Goal: Information Seeking & Learning: Learn about a topic

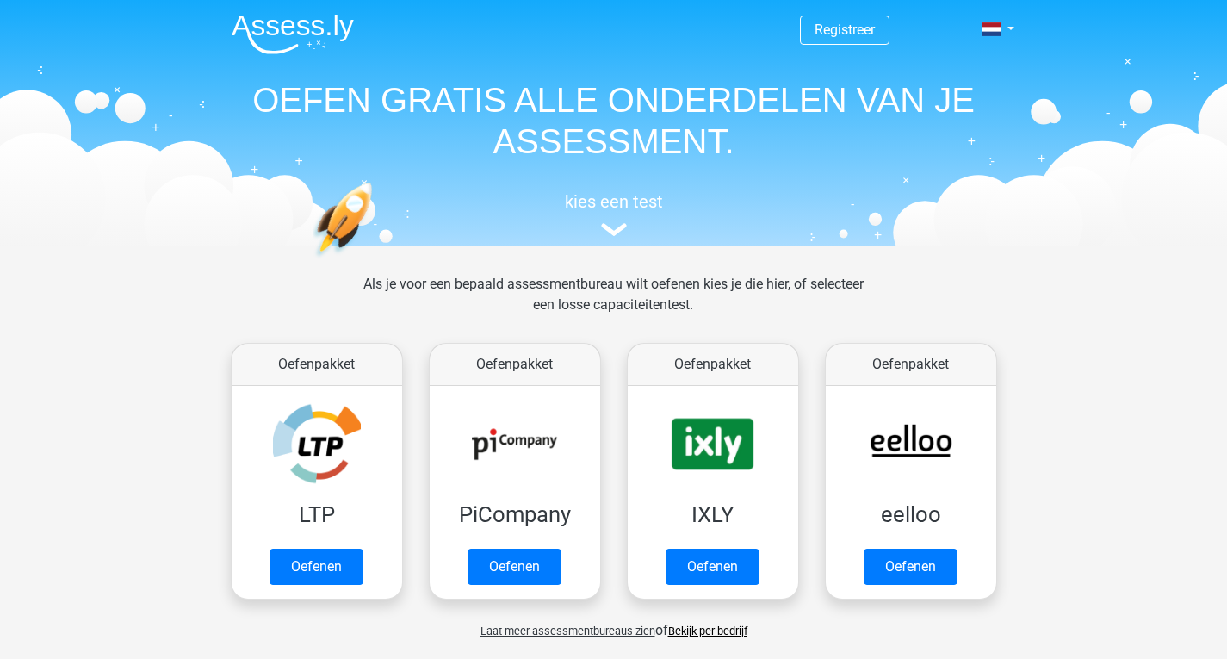
scroll to position [668, 0]
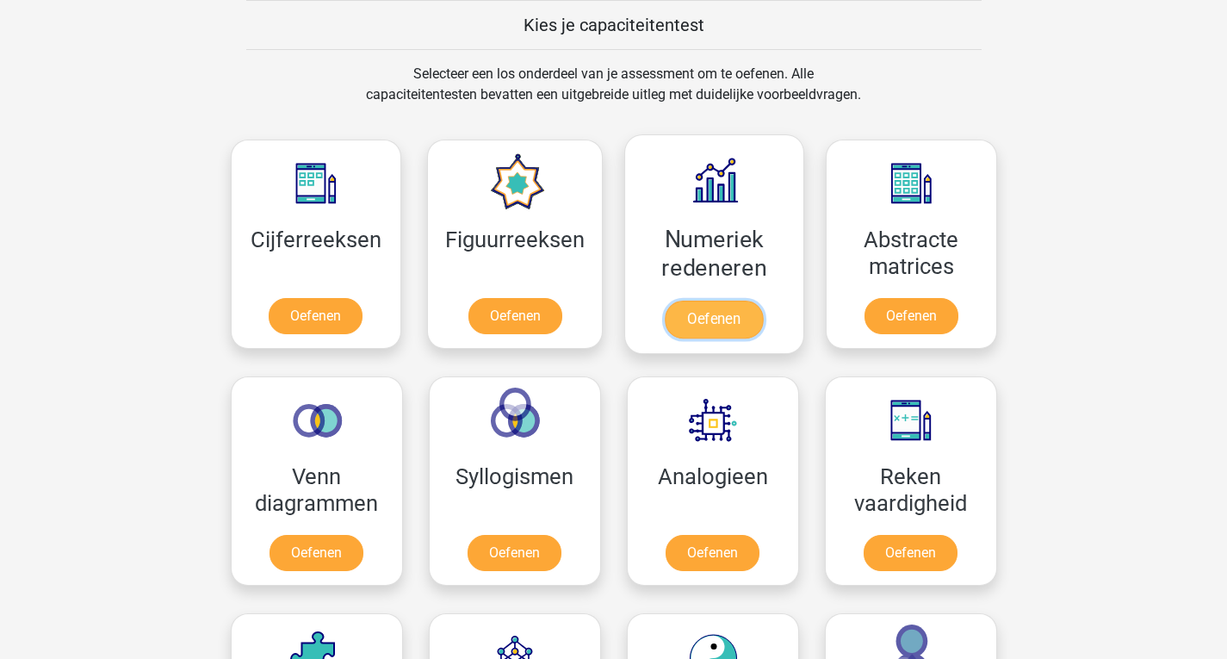
click at [690, 314] on link "Oefenen" at bounding box center [714, 319] width 98 height 38
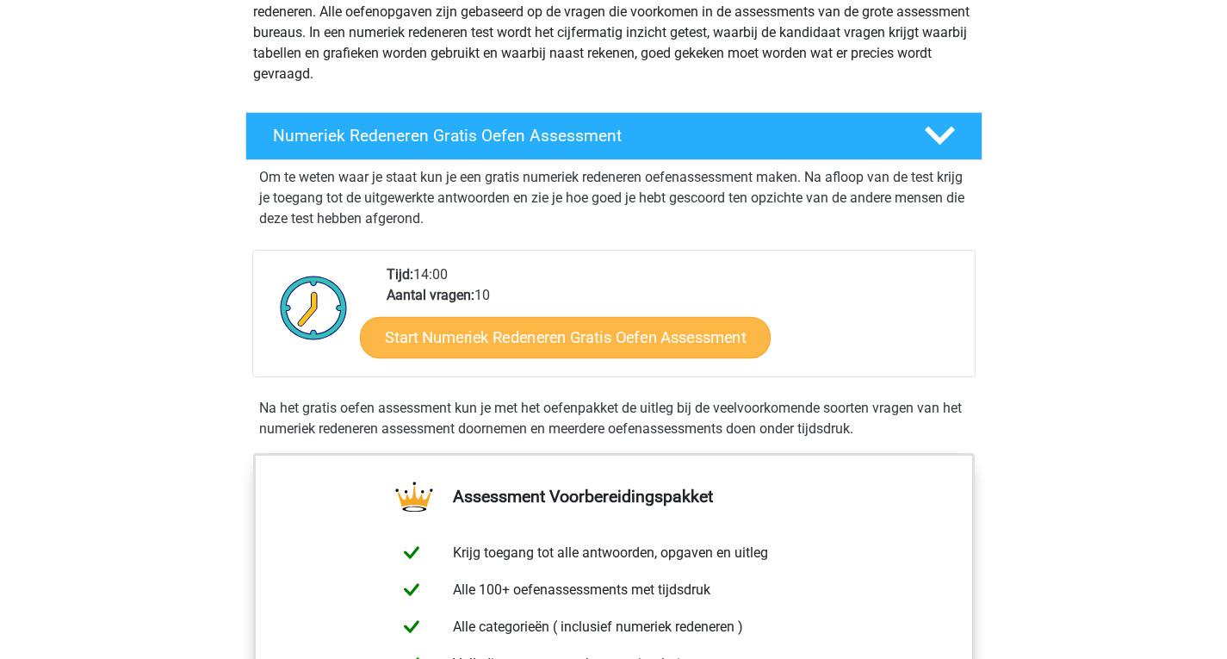
scroll to position [237, 0]
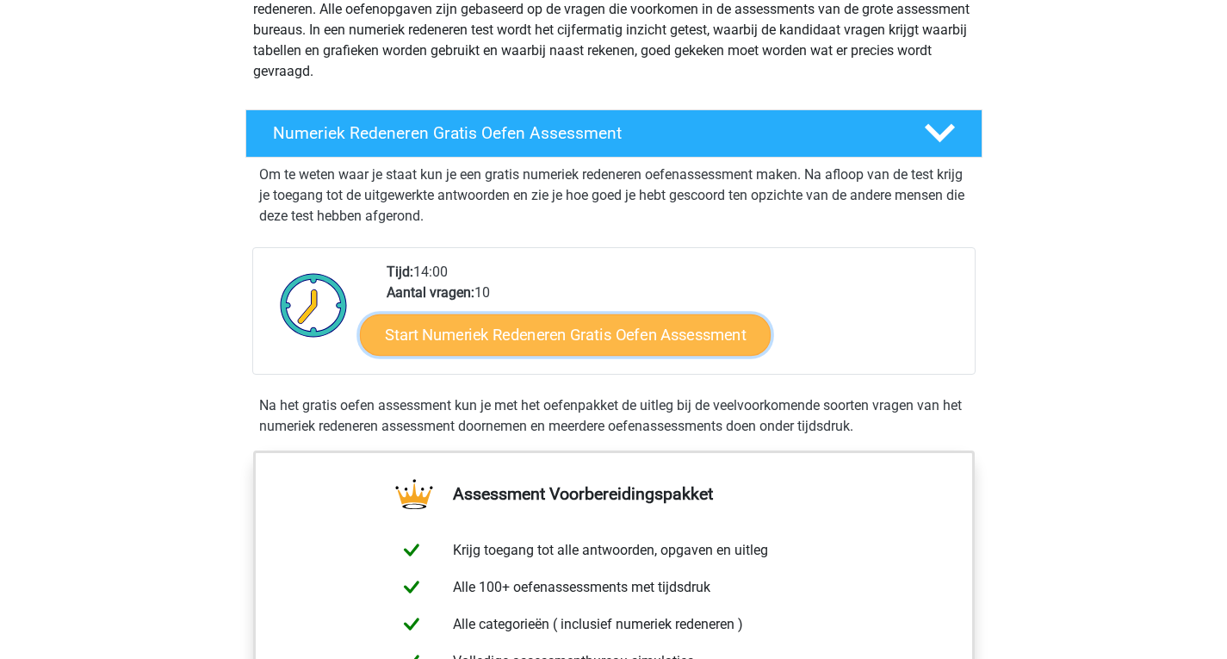
click at [673, 334] on link "Start Numeriek Redeneren Gratis Oefen Assessment" at bounding box center [565, 333] width 411 height 41
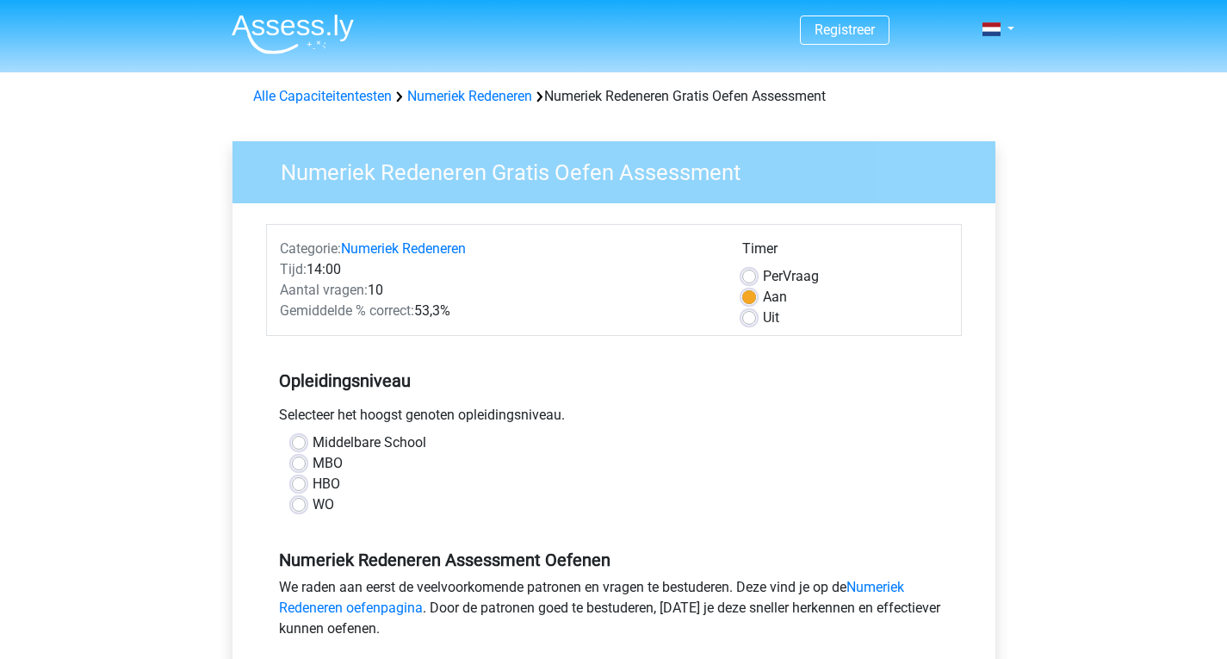
scroll to position [41, 0]
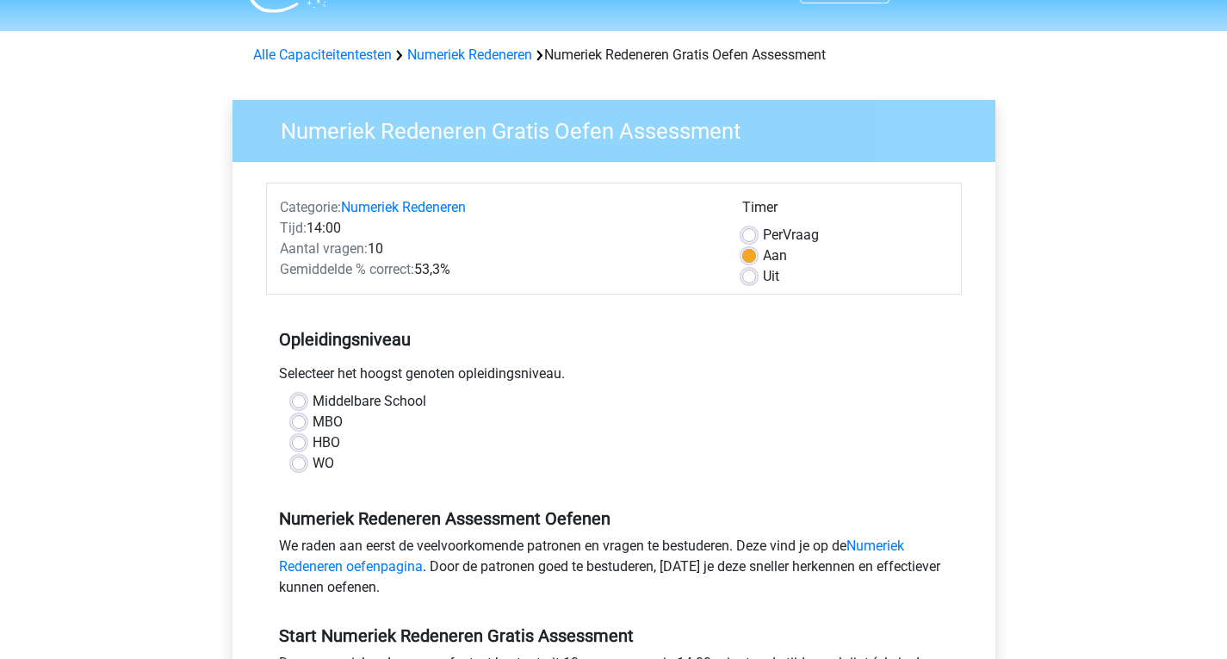
click at [313, 444] on label "HBO" at bounding box center [327, 442] width 28 height 21
click at [297, 444] on input "HBO" at bounding box center [299, 440] width 14 height 17
radio input "true"
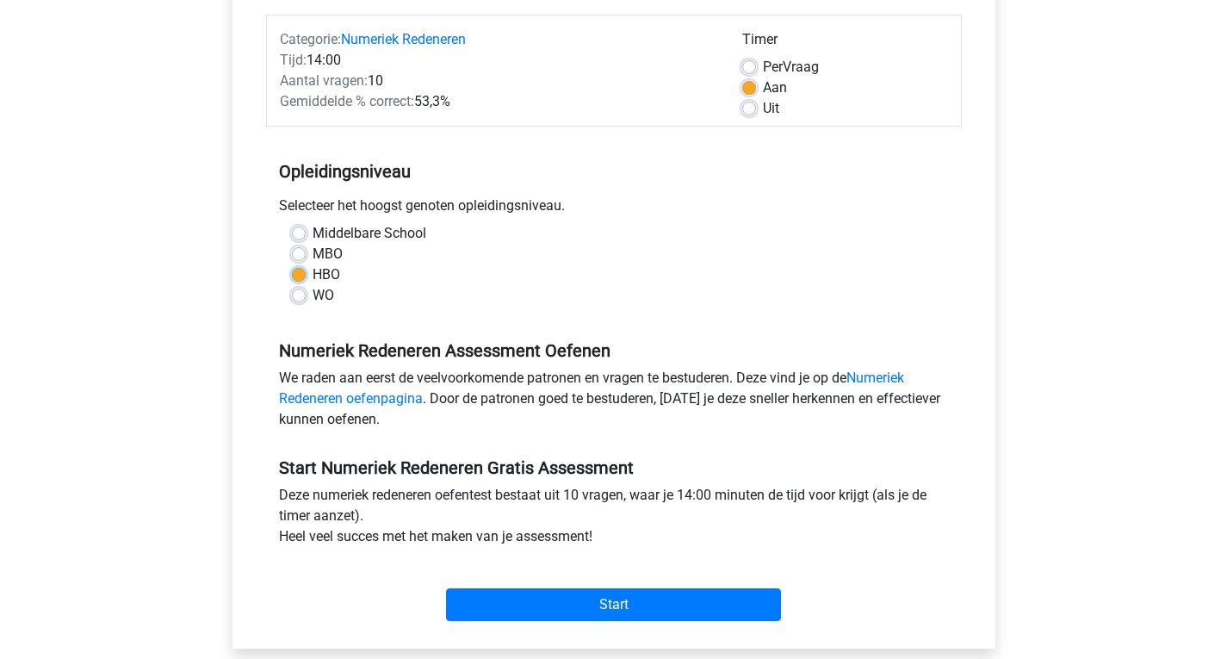
scroll to position [228, 0]
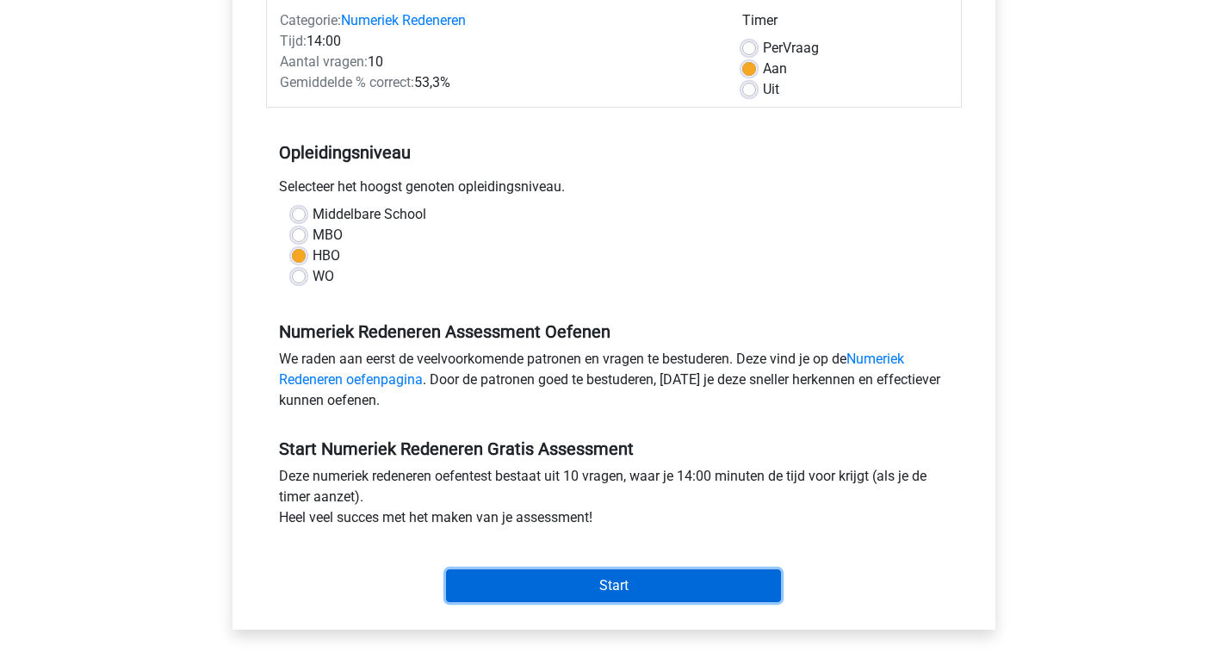
click at [607, 586] on input "Start" at bounding box center [613, 585] width 335 height 33
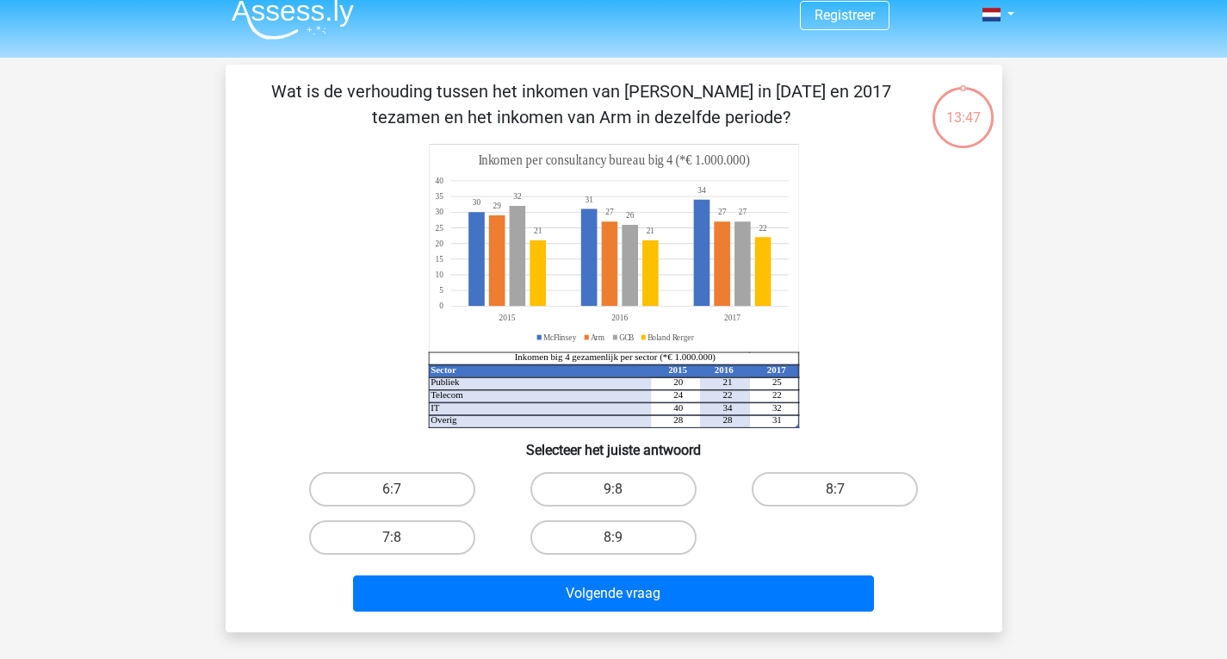
scroll to position [15, 0]
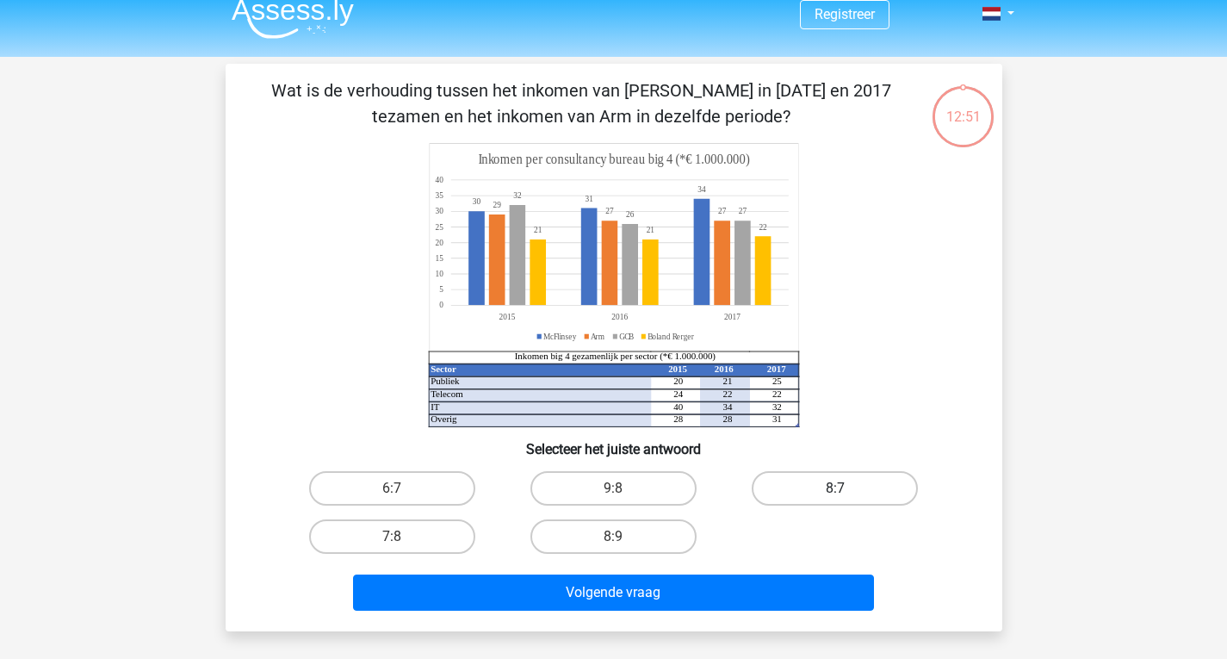
click at [852, 474] on label "8:7" at bounding box center [835, 488] width 166 height 34
click at [846, 488] on input "8:7" at bounding box center [840, 493] width 11 height 11
radio input "true"
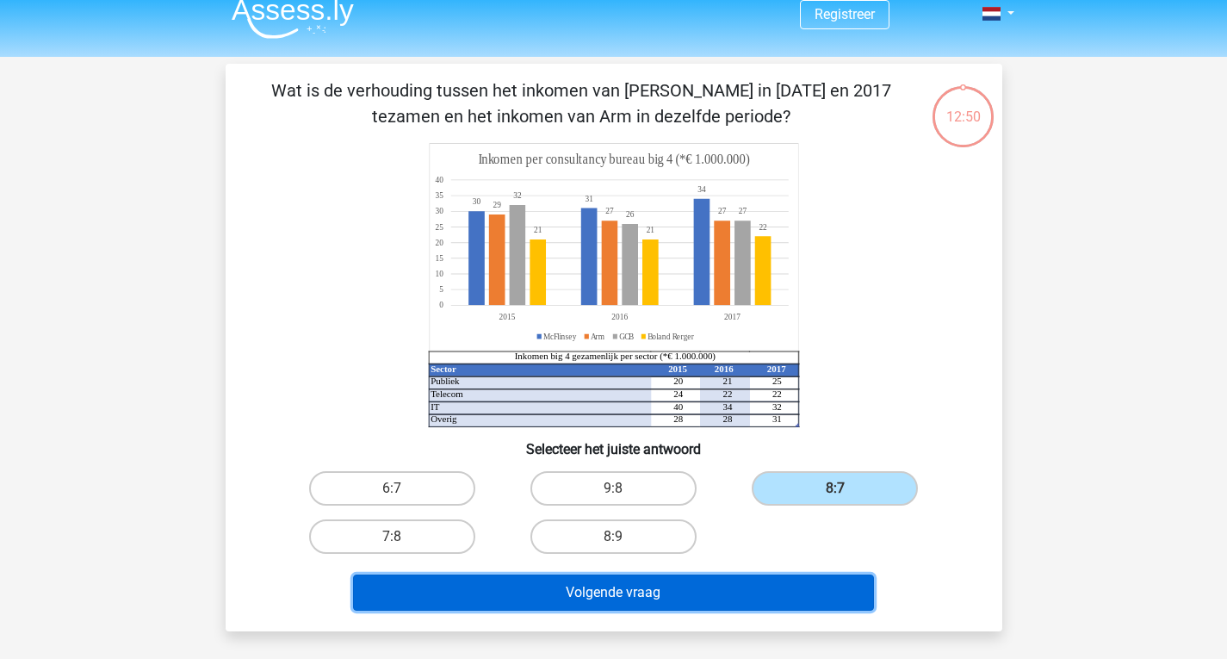
click at [680, 602] on button "Volgende vraag" at bounding box center [613, 592] width 521 height 36
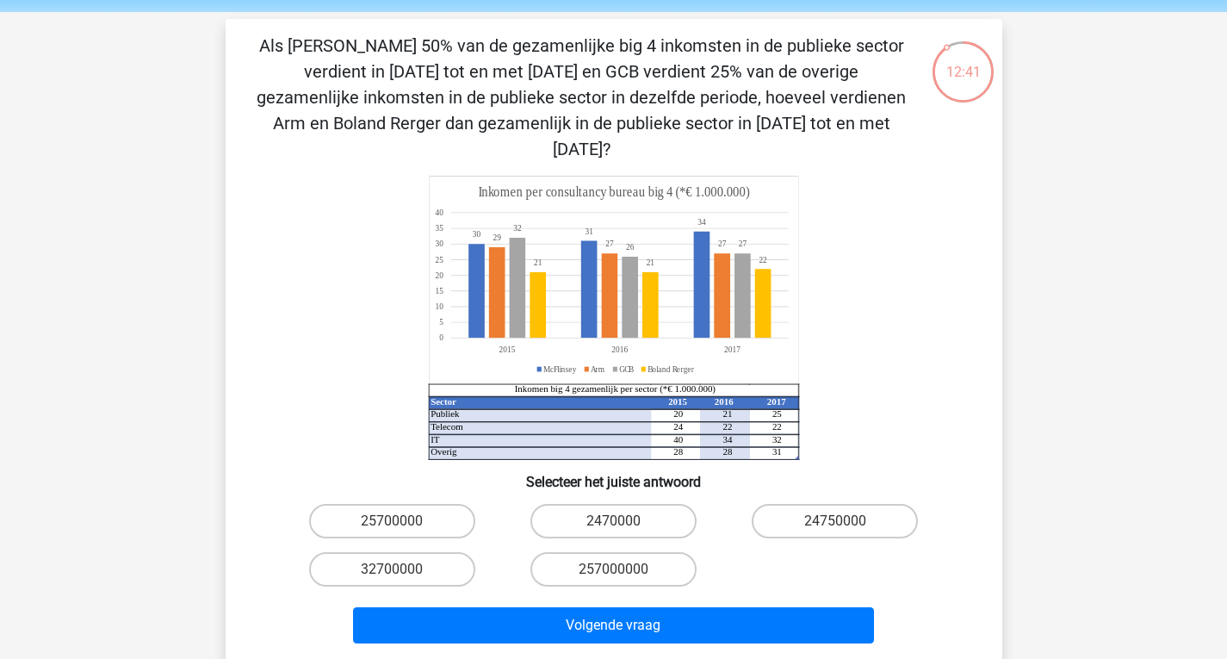
scroll to position [59, 0]
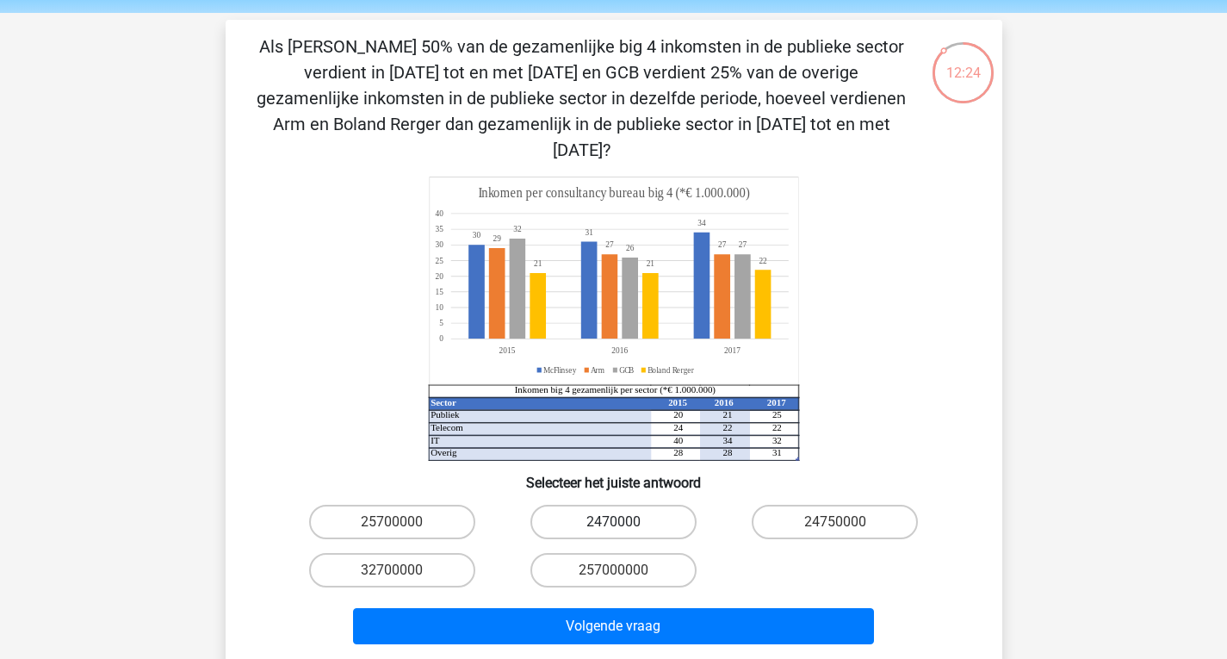
click at [592, 504] on label "2470000" at bounding box center [613, 521] width 166 height 34
click at [613, 522] on input "2470000" at bounding box center [618, 527] width 11 height 11
radio input "true"
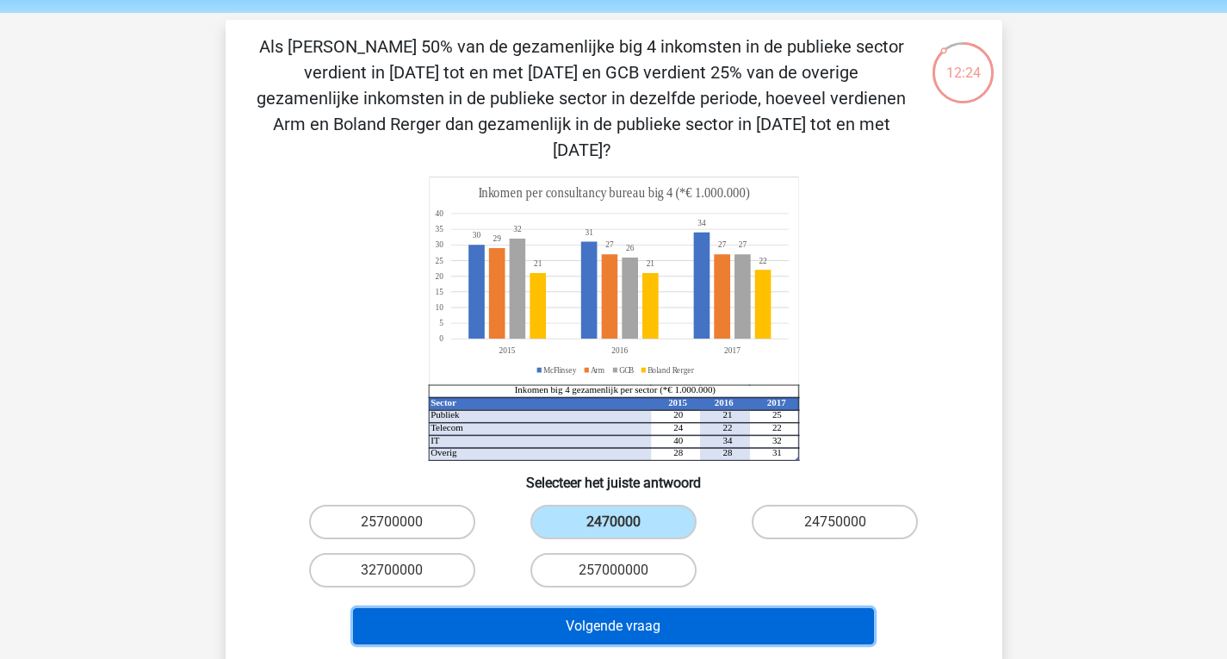
click at [672, 608] on button "Volgende vraag" at bounding box center [613, 626] width 521 height 36
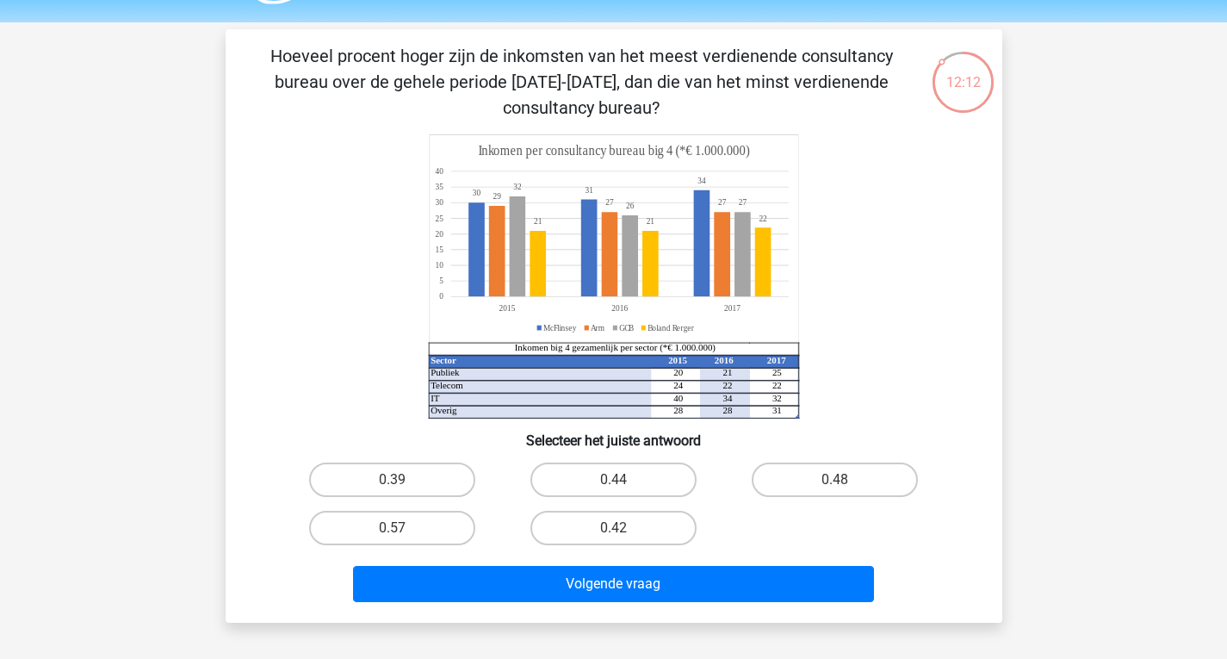
scroll to position [52, 0]
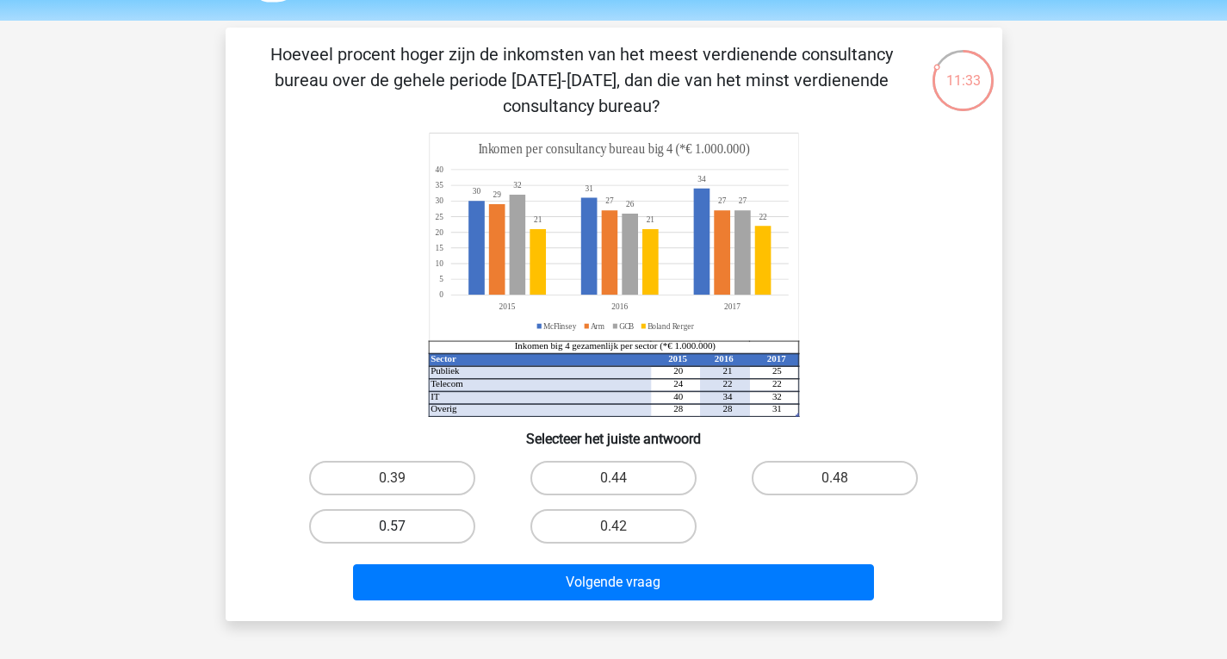
click at [419, 523] on label "0.57" at bounding box center [392, 526] width 166 height 34
click at [403, 526] on input "0.57" at bounding box center [397, 531] width 11 height 11
radio input "true"
click at [418, 471] on label "0.39" at bounding box center [392, 478] width 166 height 34
click at [403, 478] on input "0.39" at bounding box center [397, 483] width 11 height 11
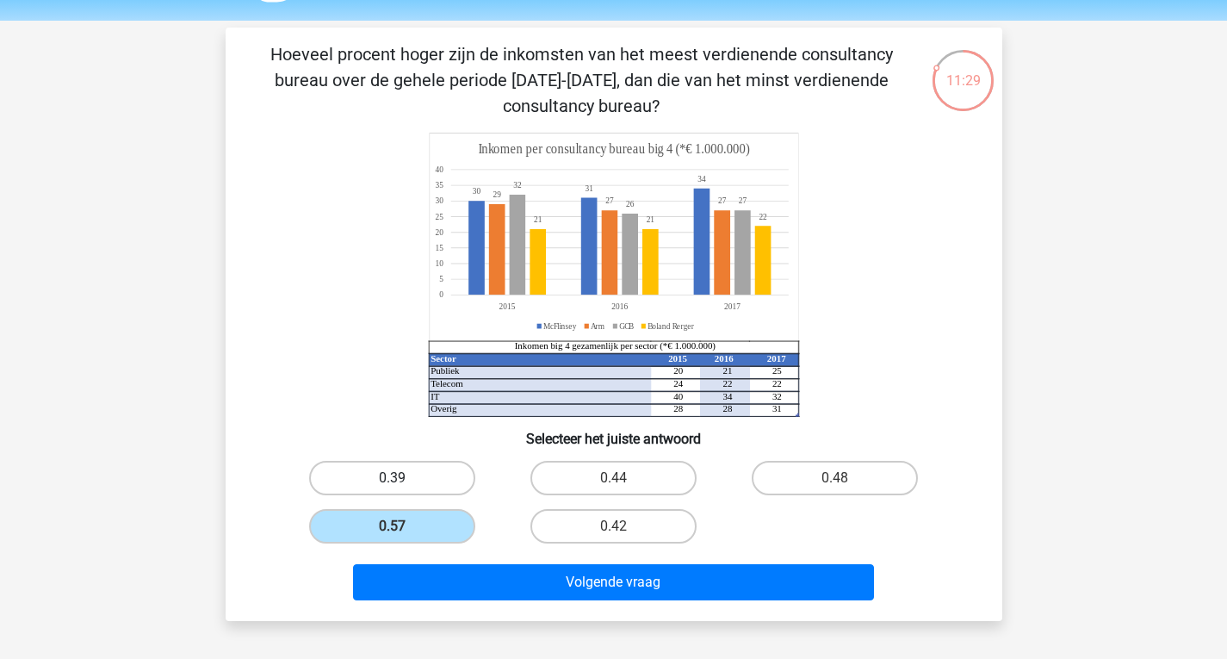
radio input "true"
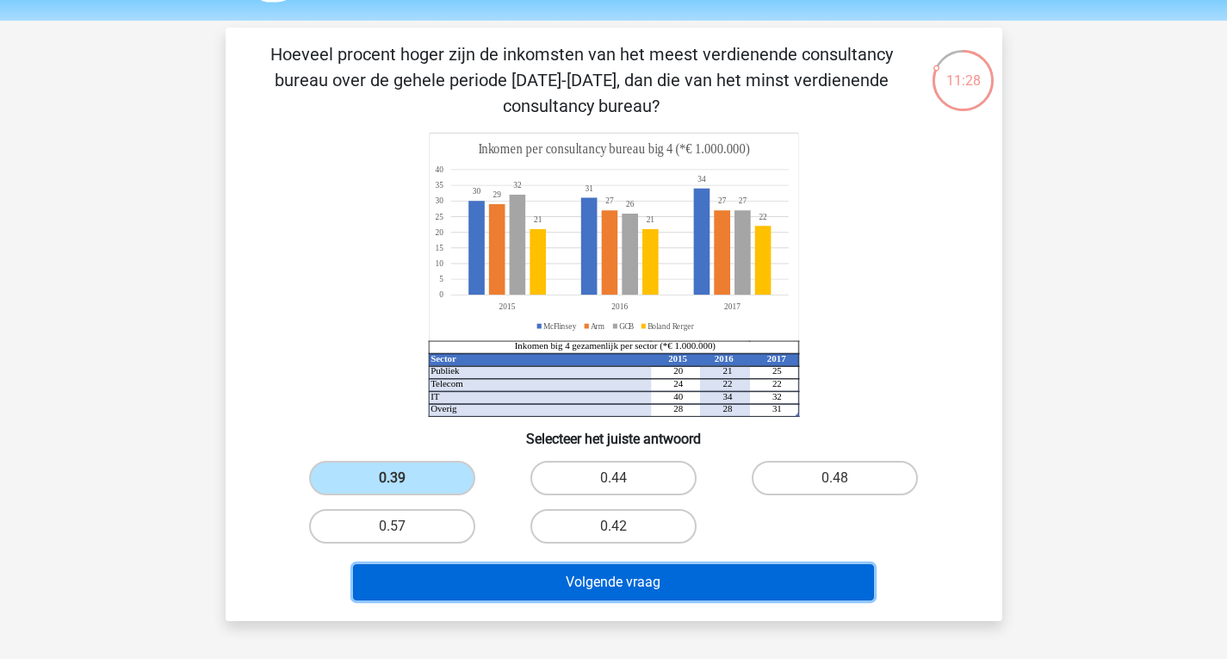
click at [585, 585] on button "Volgende vraag" at bounding box center [613, 582] width 521 height 36
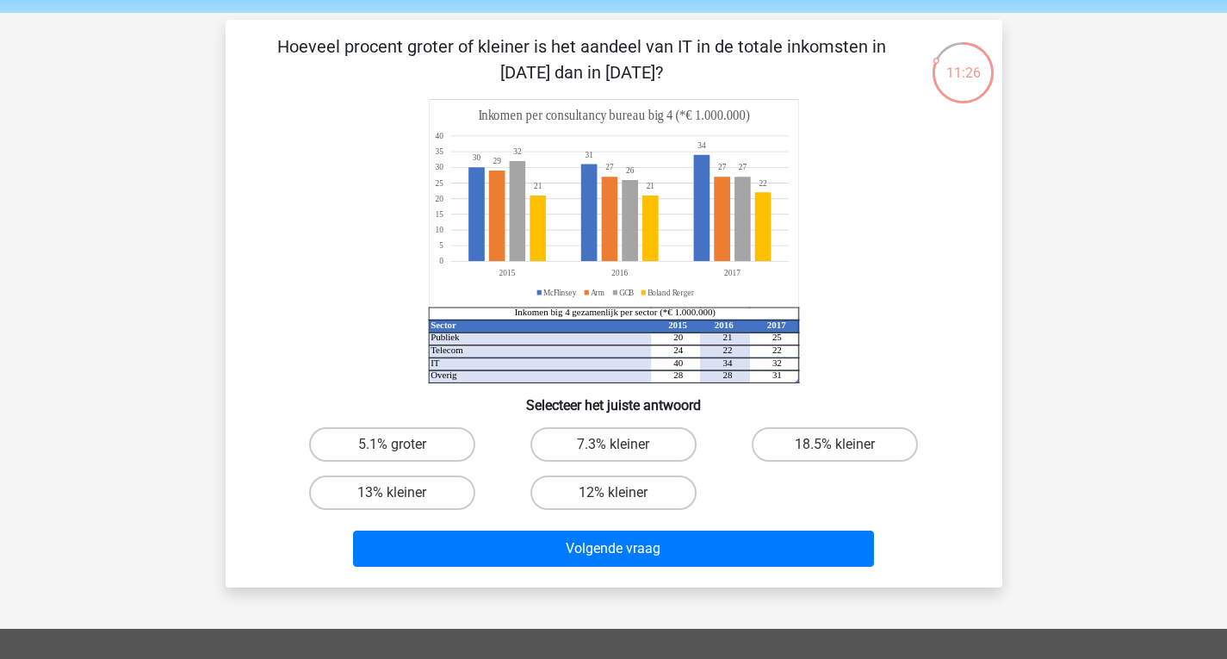
scroll to position [63, 0]
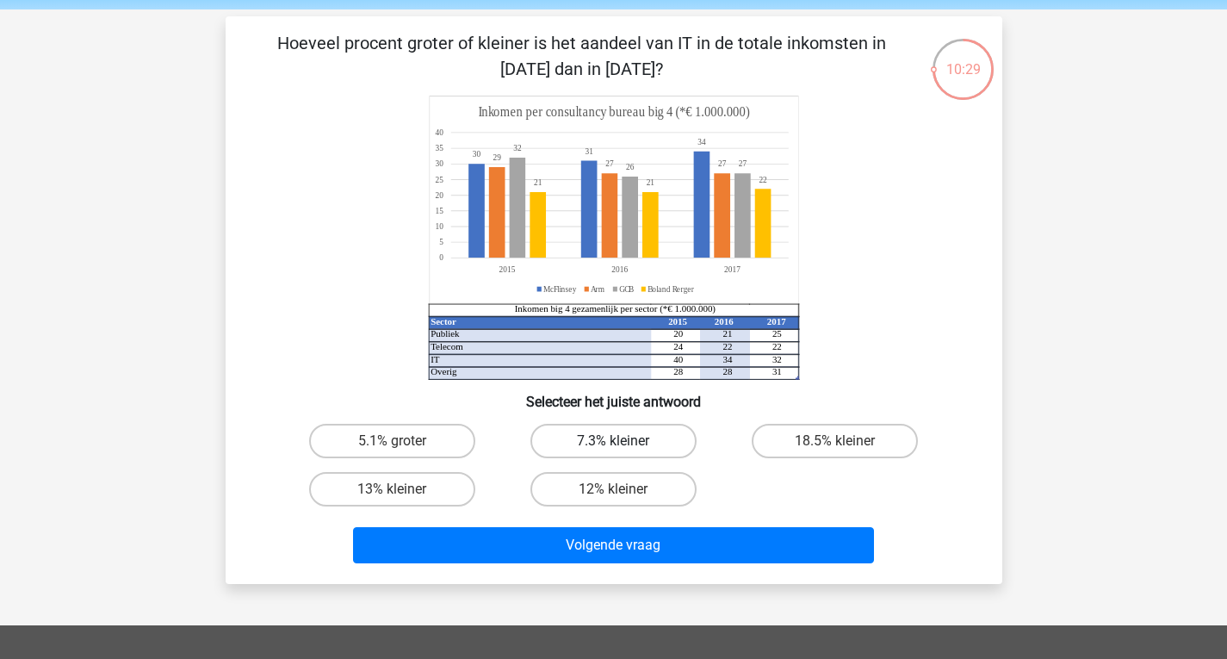
click at [602, 439] on label "7.3% kleiner" at bounding box center [613, 441] width 166 height 34
click at [613, 441] on input "7.3% kleiner" at bounding box center [618, 446] width 11 height 11
radio input "true"
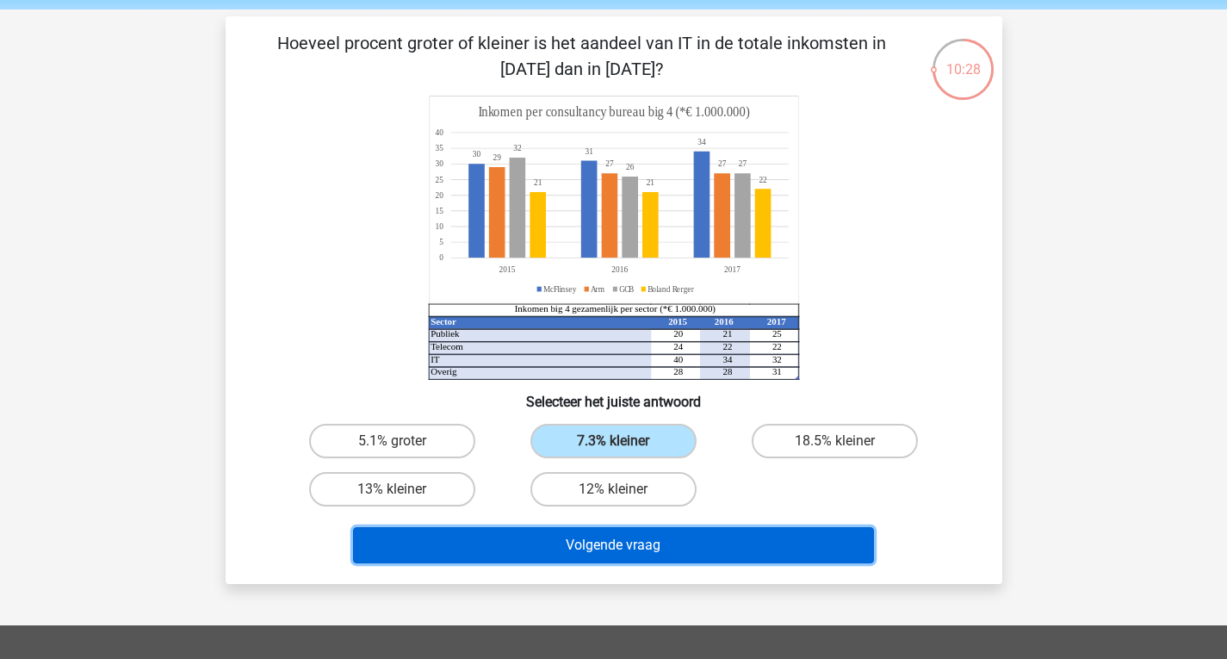
click at [653, 557] on button "Volgende vraag" at bounding box center [613, 545] width 521 height 36
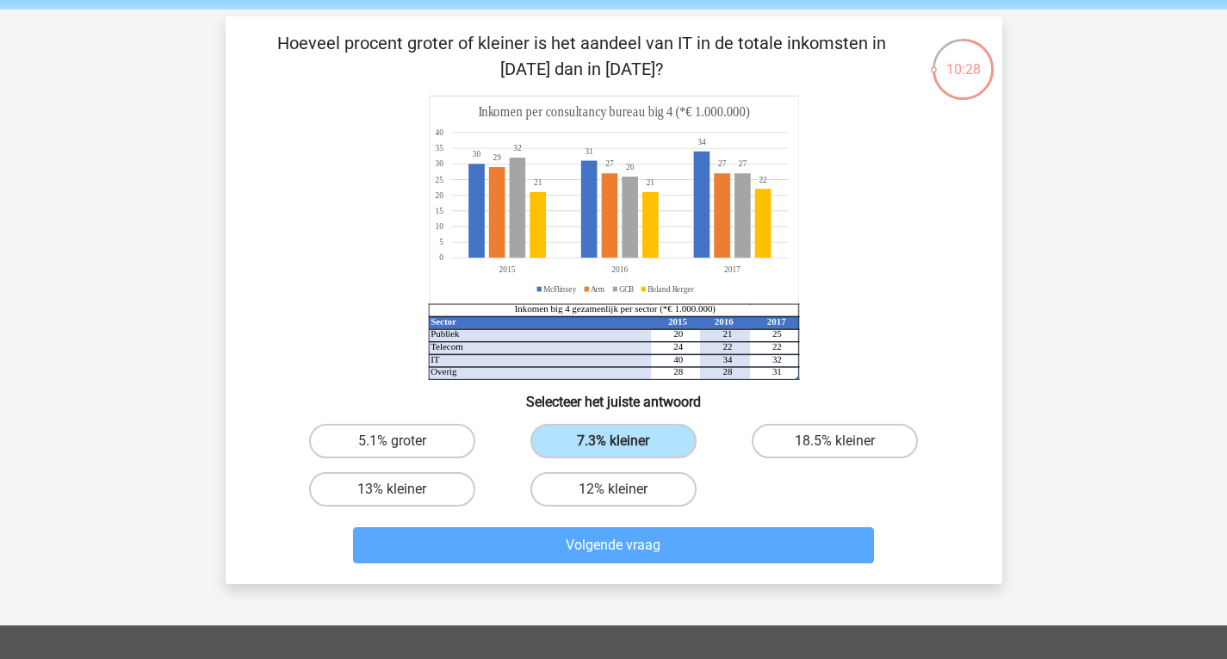
scroll to position [79, 0]
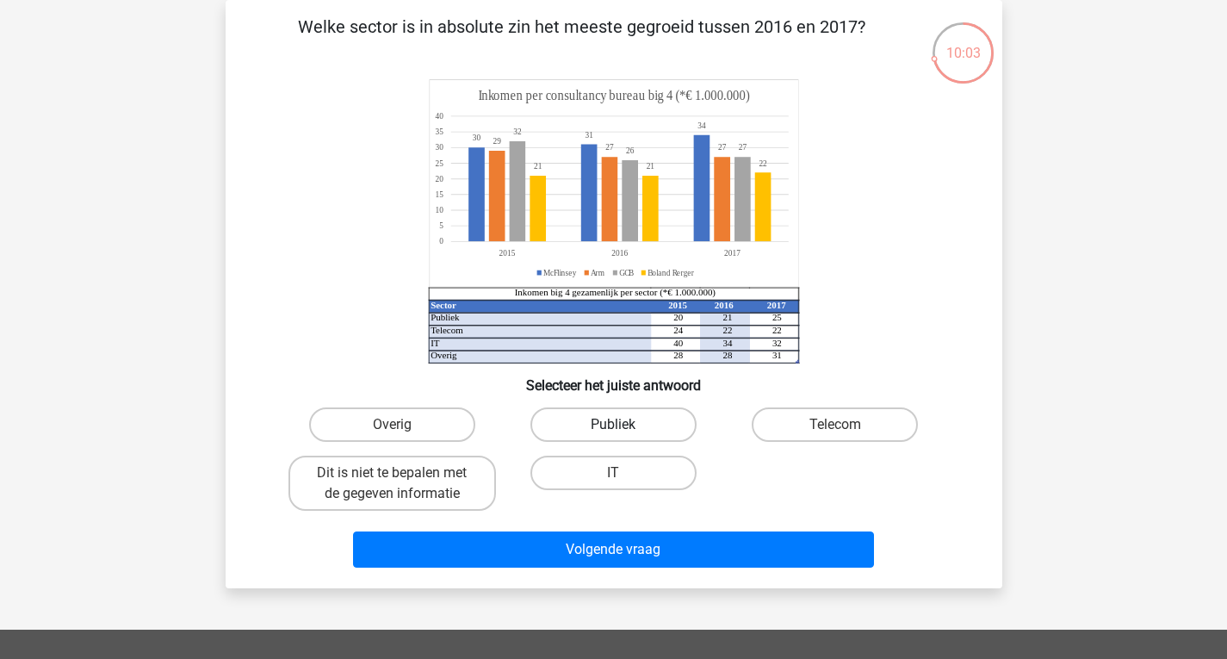
click at [627, 433] on label "Publiek" at bounding box center [613, 424] width 166 height 34
click at [624, 433] on input "Publiek" at bounding box center [618, 429] width 11 height 11
radio input "true"
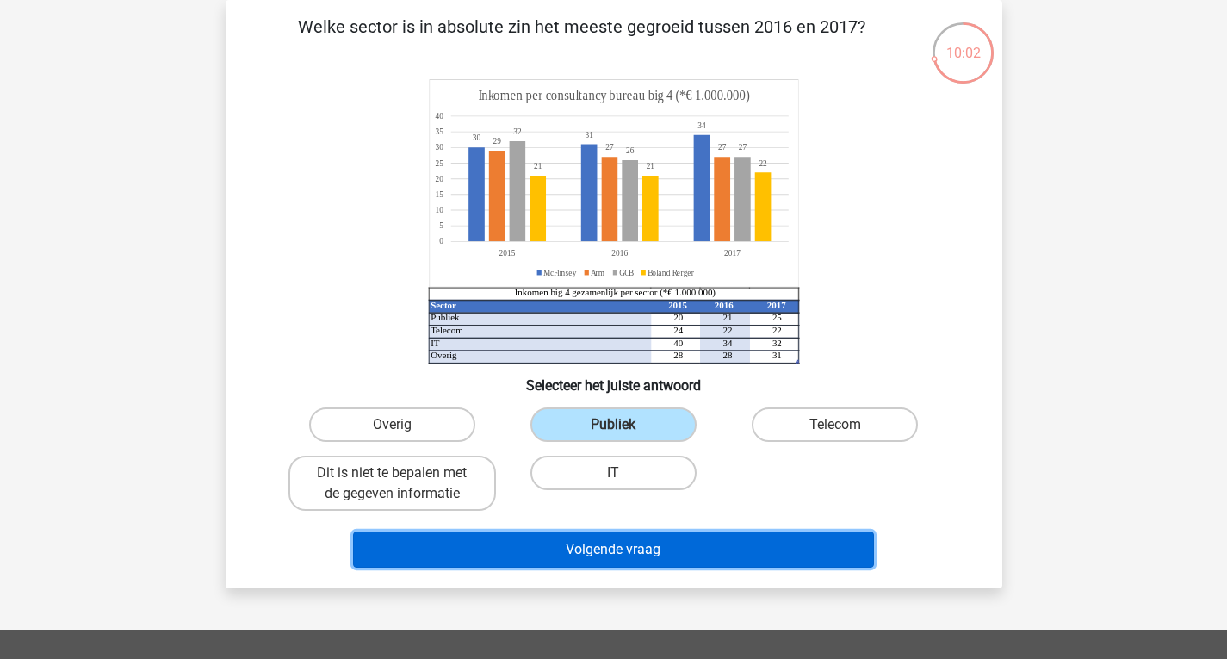
click at [690, 556] on button "Volgende vraag" at bounding box center [613, 549] width 521 height 36
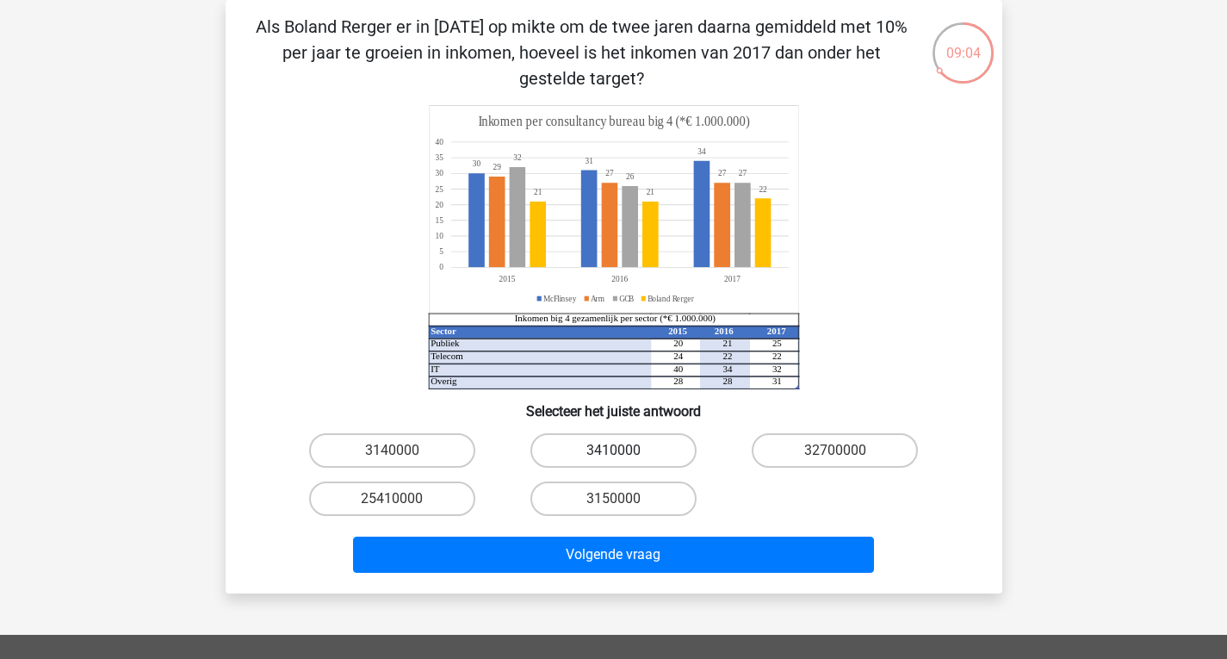
click at [649, 448] on label "3410000" at bounding box center [613, 450] width 166 height 34
click at [624, 450] on input "3410000" at bounding box center [618, 455] width 11 height 11
radio input "true"
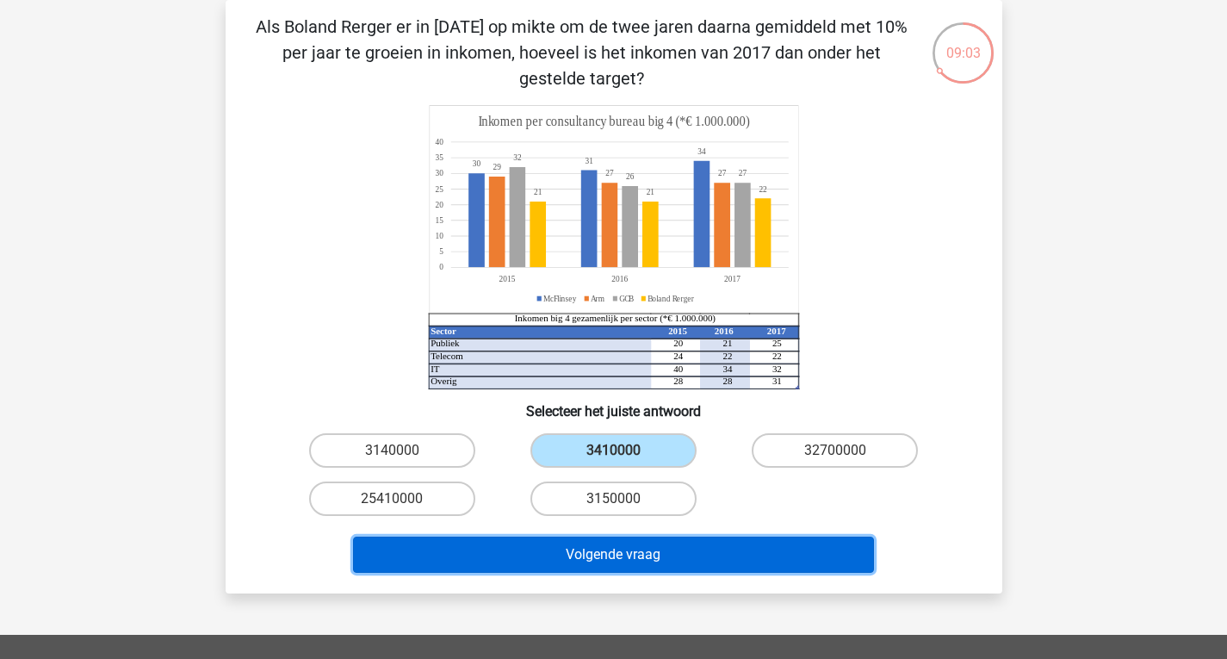
click at [710, 559] on button "Volgende vraag" at bounding box center [613, 554] width 521 height 36
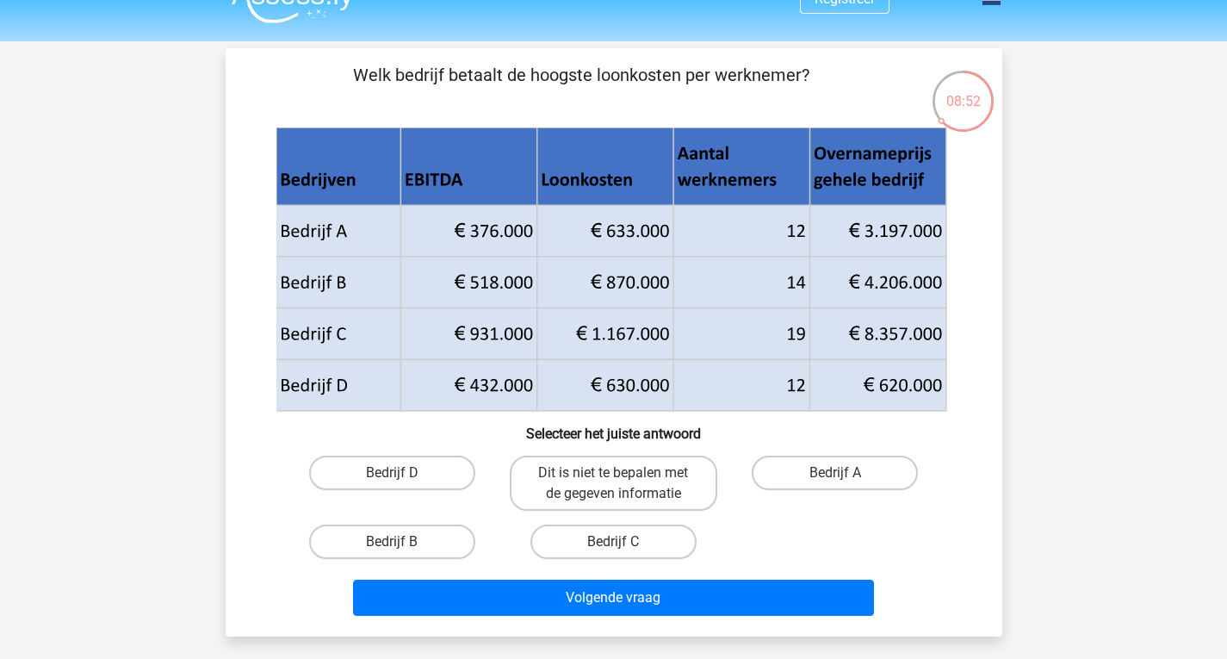
scroll to position [38, 0]
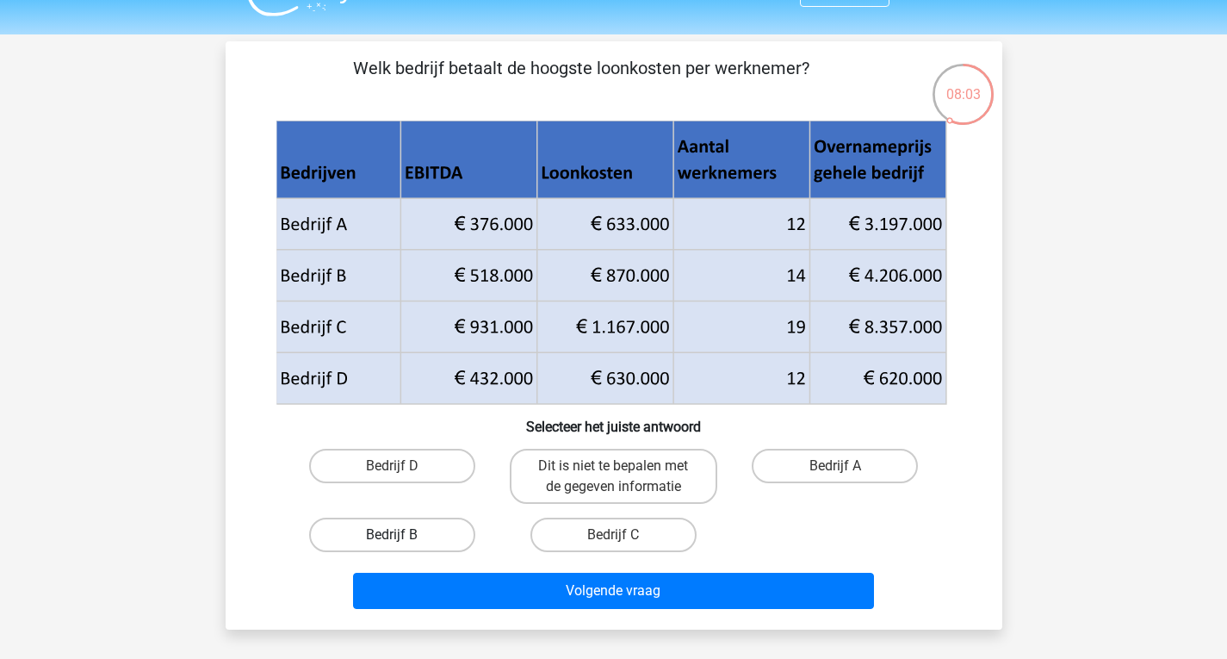
click at [440, 531] on label "Bedrijf B" at bounding box center [392, 534] width 166 height 34
click at [403, 535] on input "Bedrijf B" at bounding box center [397, 540] width 11 height 11
radio input "true"
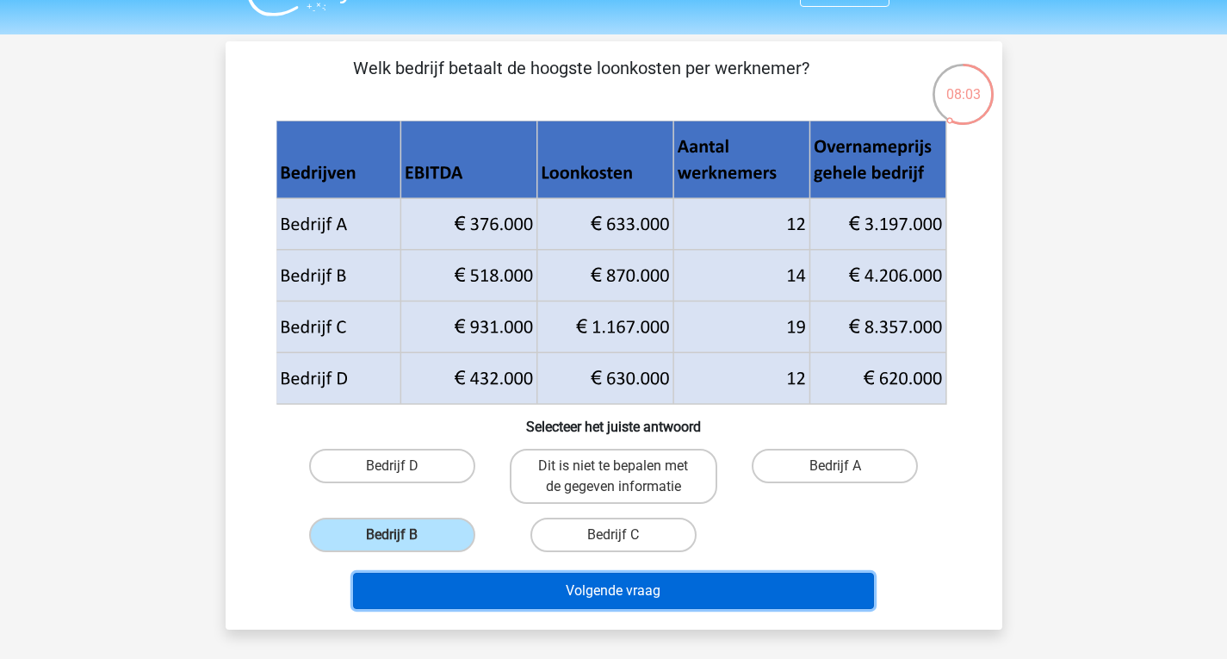
click at [593, 601] on button "Volgende vraag" at bounding box center [613, 591] width 521 height 36
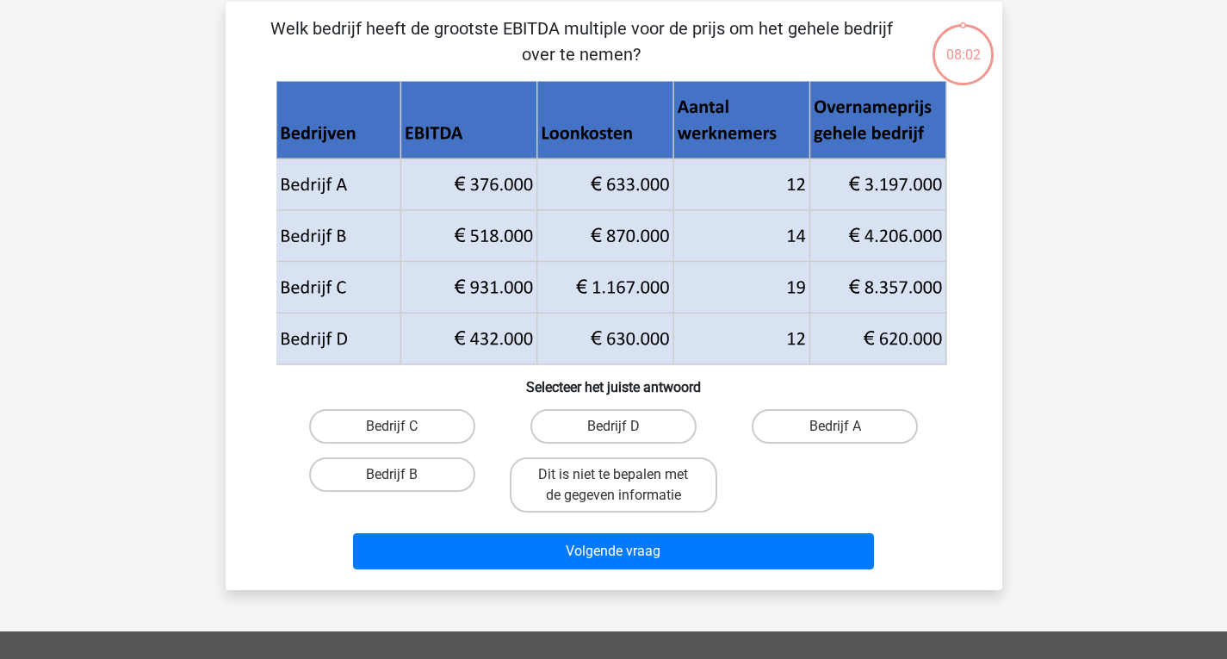
scroll to position [79, 0]
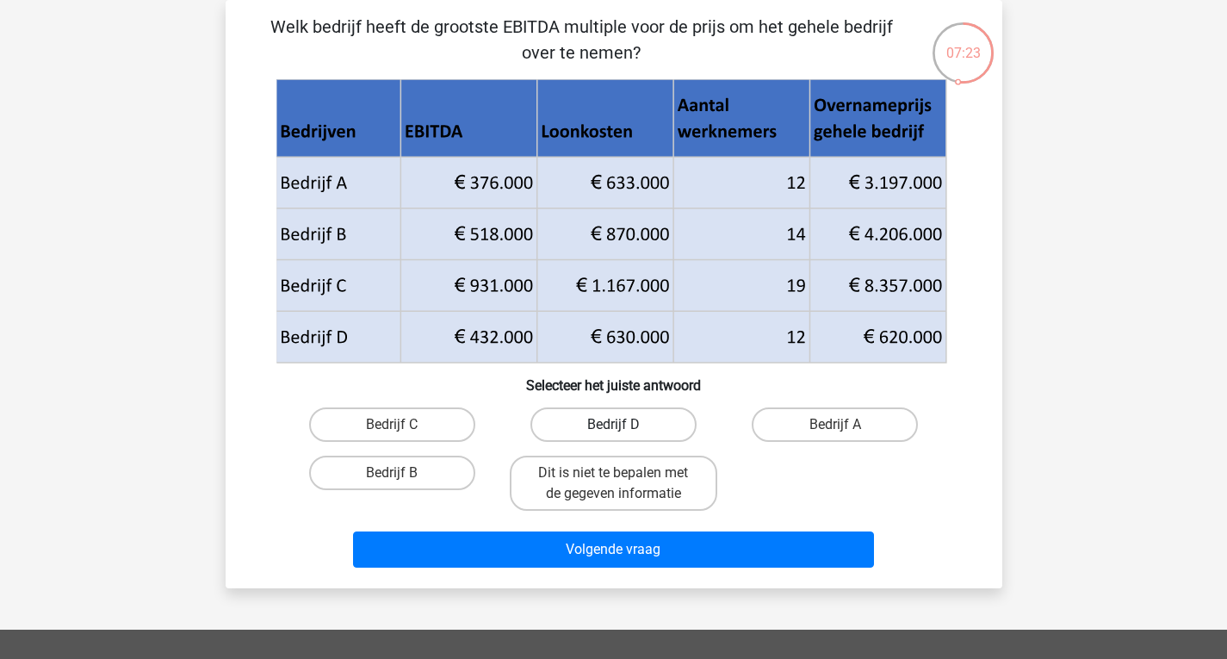
click at [623, 438] on label "Bedrijf D" at bounding box center [613, 424] width 166 height 34
click at [623, 436] on input "Bedrijf D" at bounding box center [618, 429] width 11 height 11
radio input "true"
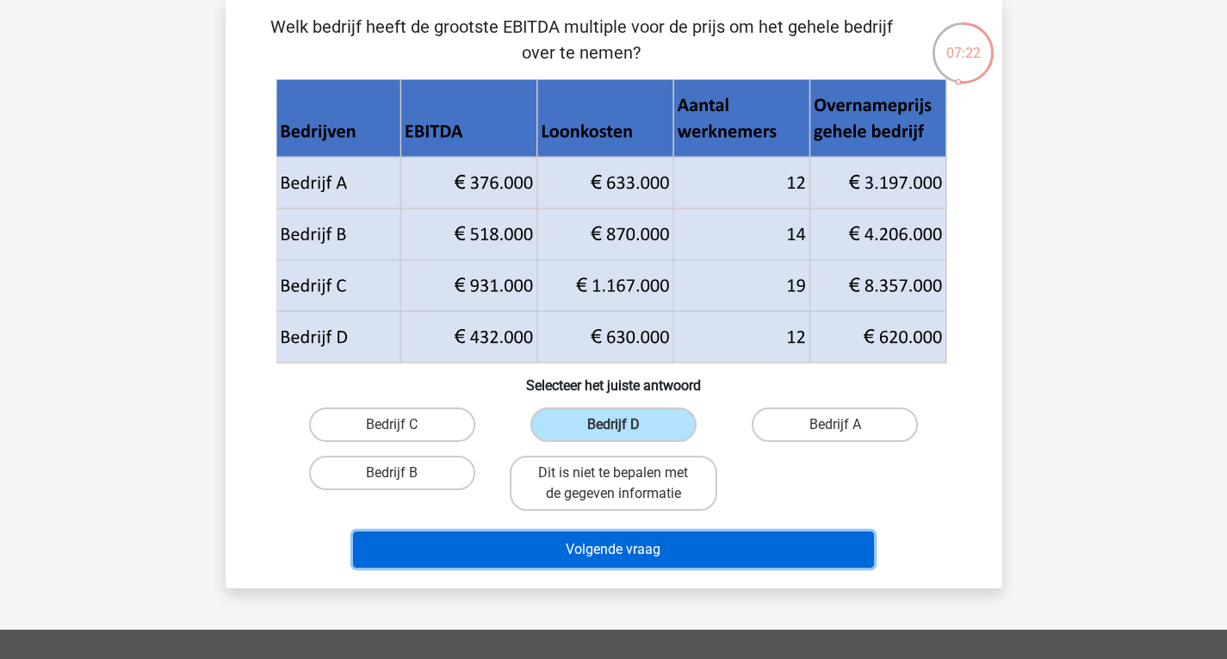
click at [695, 536] on button "Volgende vraag" at bounding box center [613, 549] width 521 height 36
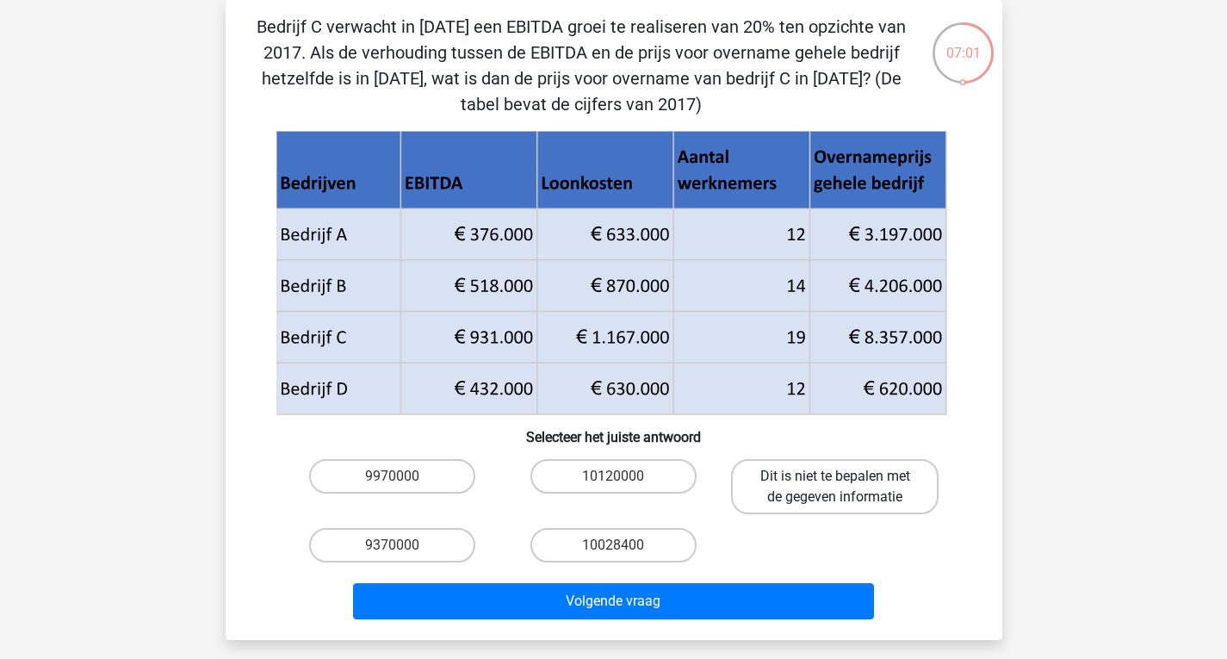
click at [844, 474] on label "Dit is niet te bepalen met de gegeven informatie" at bounding box center [834, 486] width 207 height 55
click at [844, 476] on input "Dit is niet te bepalen met de gegeven informatie" at bounding box center [840, 481] width 11 height 11
radio input "true"
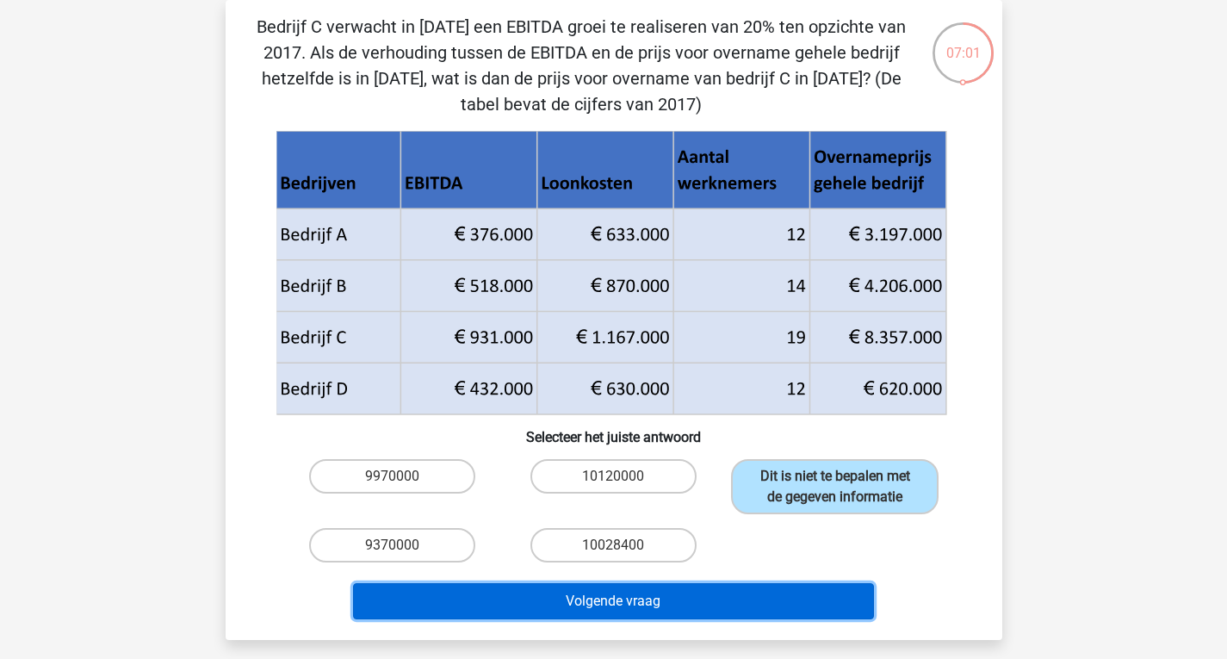
click at [763, 605] on button "Volgende vraag" at bounding box center [613, 601] width 521 height 36
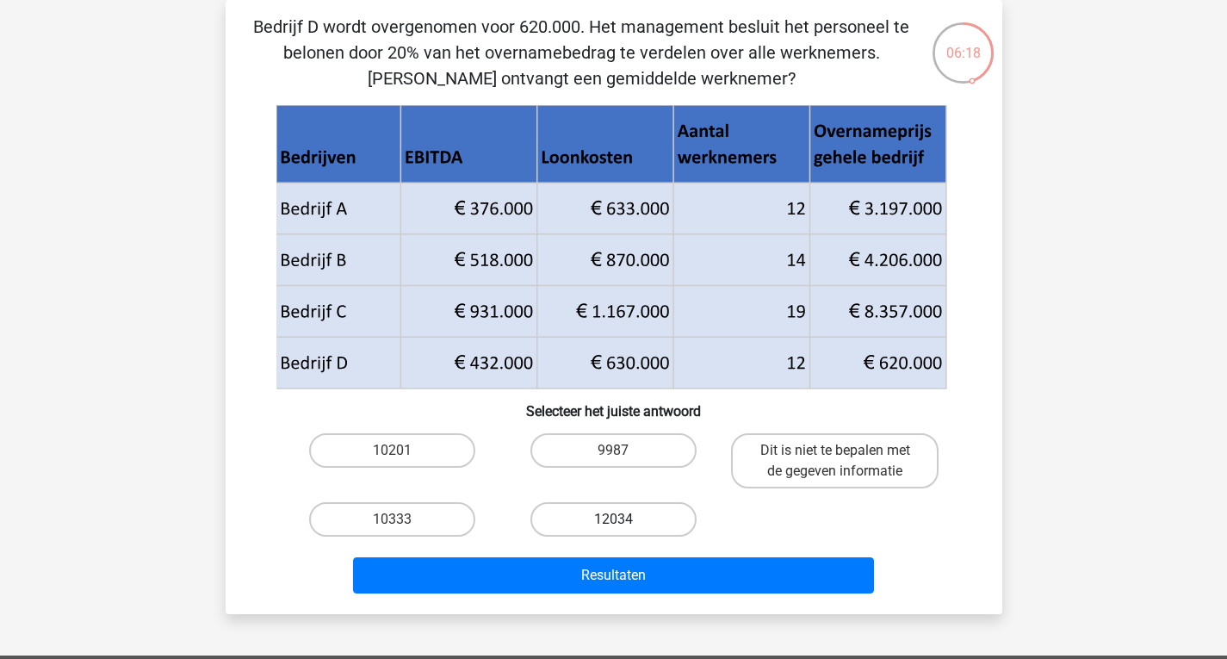
click at [625, 519] on label "12034" at bounding box center [613, 519] width 166 height 34
click at [624, 519] on input "12034" at bounding box center [618, 524] width 11 height 11
radio input "true"
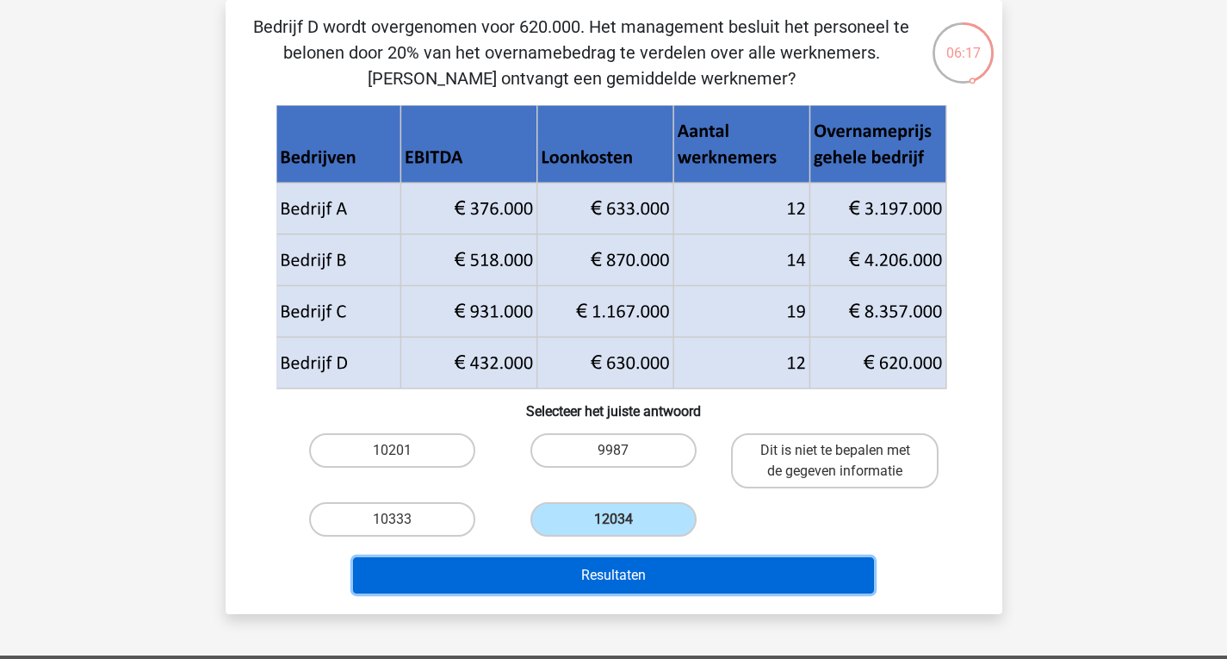
click at [643, 585] on button "Resultaten" at bounding box center [613, 575] width 521 height 36
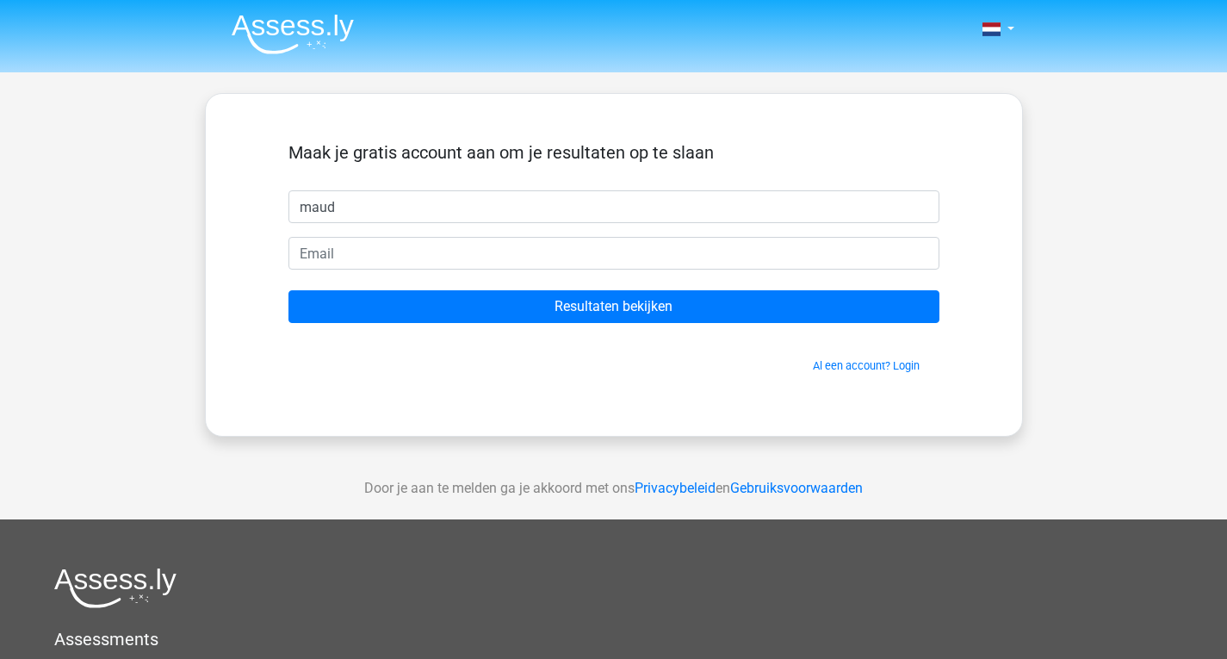
type input "maud"
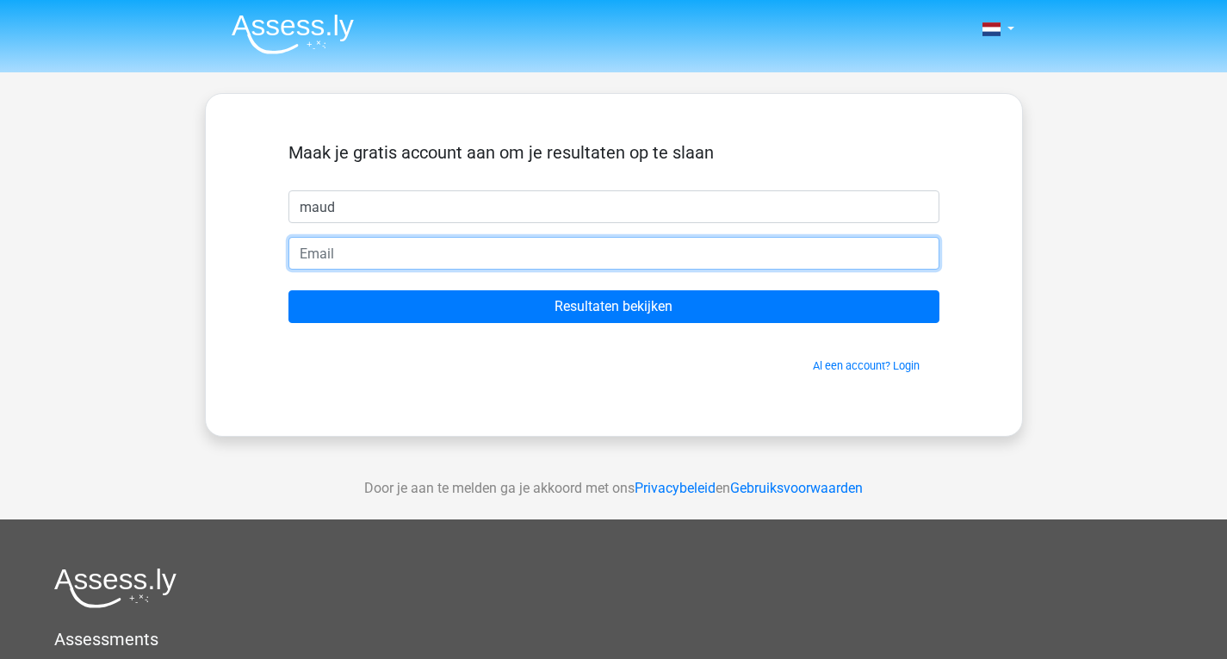
click at [522, 247] on input "email" at bounding box center [613, 253] width 651 height 33
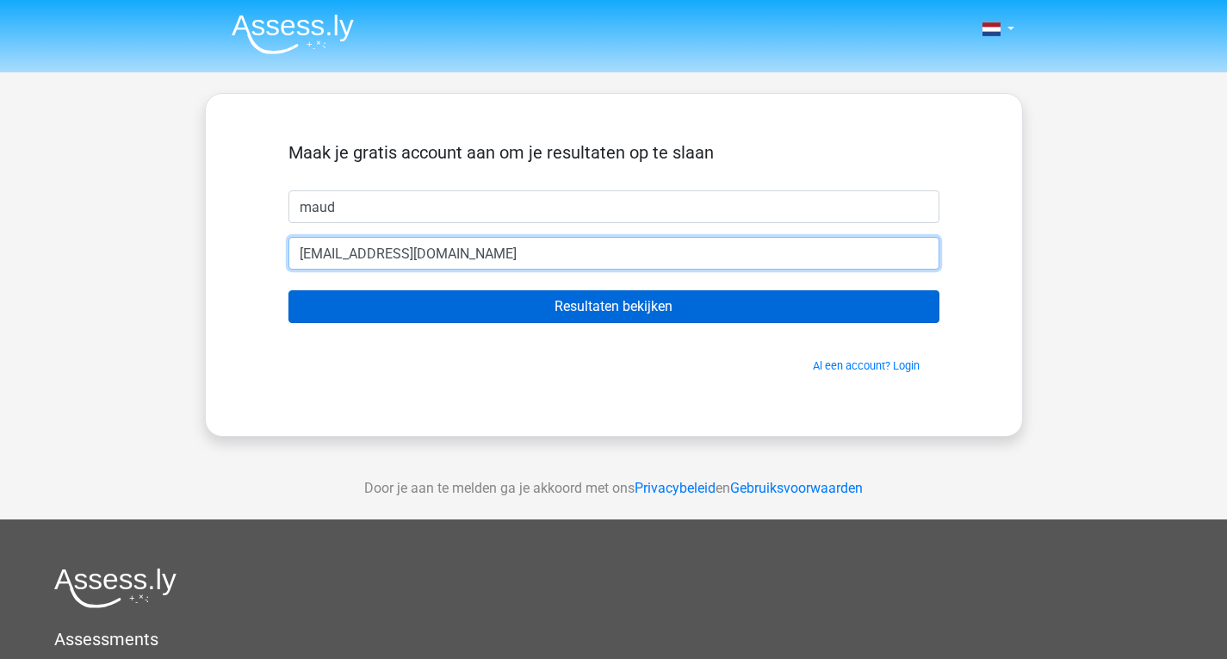
type input "[EMAIL_ADDRESS][DOMAIN_NAME]"
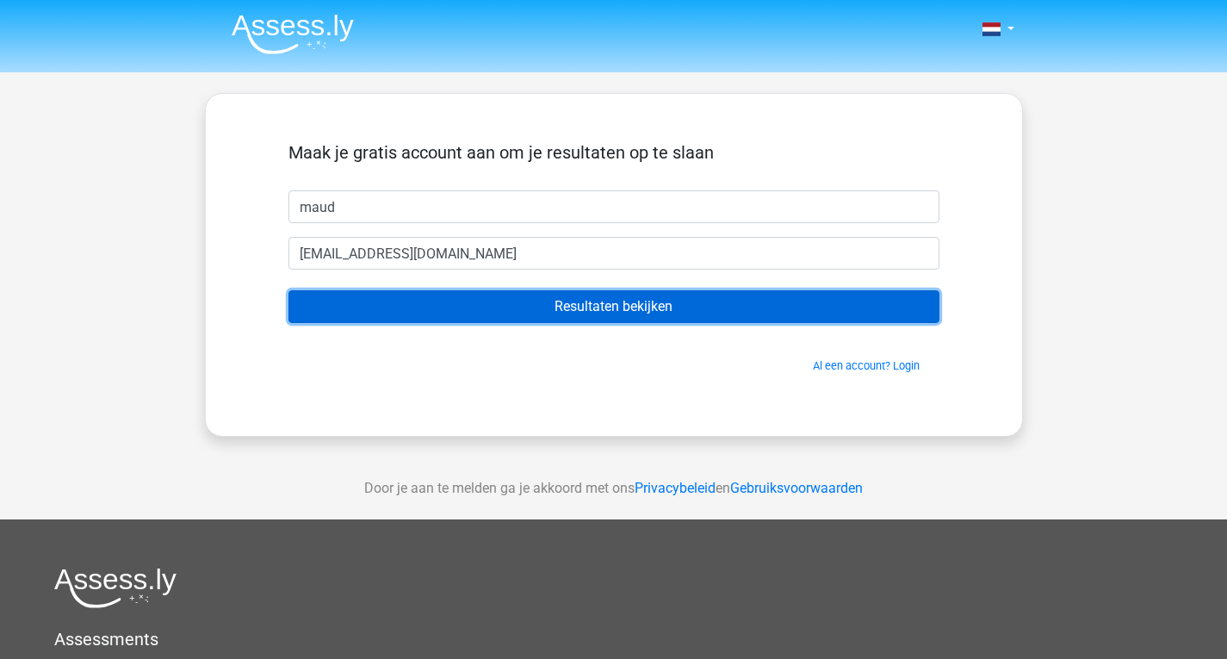
click at [446, 318] on input "Resultaten bekijken" at bounding box center [613, 306] width 651 height 33
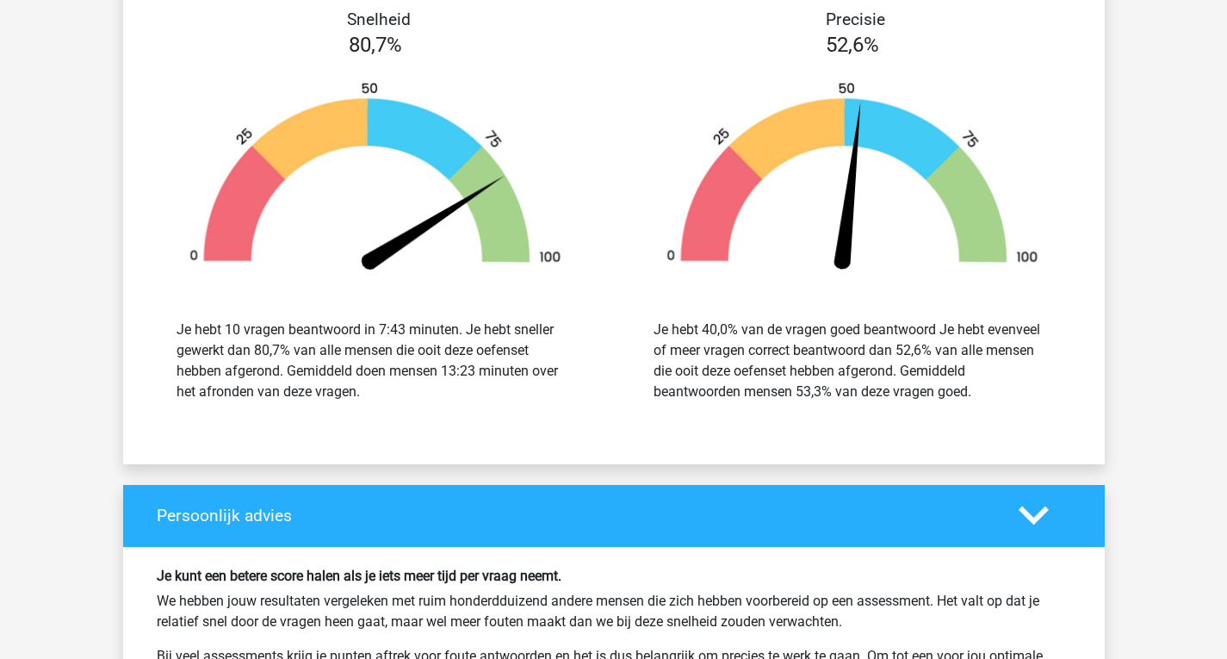
scroll to position [1912, 0]
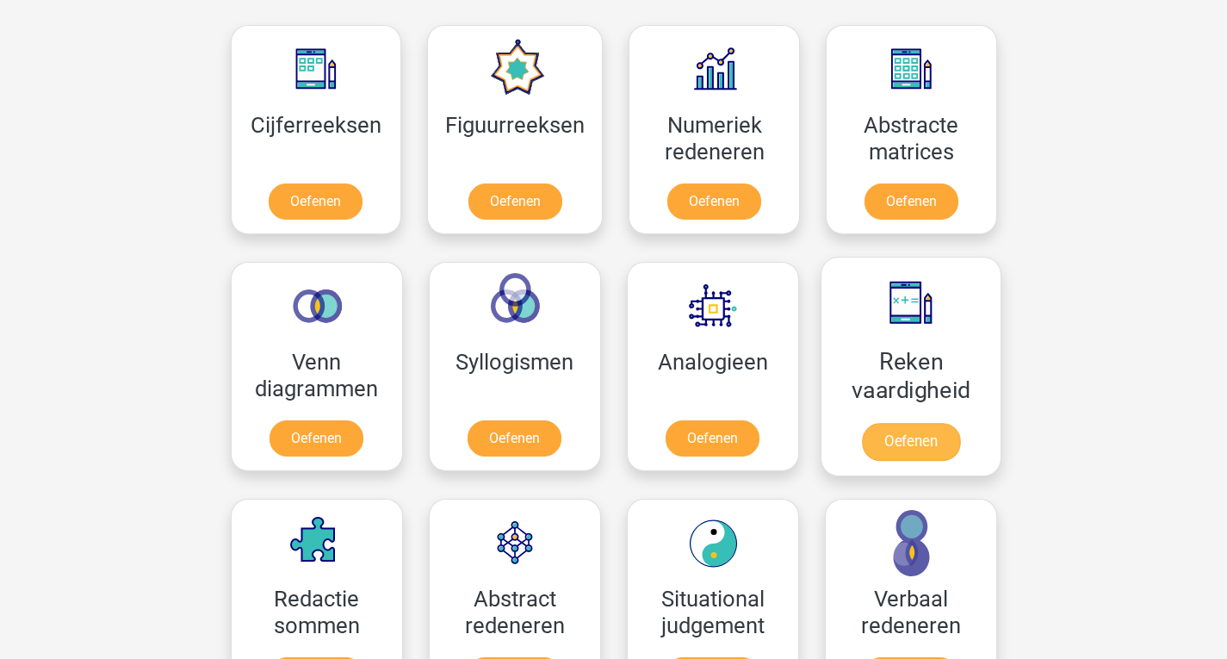
scroll to position [782, 0]
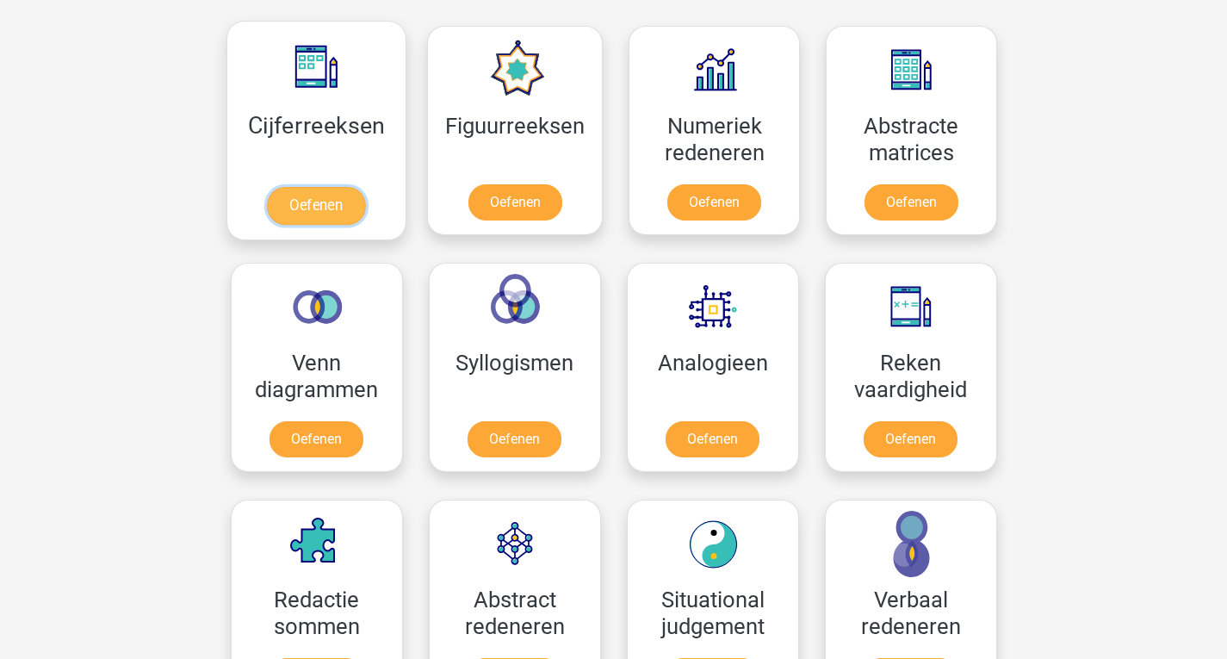
click at [306, 212] on link "Oefenen" at bounding box center [316, 206] width 98 height 38
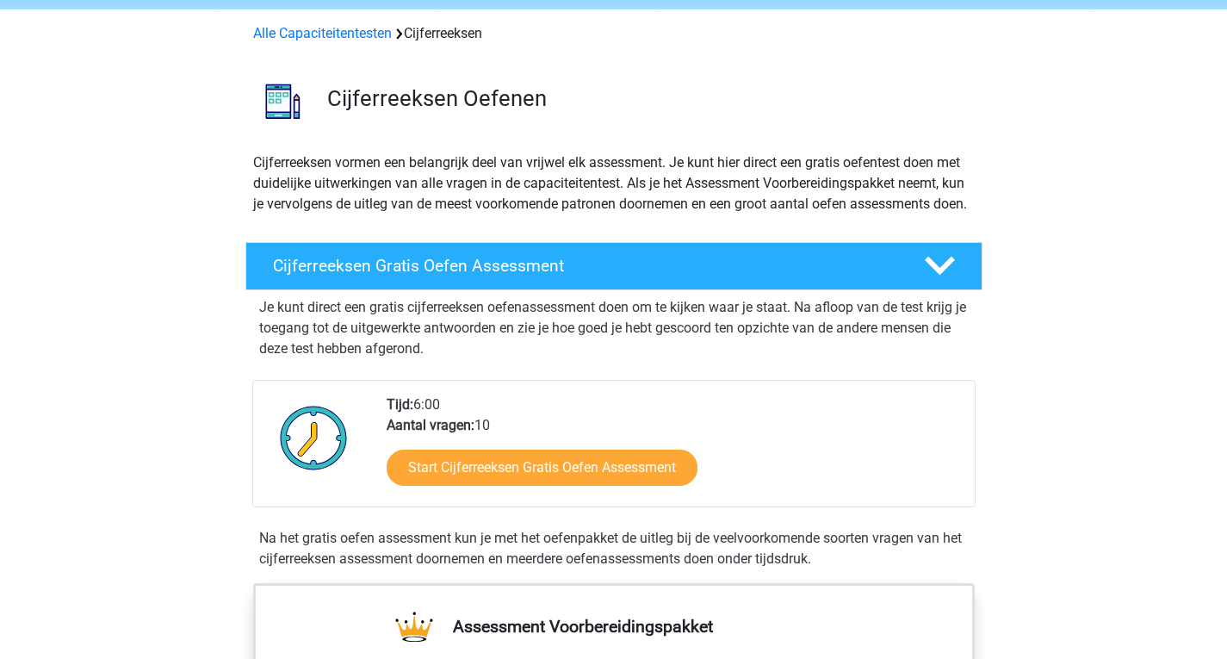
scroll to position [80, 0]
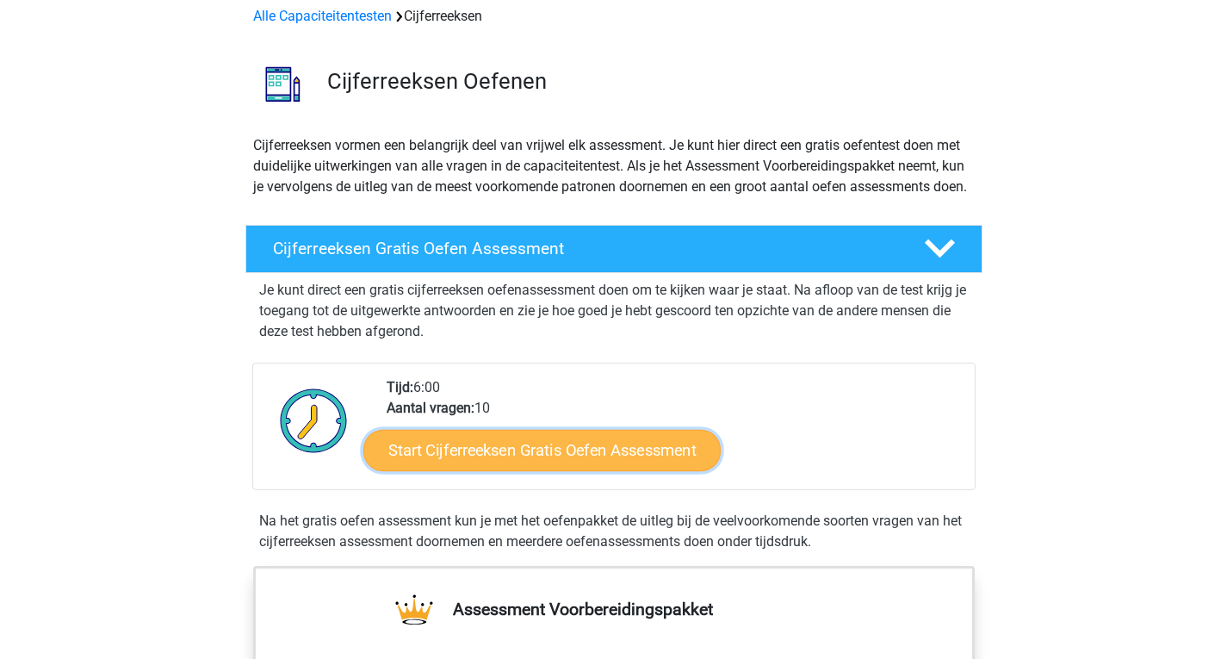
click at [636, 470] on link "Start Cijferreeksen Gratis Oefen Assessment" at bounding box center [541, 449] width 357 height 41
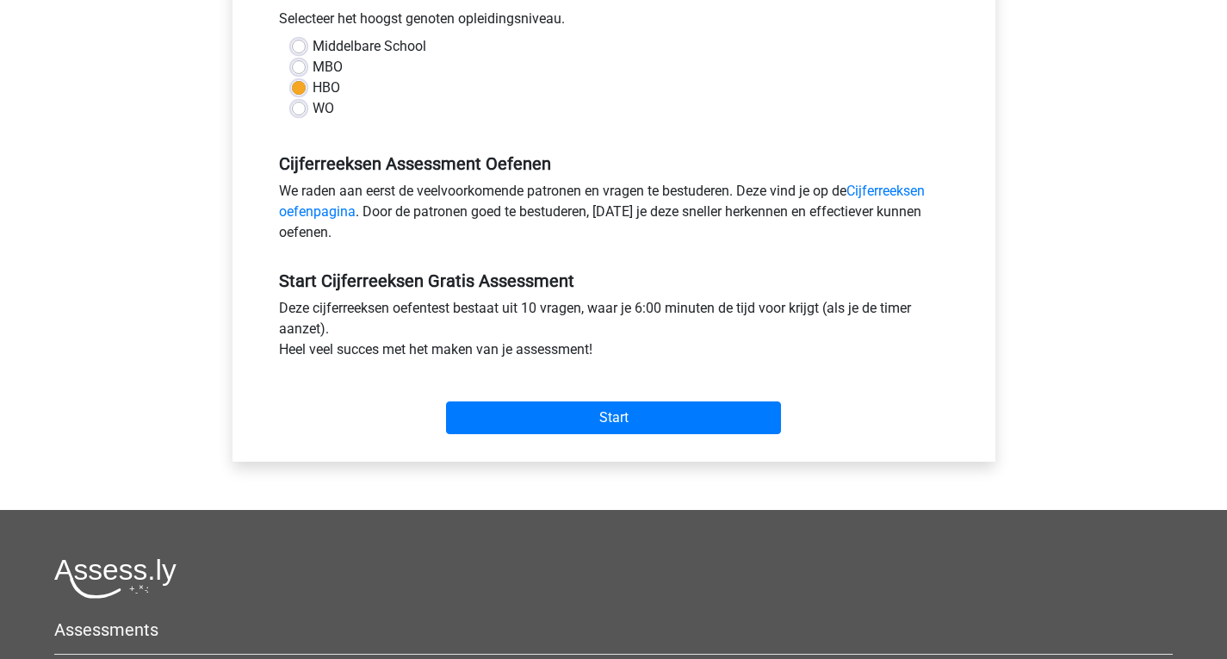
scroll to position [397, 0]
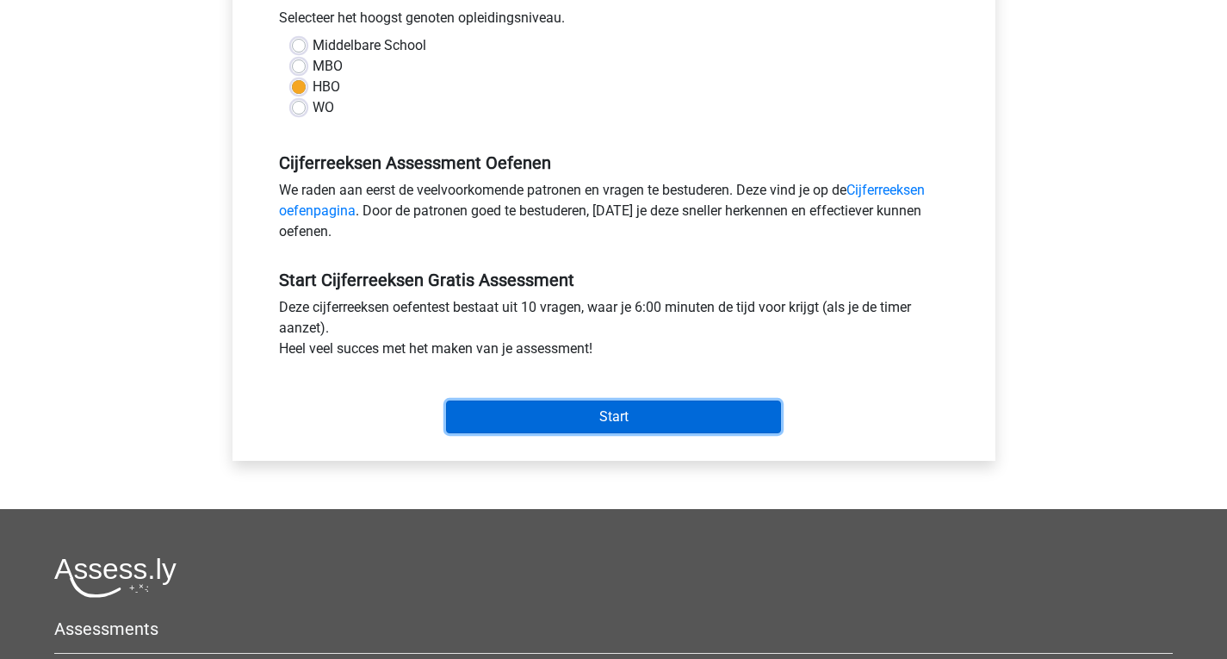
click at [637, 401] on input "Start" at bounding box center [613, 416] width 335 height 33
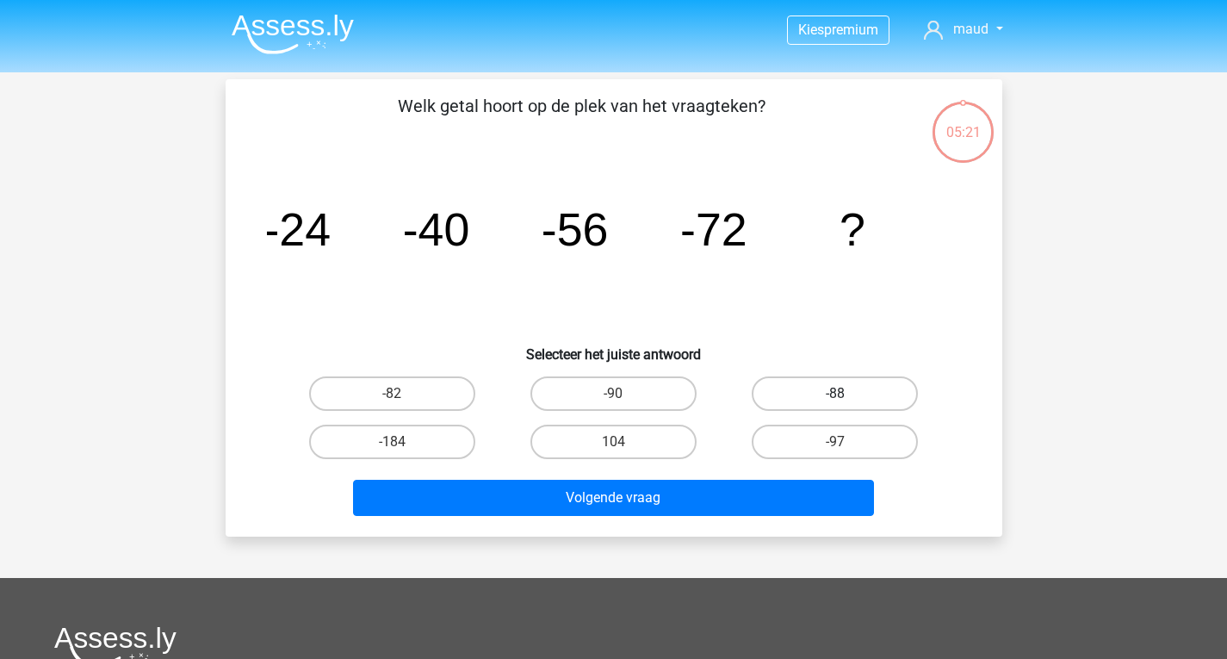
click at [808, 398] on label "-88" at bounding box center [835, 393] width 166 height 34
click at [835, 398] on input "-88" at bounding box center [840, 398] width 11 height 11
radio input "true"
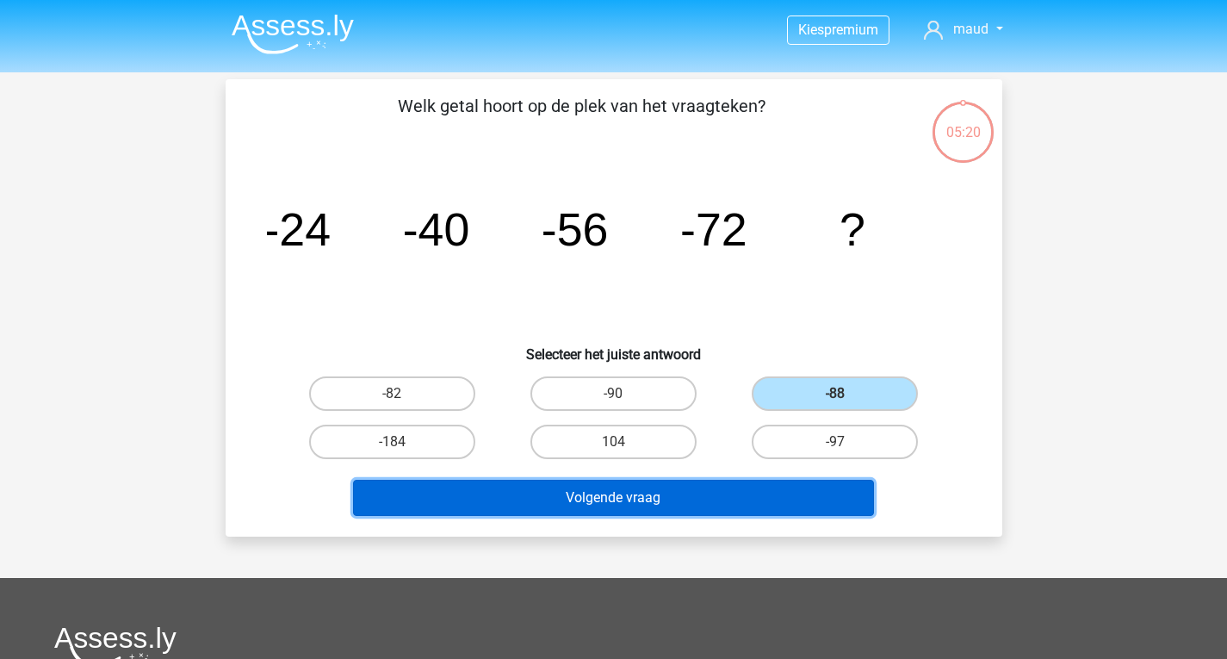
click at [808, 500] on button "Volgende vraag" at bounding box center [613, 498] width 521 height 36
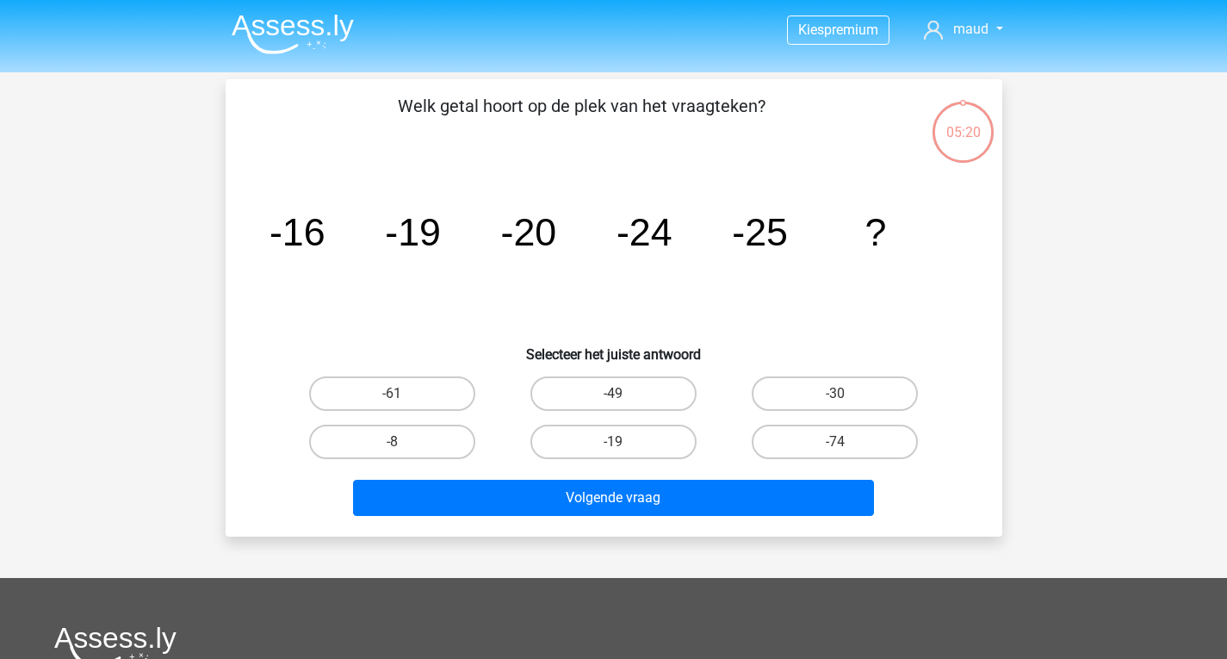
scroll to position [79, 0]
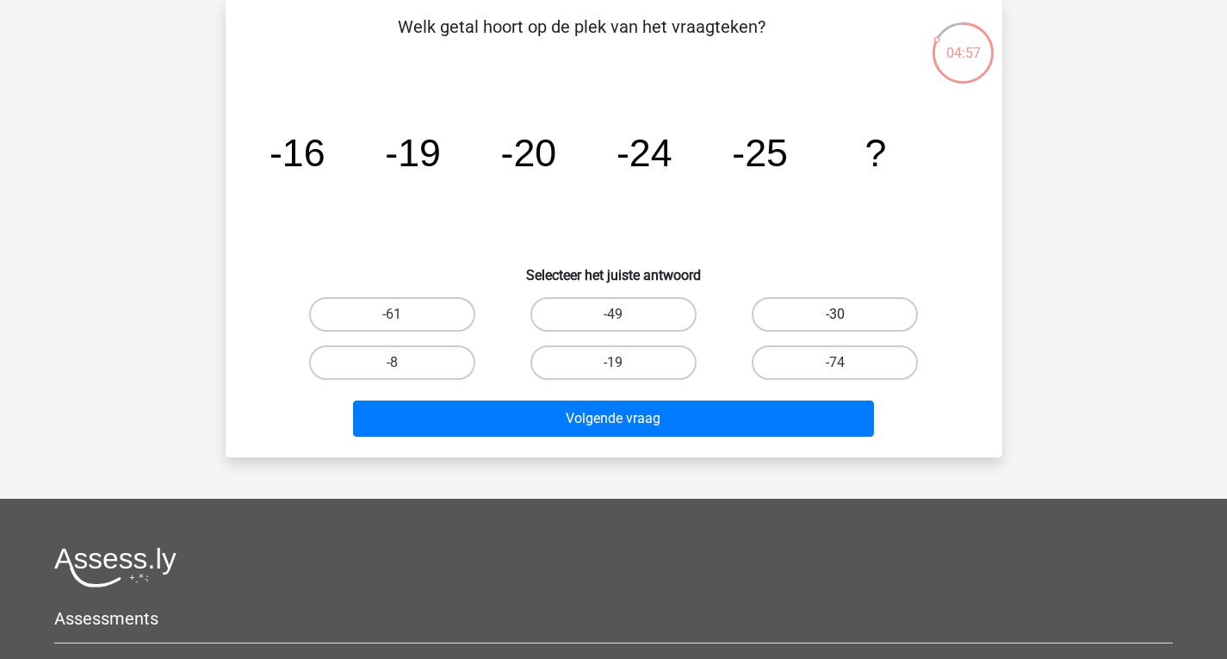
click at [807, 319] on label "-30" at bounding box center [835, 314] width 166 height 34
click at [835, 319] on input "-30" at bounding box center [840, 319] width 11 height 11
radio input "true"
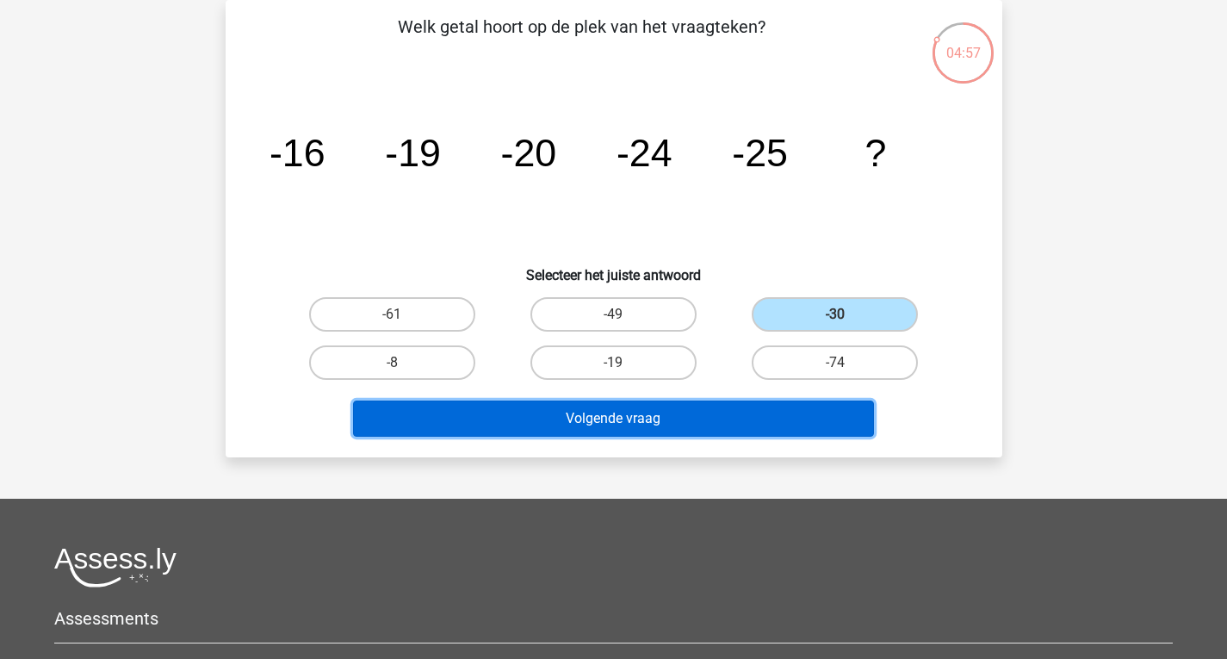
click at [727, 419] on button "Volgende vraag" at bounding box center [613, 418] width 521 height 36
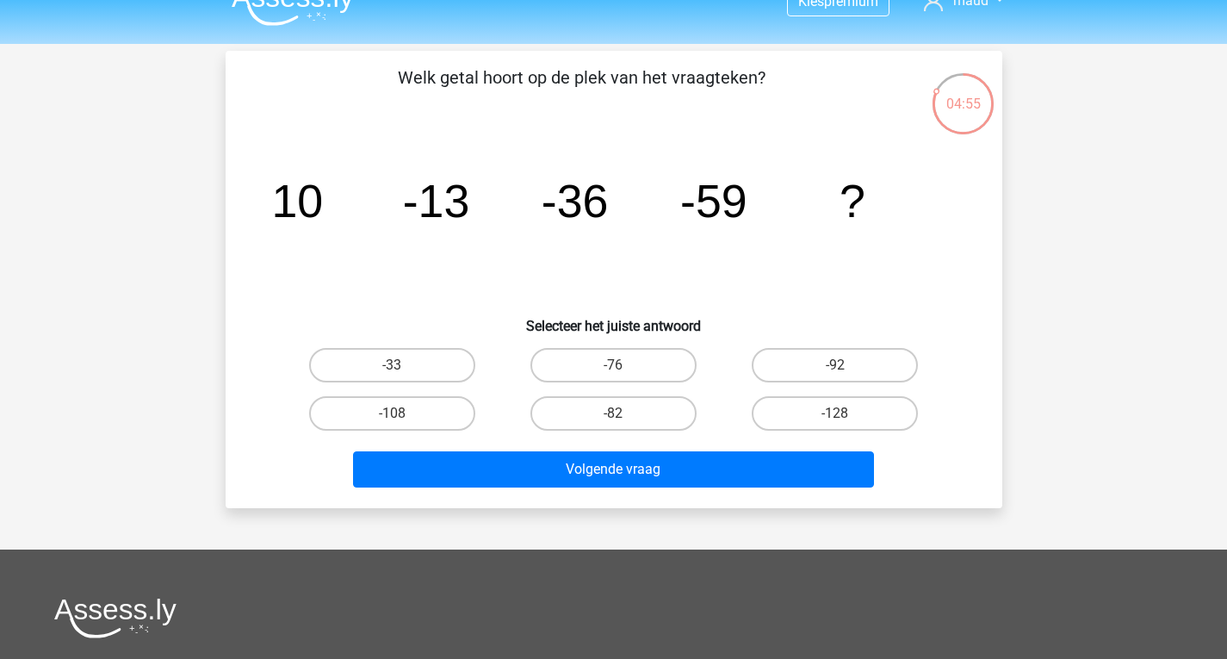
scroll to position [28, 0]
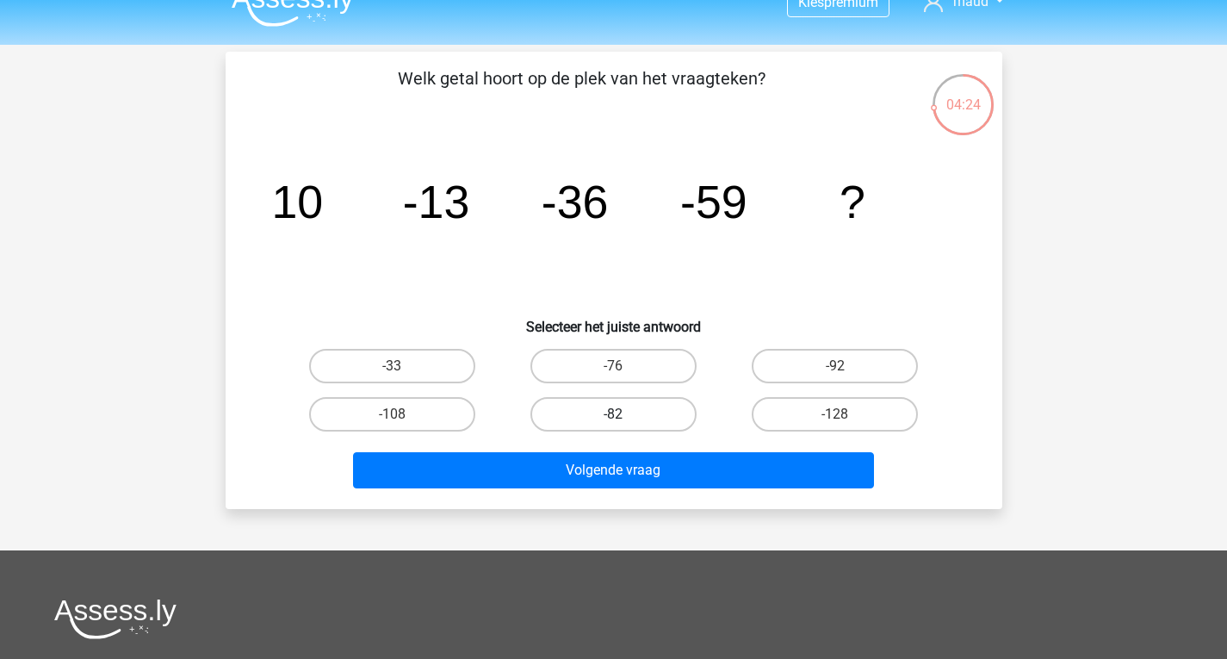
click at [629, 408] on label "-82" at bounding box center [613, 414] width 166 height 34
click at [624, 414] on input "-82" at bounding box center [618, 419] width 11 height 11
radio input "true"
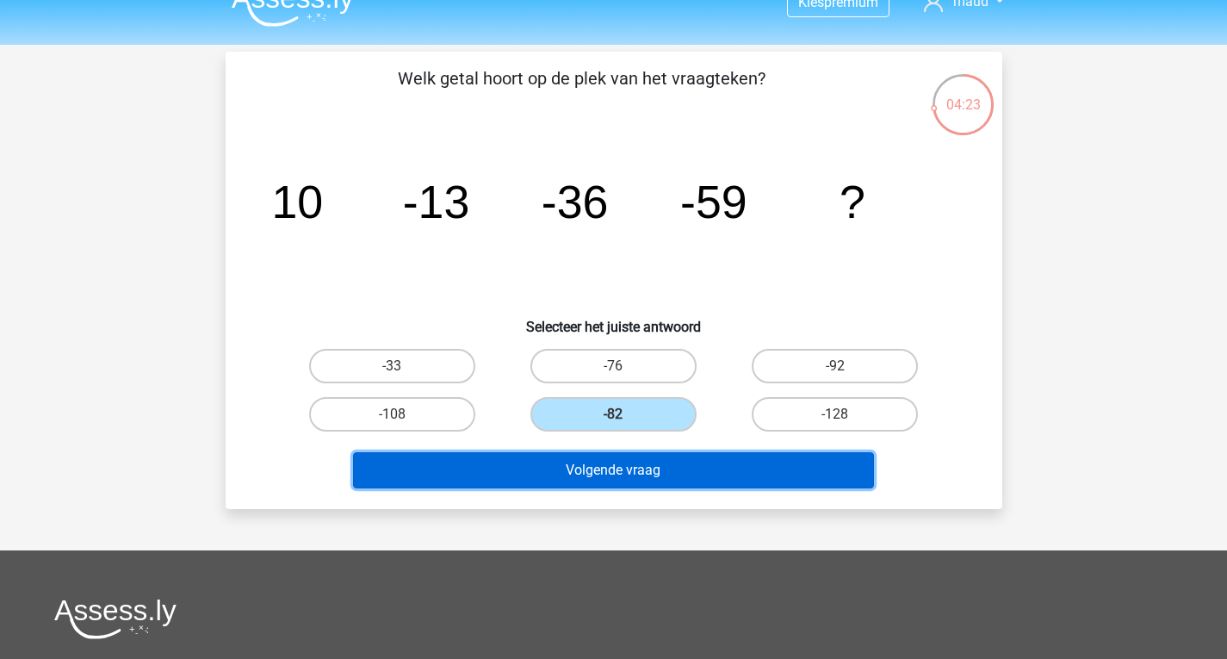
click at [665, 474] on button "Volgende vraag" at bounding box center [613, 470] width 521 height 36
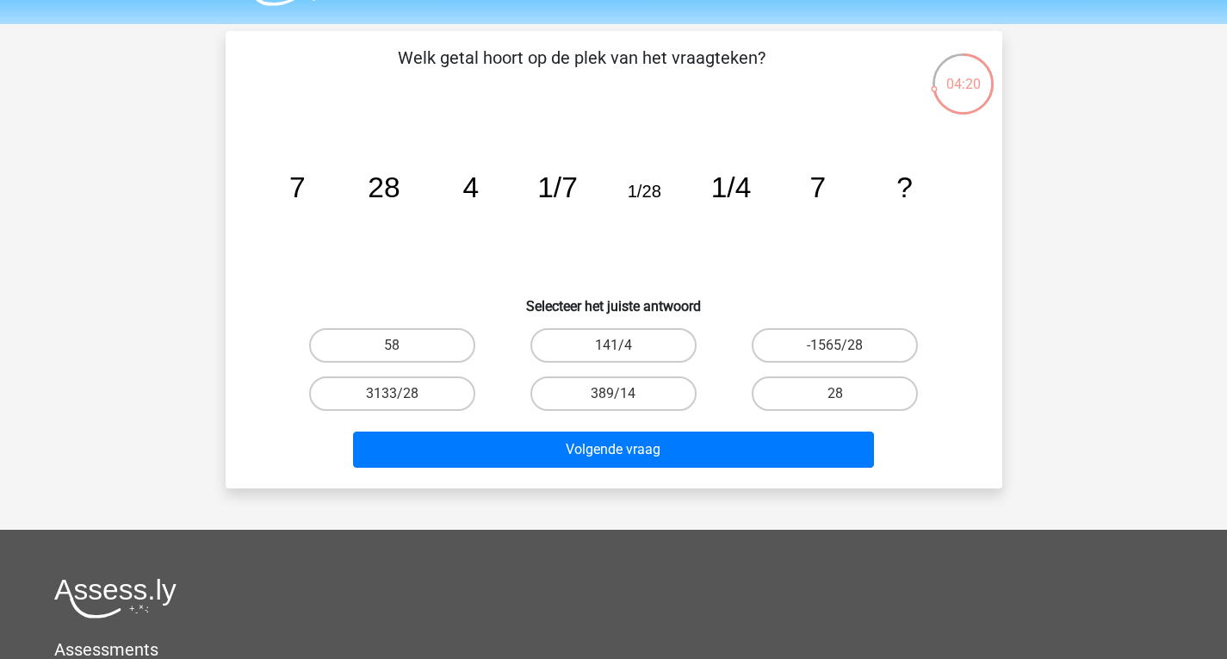
scroll to position [47, 0]
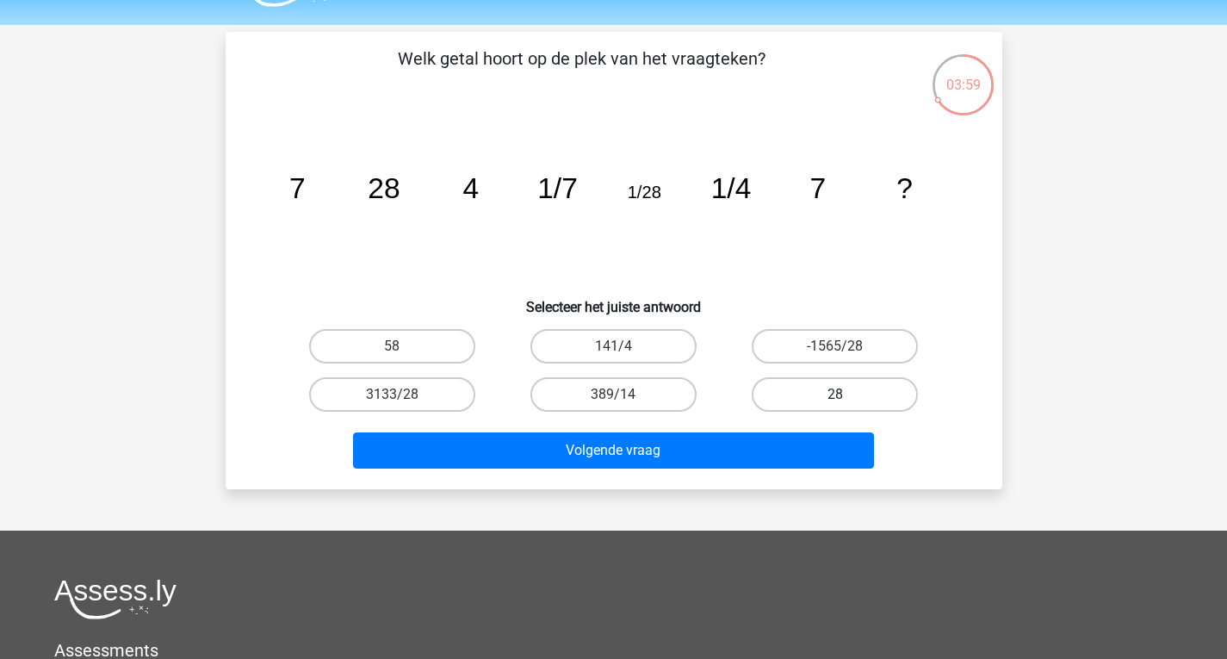
click at [812, 400] on label "28" at bounding box center [835, 394] width 166 height 34
click at [835, 400] on input "28" at bounding box center [840, 399] width 11 height 11
radio input "true"
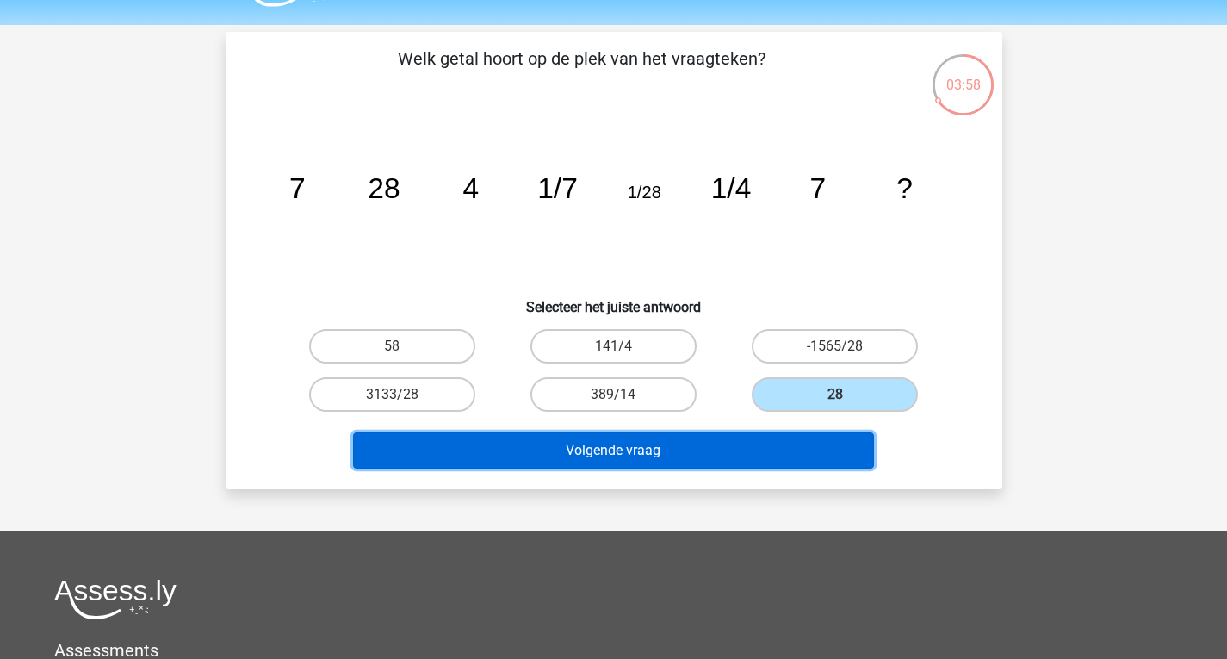
click at [799, 448] on button "Volgende vraag" at bounding box center [613, 450] width 521 height 36
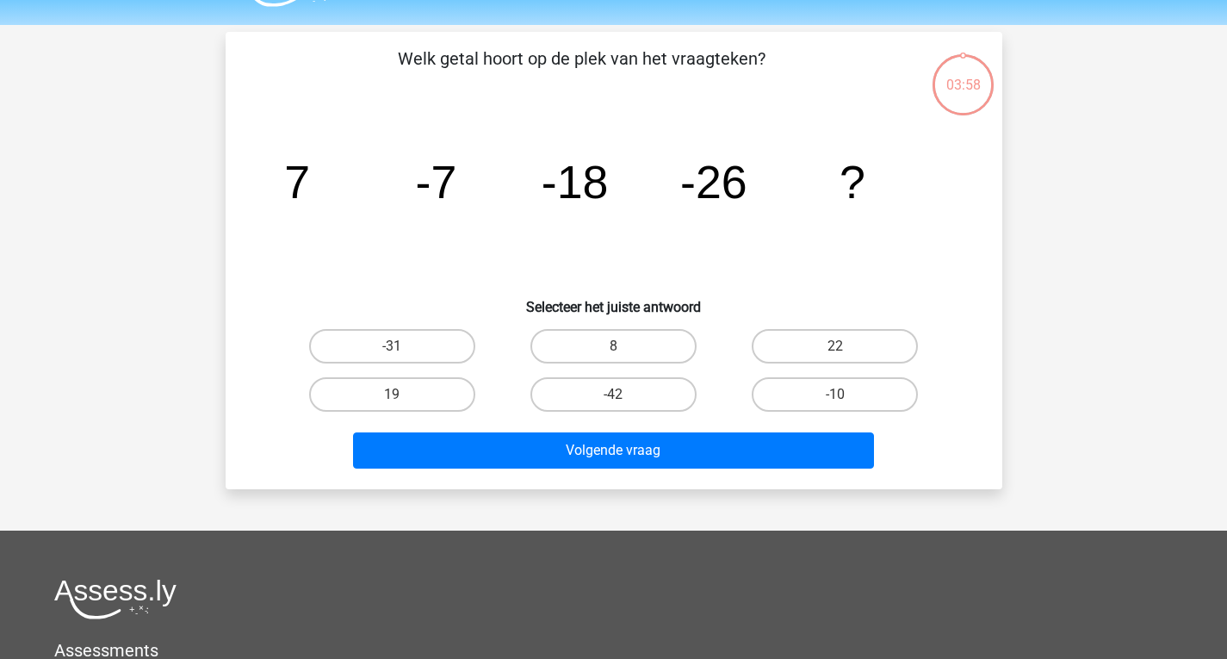
scroll to position [79, 0]
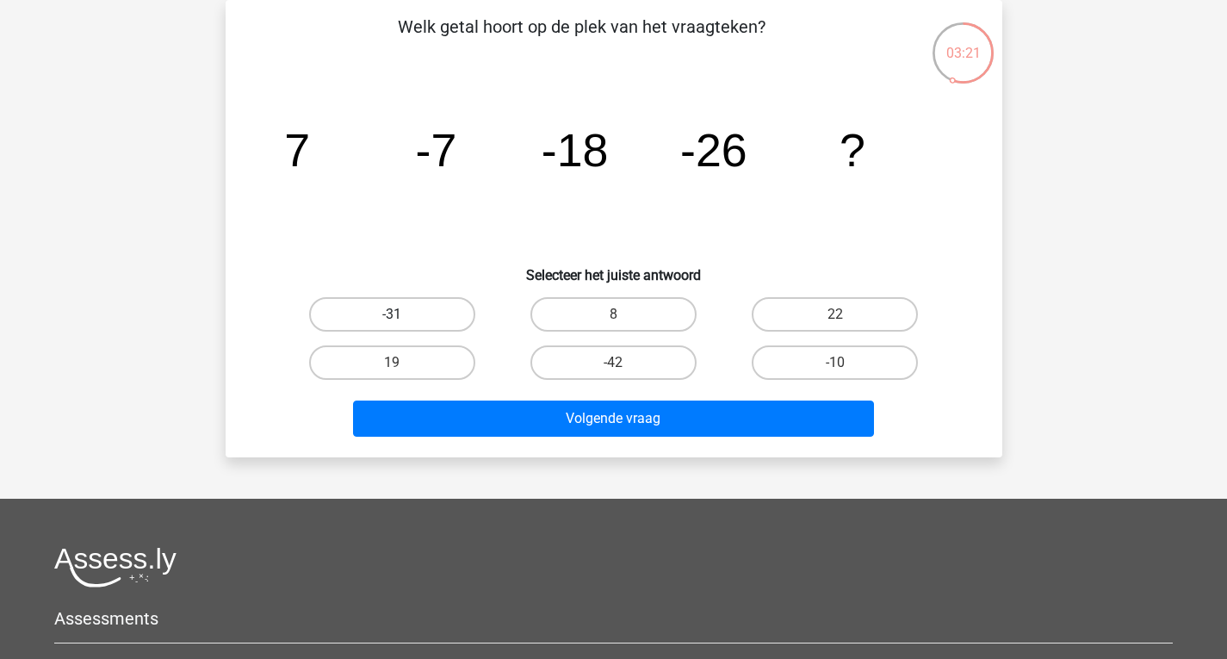
click at [449, 315] on label "-31" at bounding box center [392, 314] width 166 height 34
click at [403, 315] on input "-31" at bounding box center [397, 319] width 11 height 11
radio input "true"
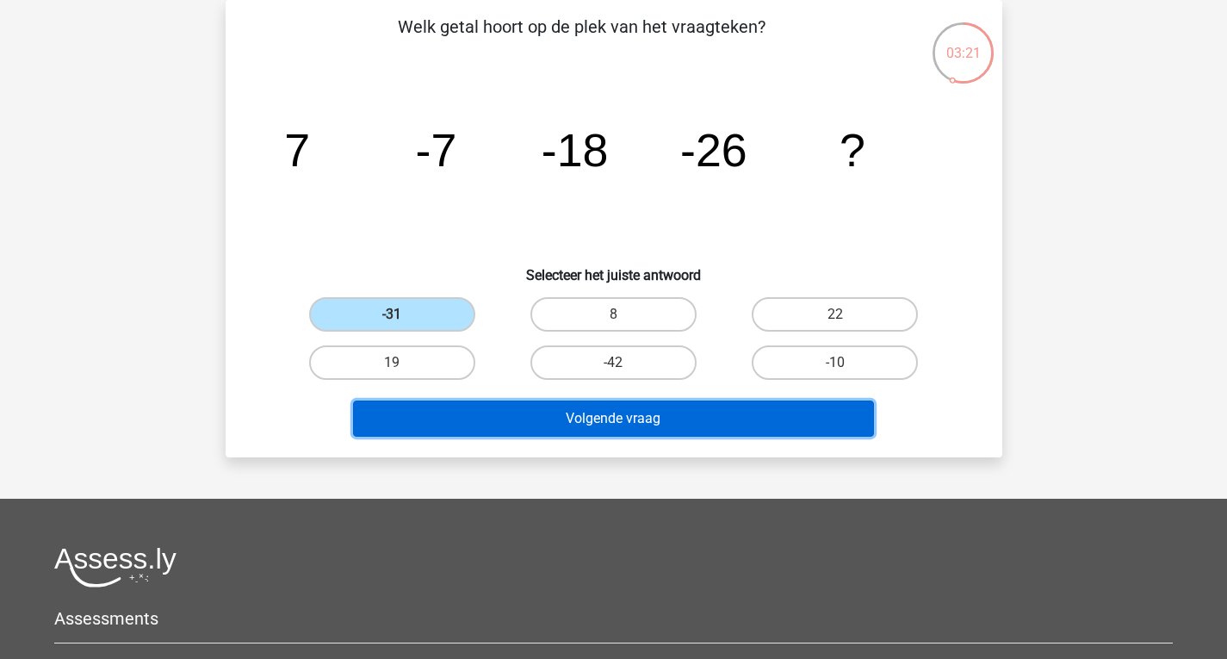
click at [610, 430] on button "Volgende vraag" at bounding box center [613, 418] width 521 height 36
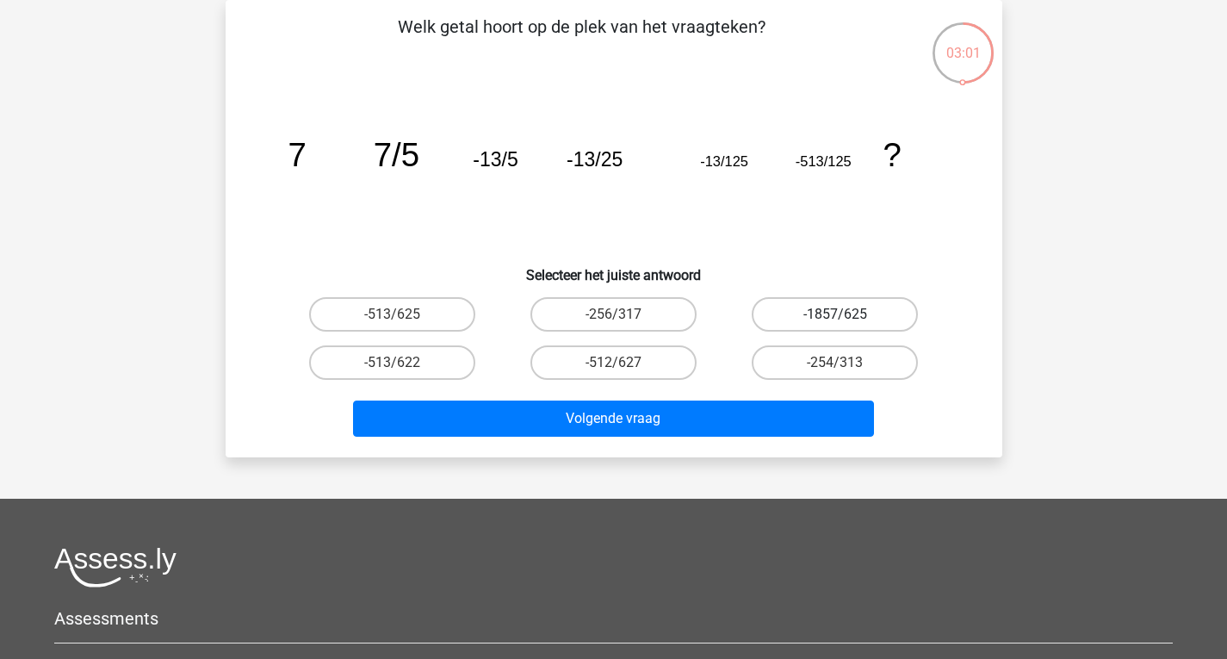
click at [808, 322] on label "-1857/625" at bounding box center [835, 314] width 166 height 34
click at [835, 322] on input "-1857/625" at bounding box center [840, 319] width 11 height 11
radio input "true"
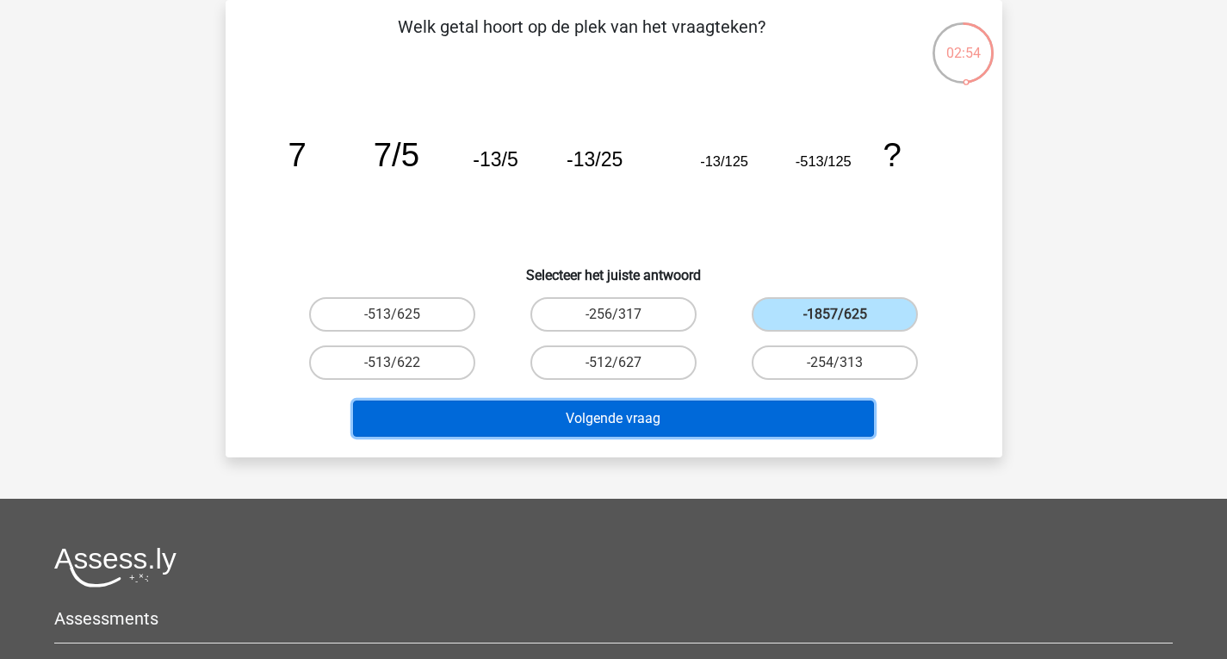
click at [770, 419] on button "Volgende vraag" at bounding box center [613, 418] width 521 height 36
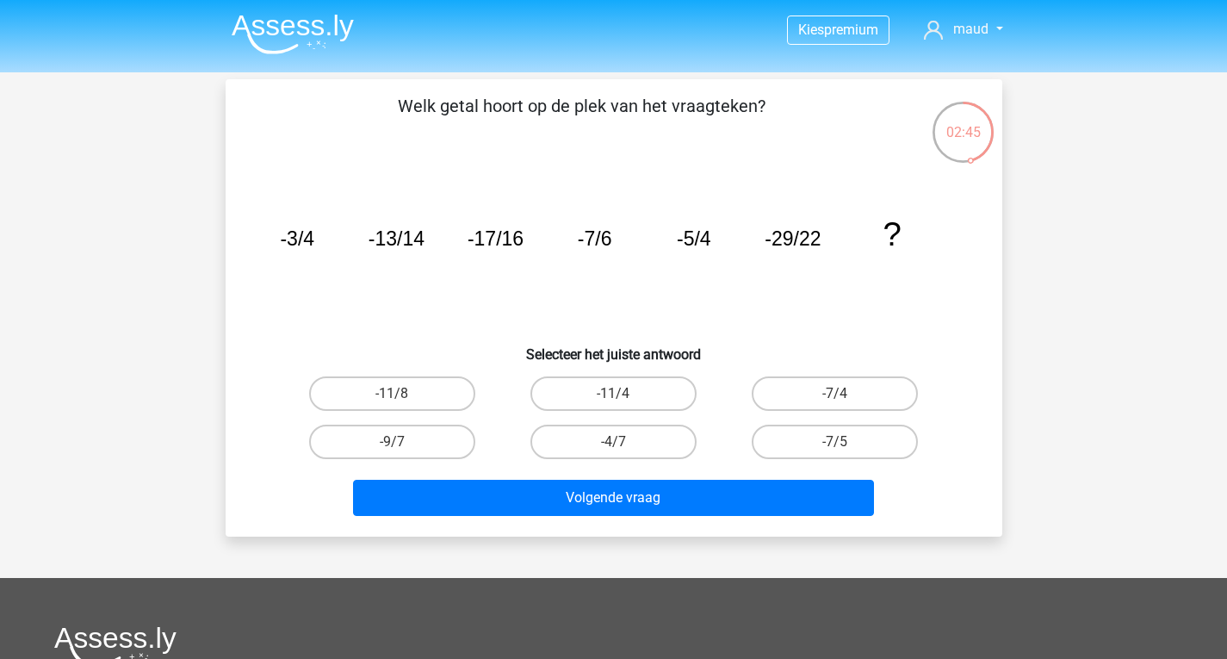
scroll to position [1, 0]
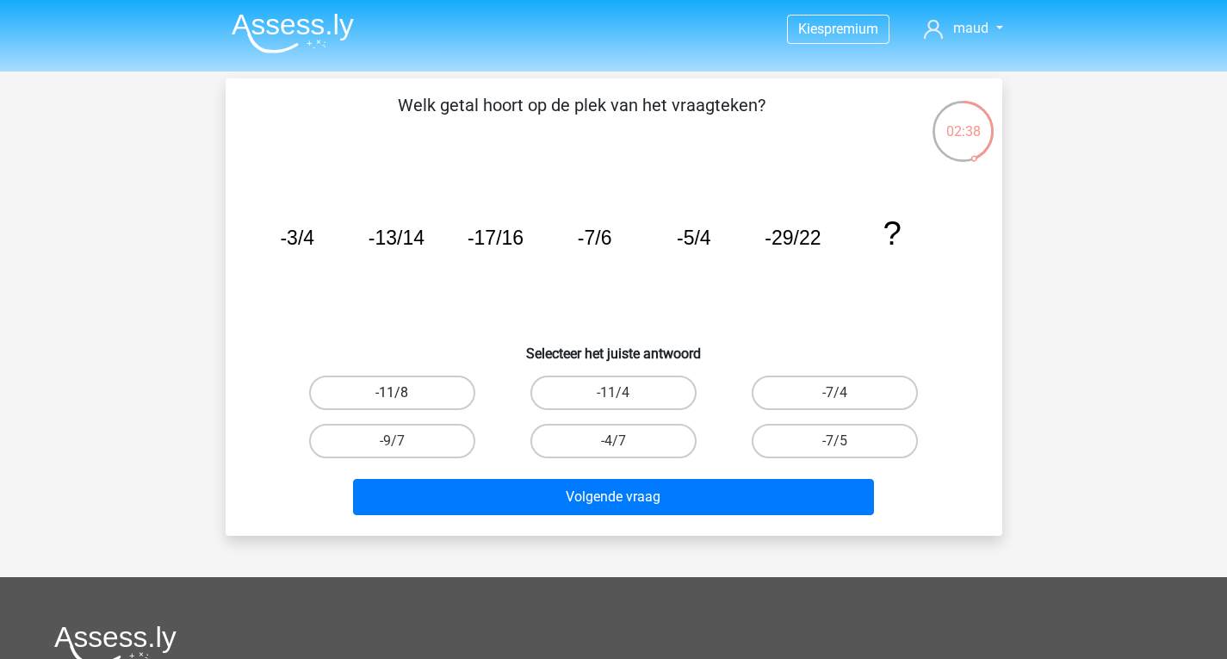
click at [410, 392] on label "-11/8" at bounding box center [392, 392] width 166 height 34
click at [403, 393] on input "-11/8" at bounding box center [397, 398] width 11 height 11
radio input "true"
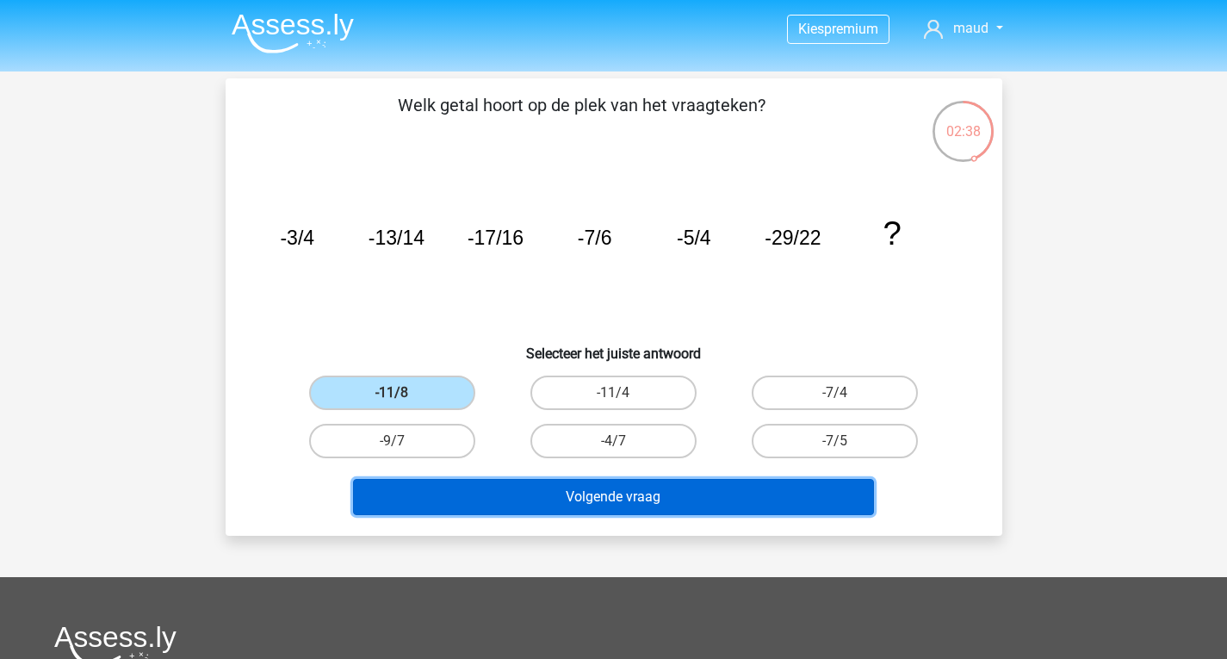
click at [651, 512] on button "Volgende vraag" at bounding box center [613, 497] width 521 height 36
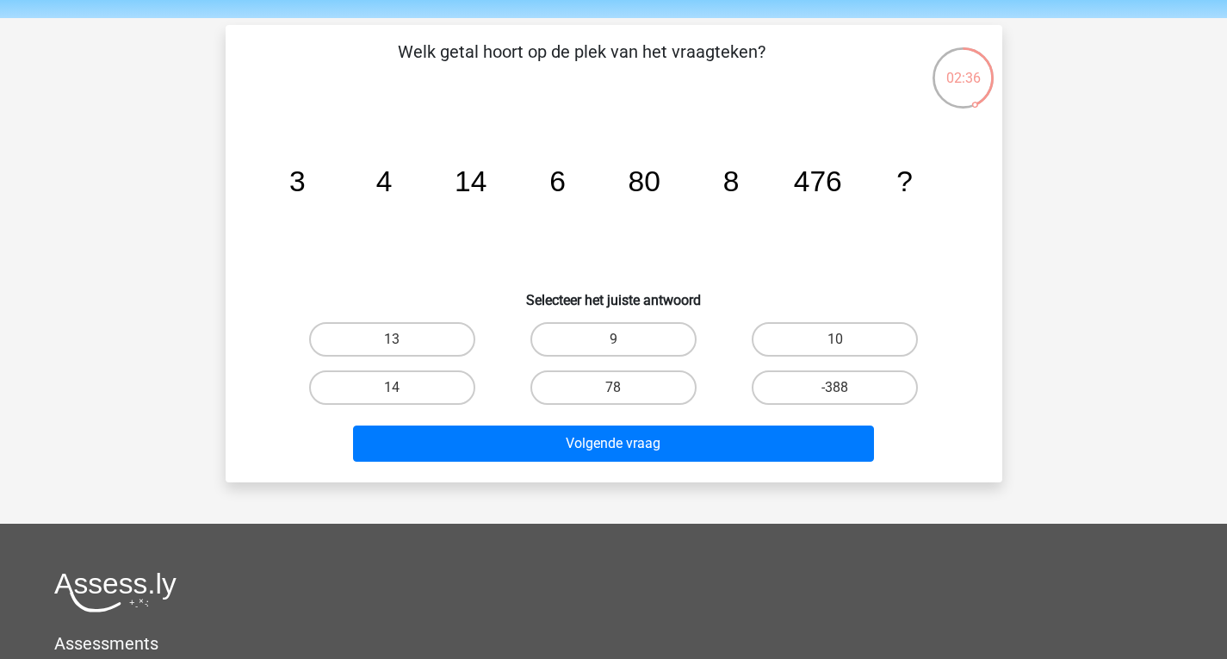
scroll to position [52, 0]
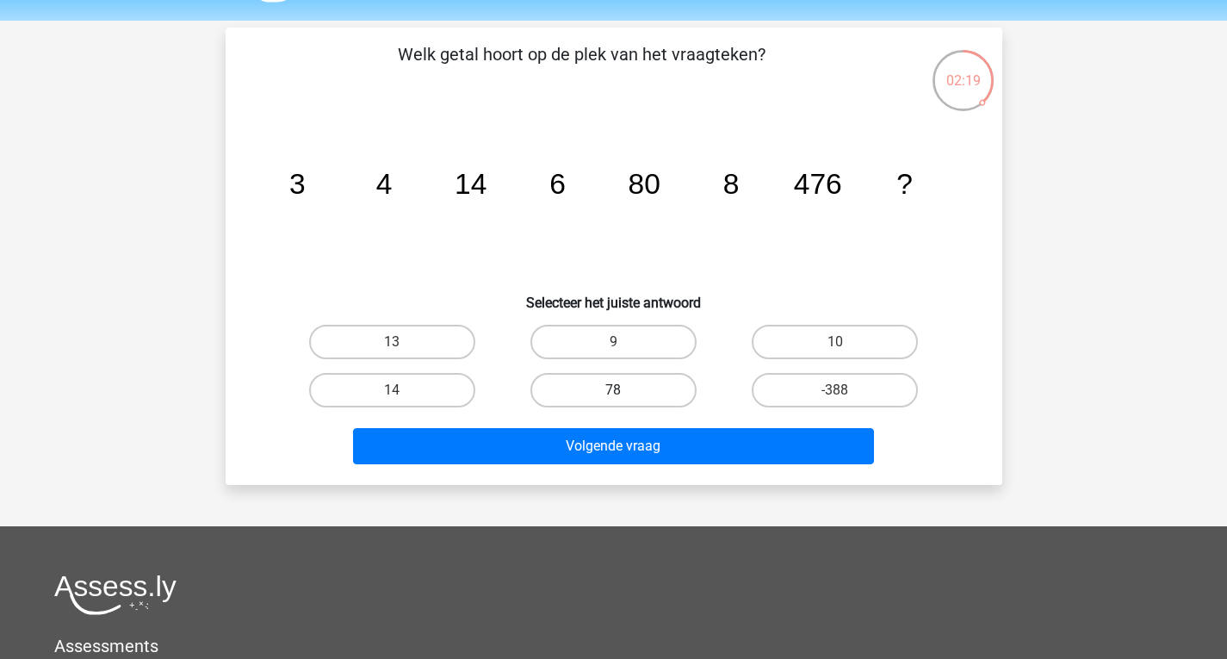
click at [617, 387] on label "78" at bounding box center [613, 390] width 166 height 34
click at [617, 390] on input "78" at bounding box center [618, 395] width 11 height 11
radio input "true"
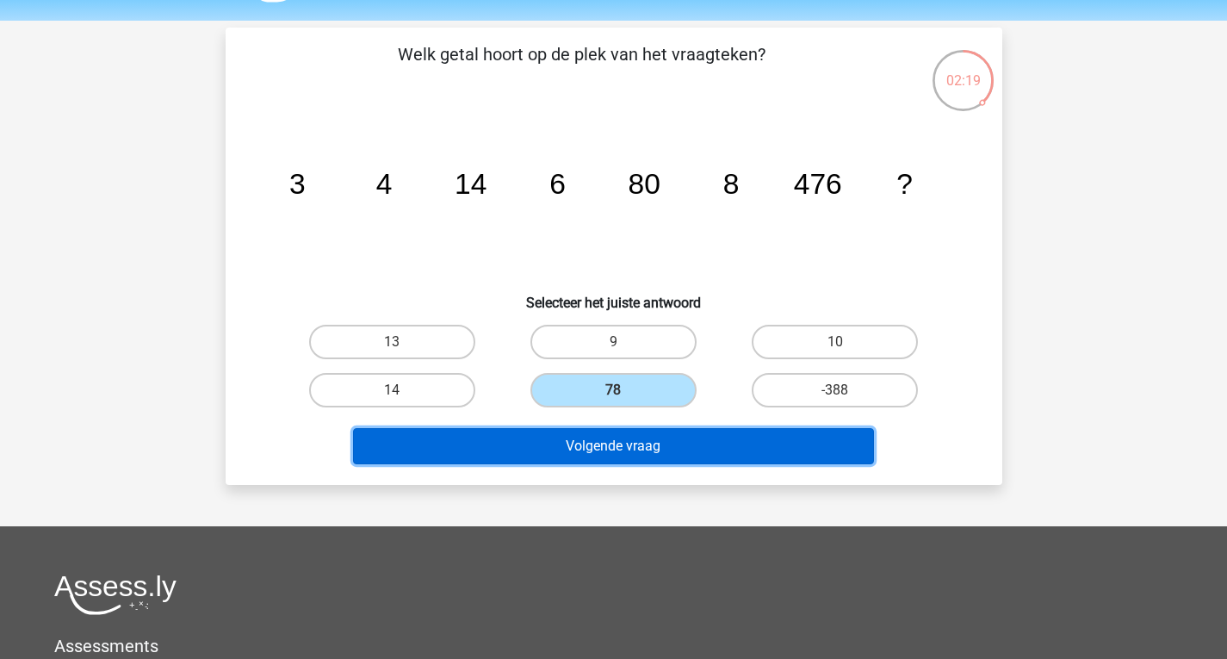
click at [672, 435] on button "Volgende vraag" at bounding box center [613, 446] width 521 height 36
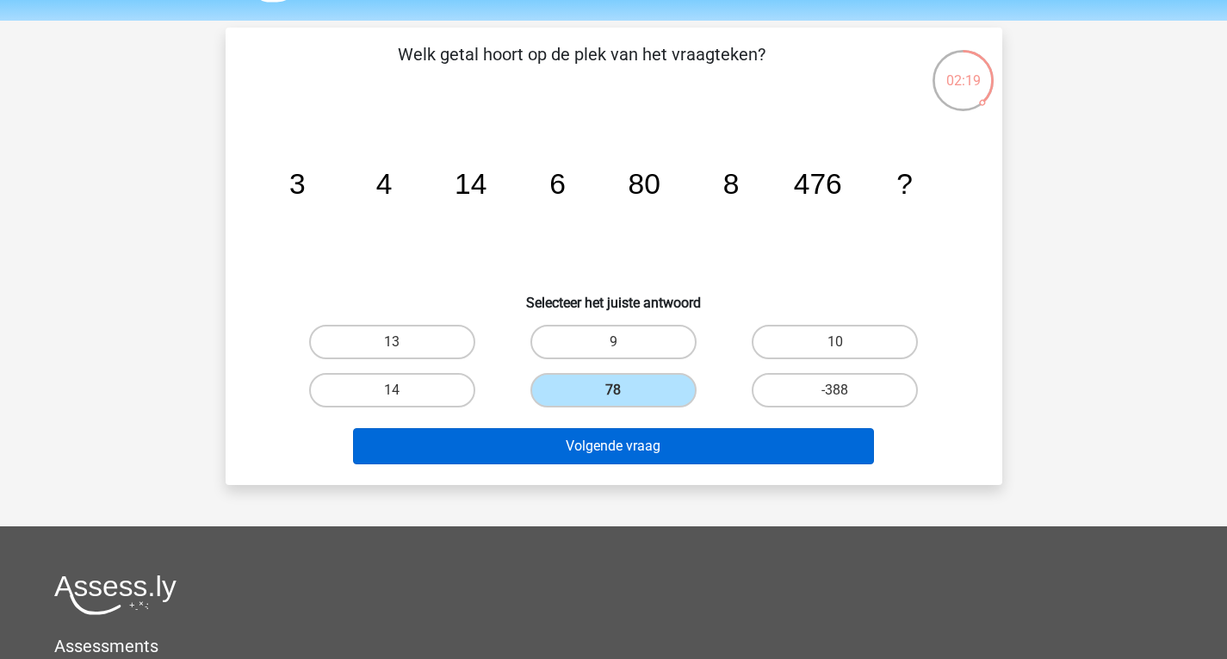
scroll to position [79, 0]
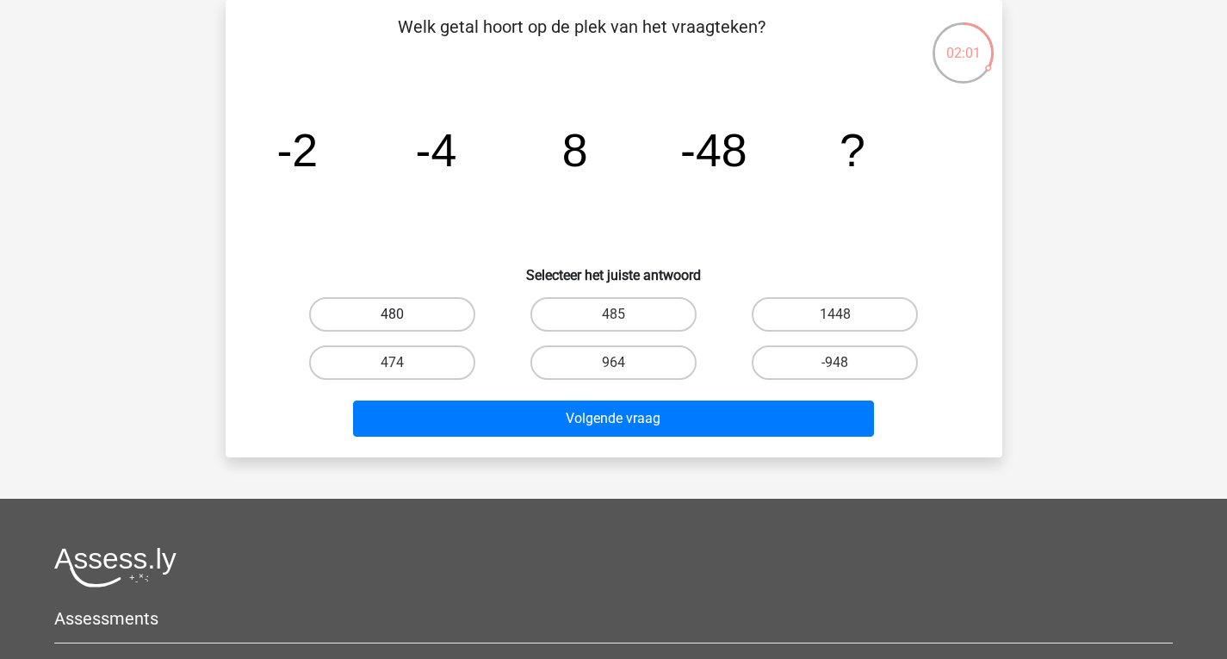
click at [396, 307] on label "480" at bounding box center [392, 314] width 166 height 34
click at [396, 314] on input "480" at bounding box center [397, 319] width 11 height 11
radio input "true"
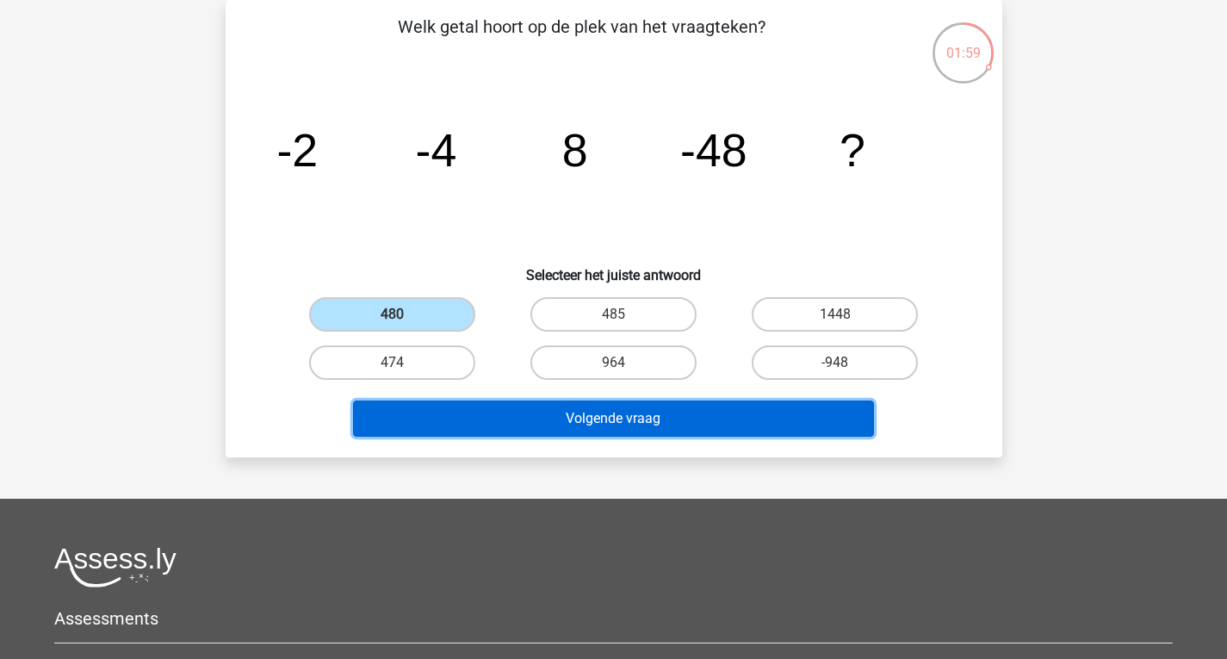
click at [543, 412] on button "Volgende vraag" at bounding box center [613, 418] width 521 height 36
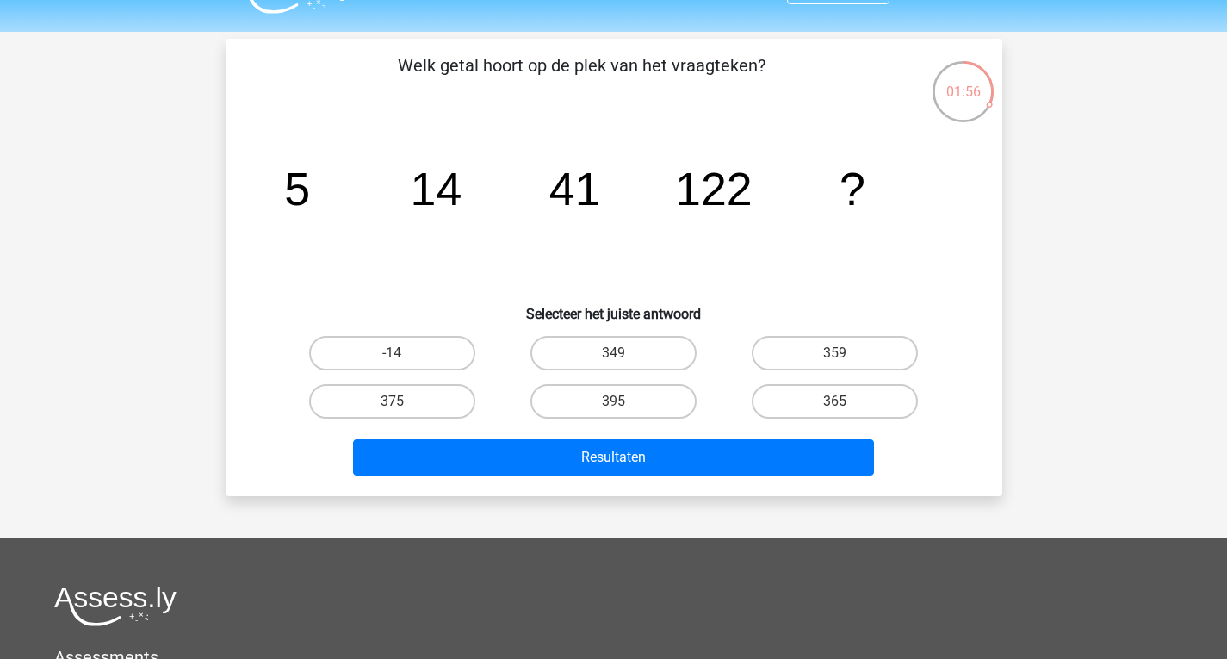
scroll to position [40, 0]
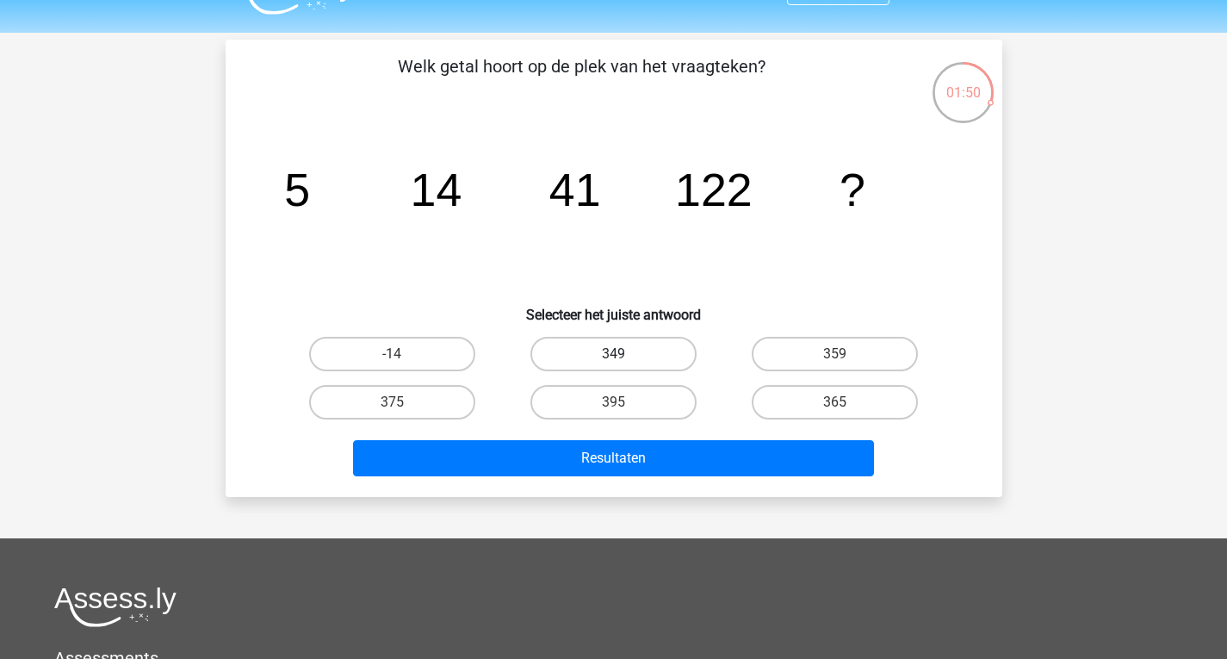
click at [634, 359] on label "349" at bounding box center [613, 354] width 166 height 34
click at [624, 359] on input "349" at bounding box center [618, 359] width 11 height 11
radio input "true"
click at [666, 480] on div "Resultaten" at bounding box center [614, 461] width 665 height 43
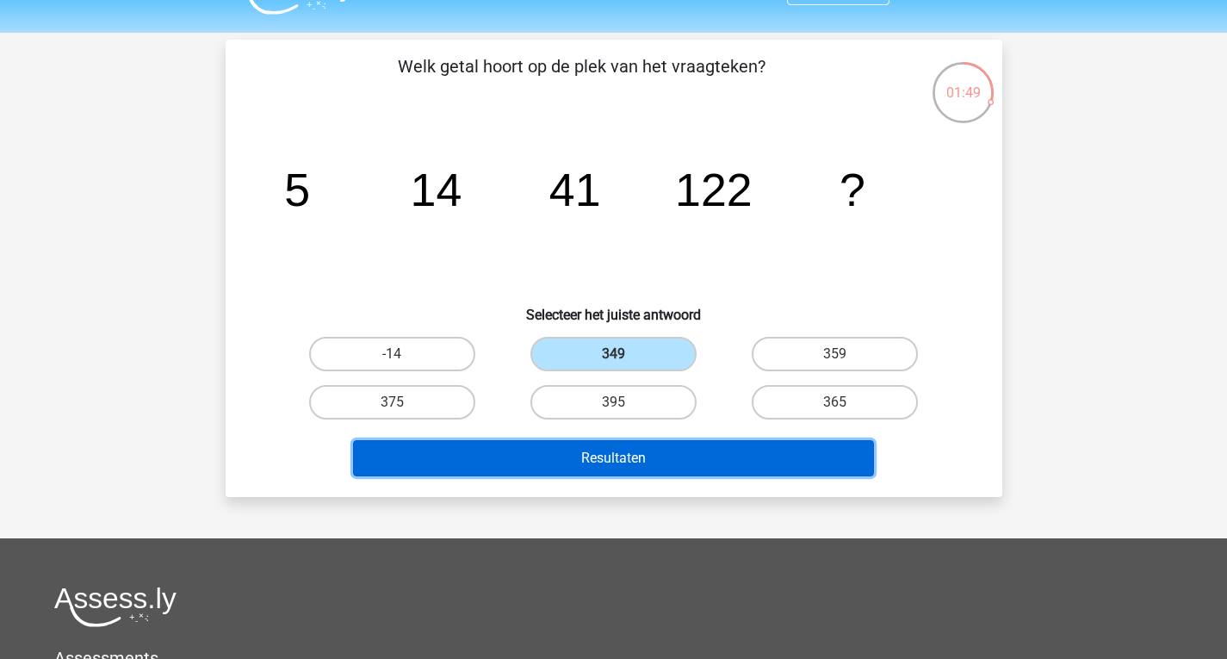
click at [676, 456] on button "Resultaten" at bounding box center [613, 458] width 521 height 36
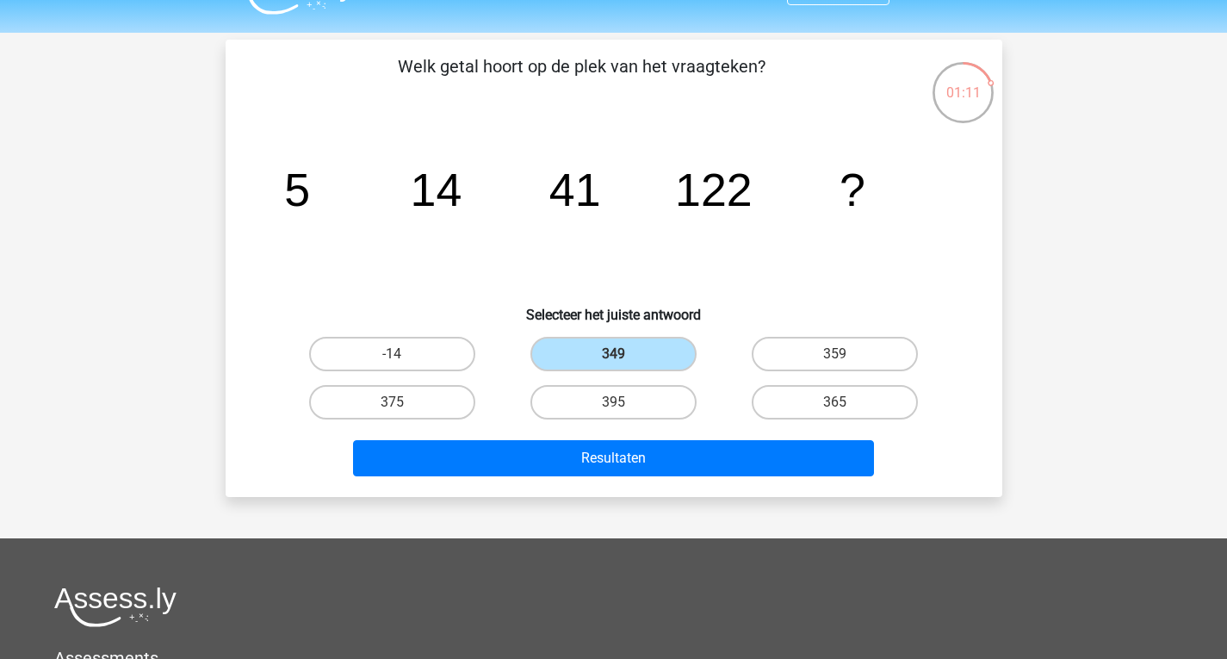
scroll to position [0, 0]
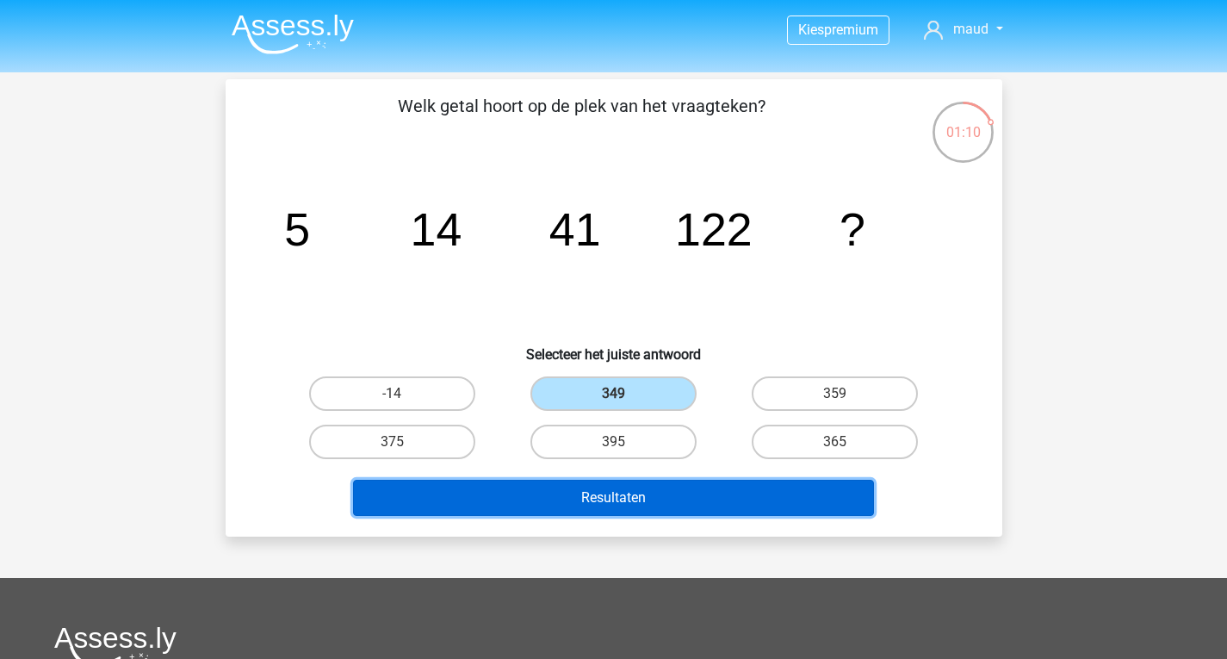
click at [768, 492] on button "Resultaten" at bounding box center [613, 498] width 521 height 36
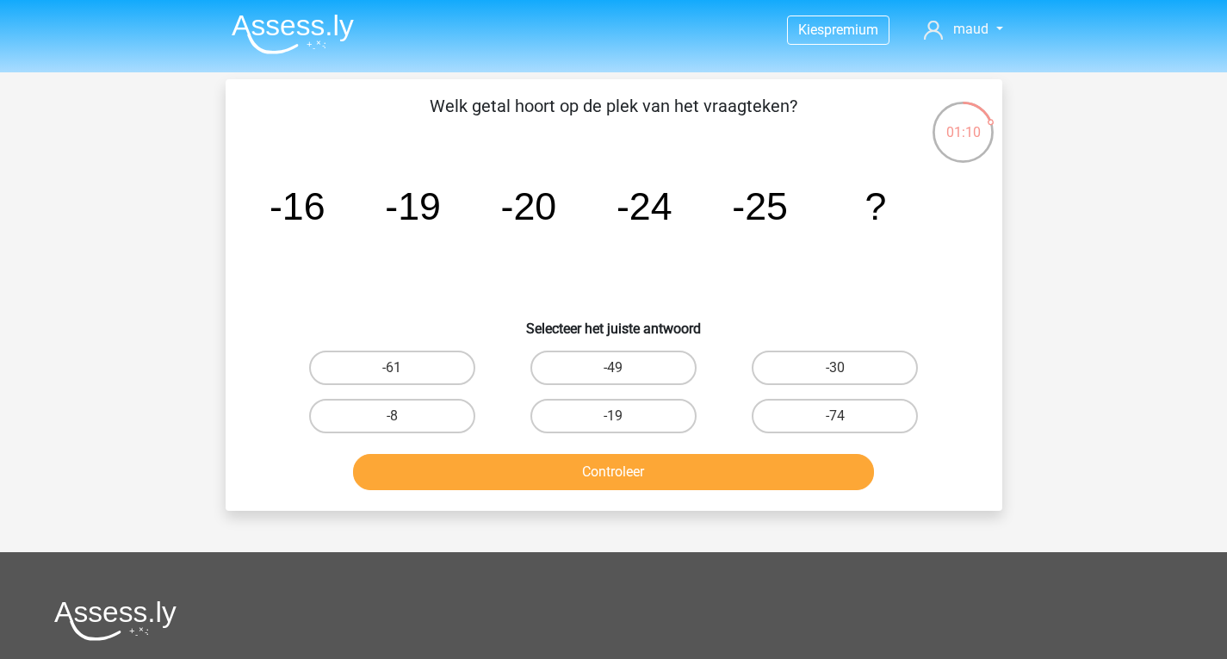
scroll to position [79, 0]
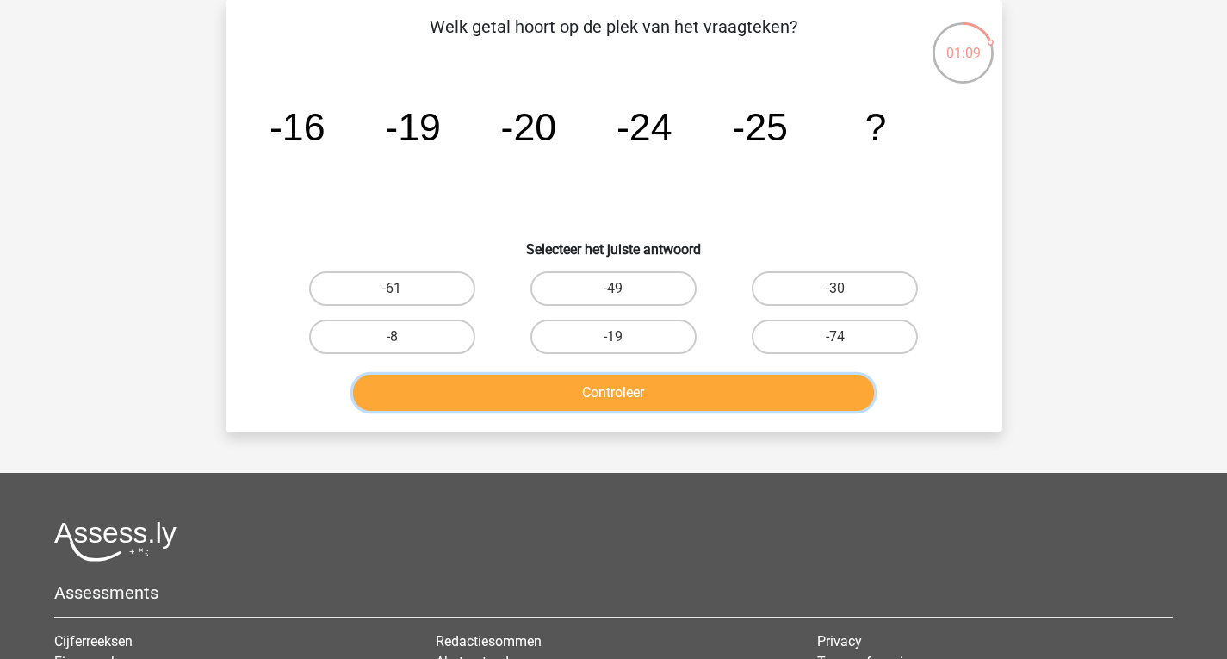
click at [690, 404] on button "Controleer" at bounding box center [613, 392] width 521 height 36
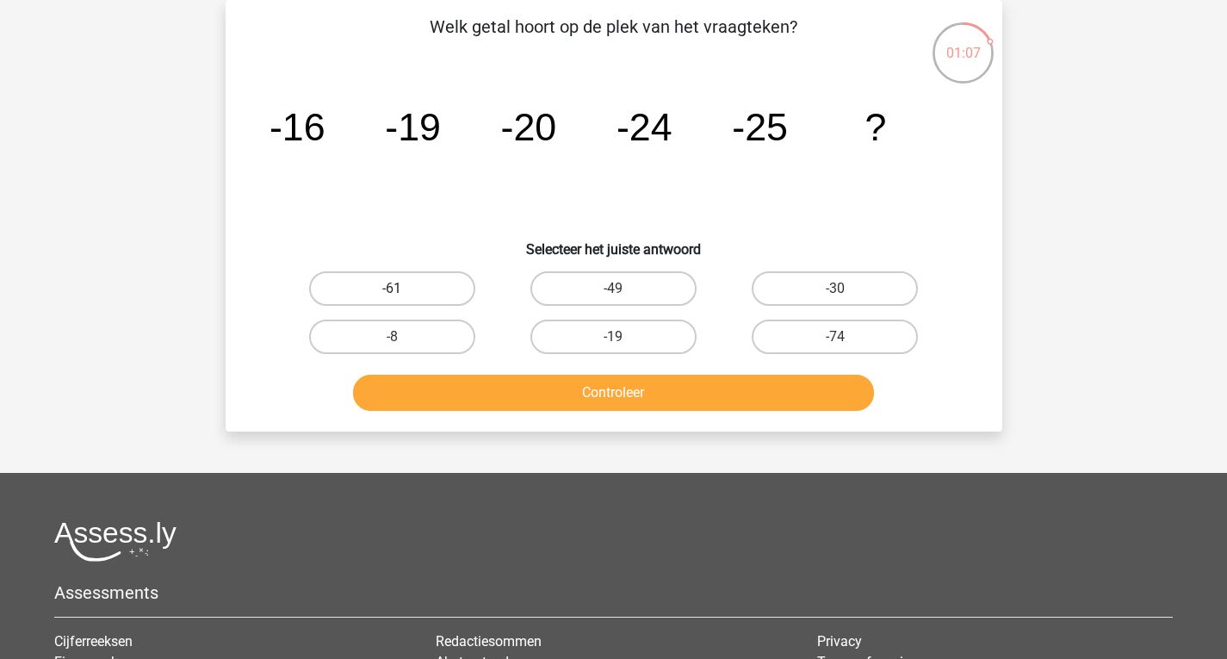
click at [420, 289] on label "-61" at bounding box center [392, 288] width 166 height 34
click at [403, 289] on input "-61" at bounding box center [397, 293] width 11 height 11
radio input "true"
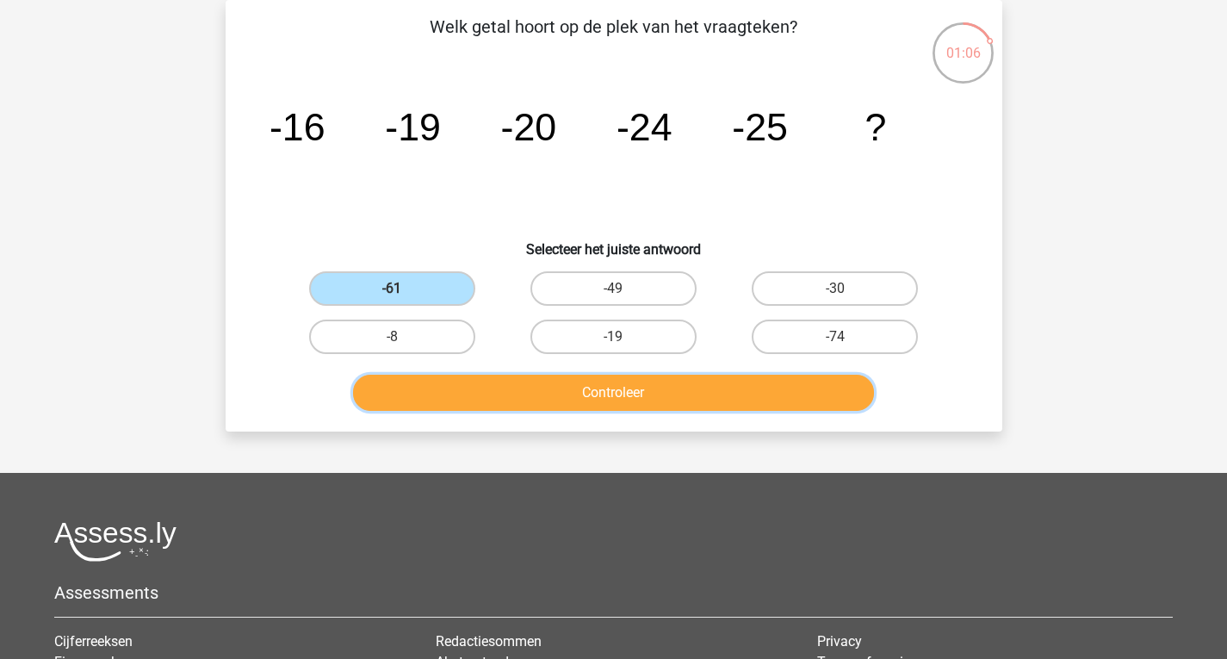
click at [666, 393] on button "Controleer" at bounding box center [613, 392] width 521 height 36
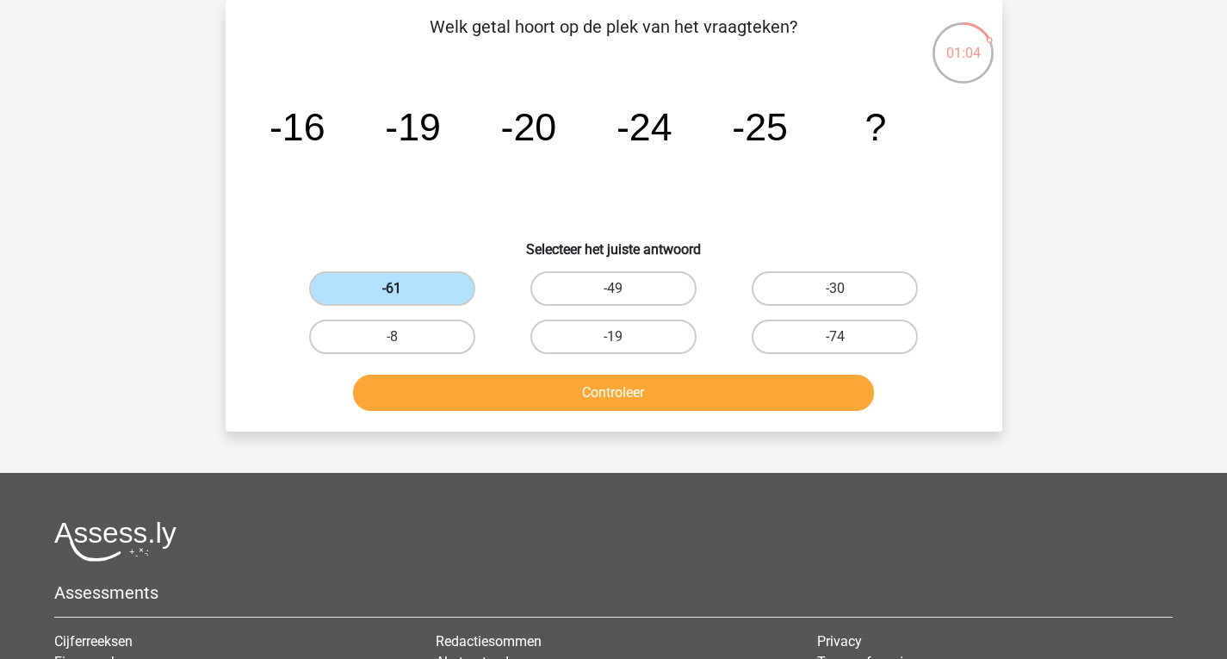
click at [405, 277] on label "-61" at bounding box center [392, 288] width 166 height 34
click at [403, 288] on input "-61" at bounding box center [397, 293] width 11 height 11
click at [642, 336] on label "-19" at bounding box center [613, 336] width 166 height 34
click at [624, 337] on input "-19" at bounding box center [618, 342] width 11 height 11
radio input "true"
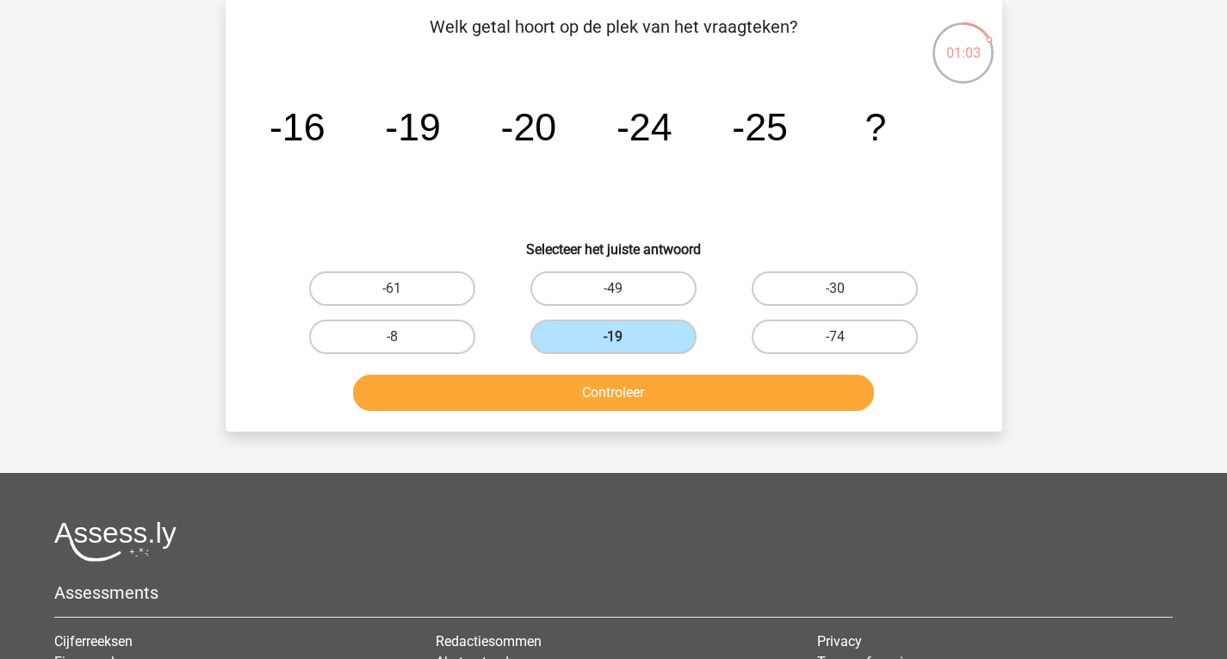
click at [681, 362] on div "Controleer" at bounding box center [613, 389] width 721 height 57
click at [690, 374] on div "Controleer" at bounding box center [613, 389] width 721 height 57
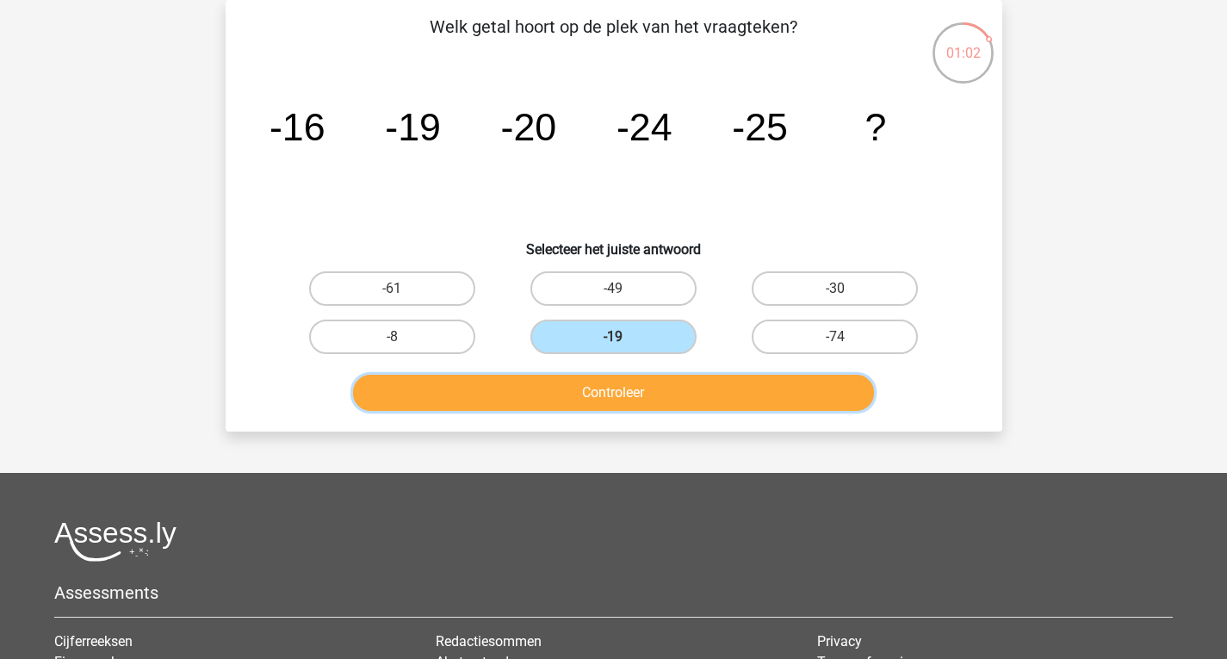
click at [695, 378] on button "Controleer" at bounding box center [613, 392] width 521 height 36
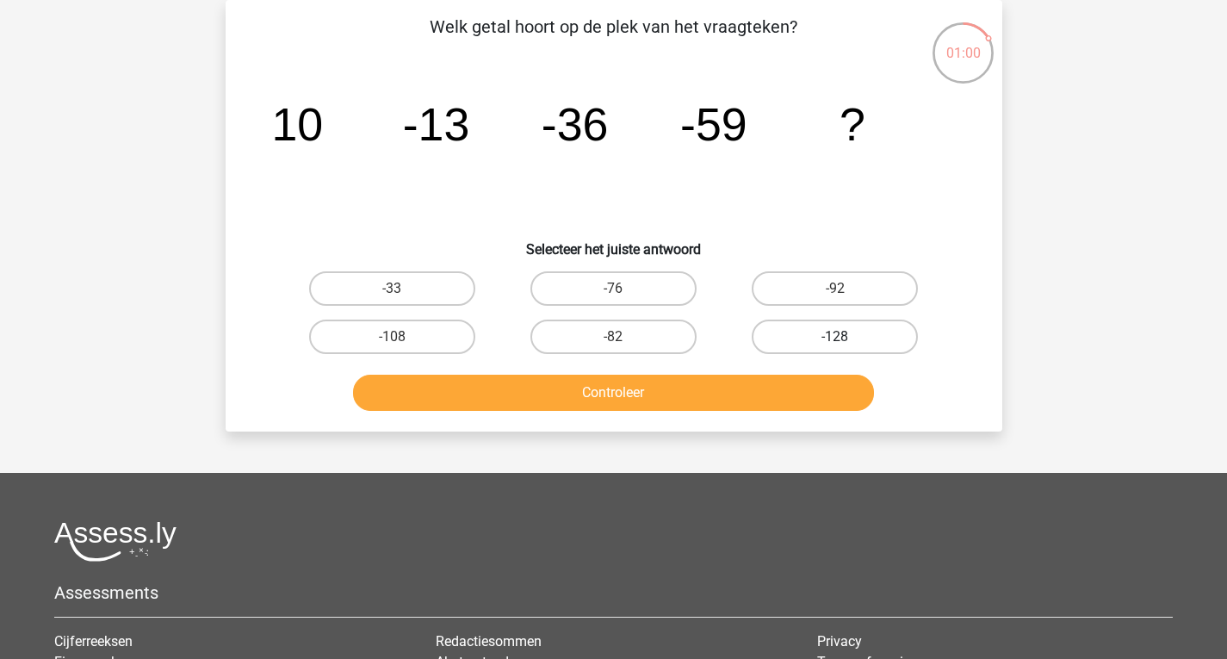
click at [844, 335] on label "-128" at bounding box center [835, 336] width 166 height 34
click at [844, 337] on input "-128" at bounding box center [840, 342] width 11 height 11
radio input "true"
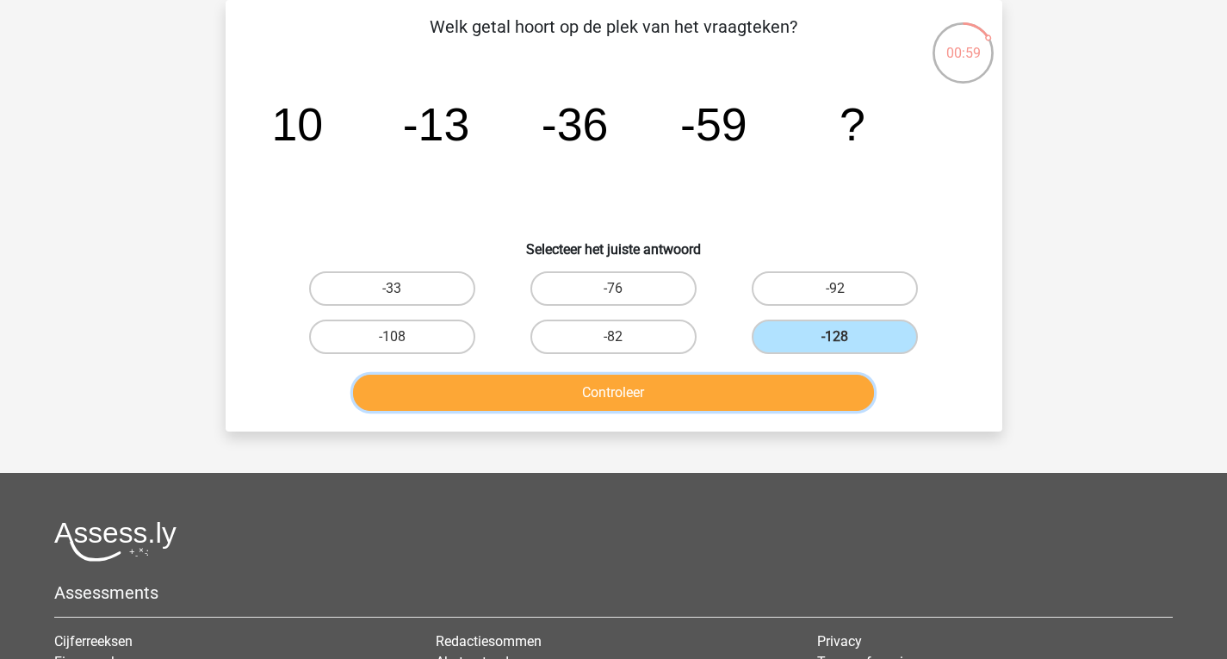
click at [736, 381] on button "Controleer" at bounding box center [613, 392] width 521 height 36
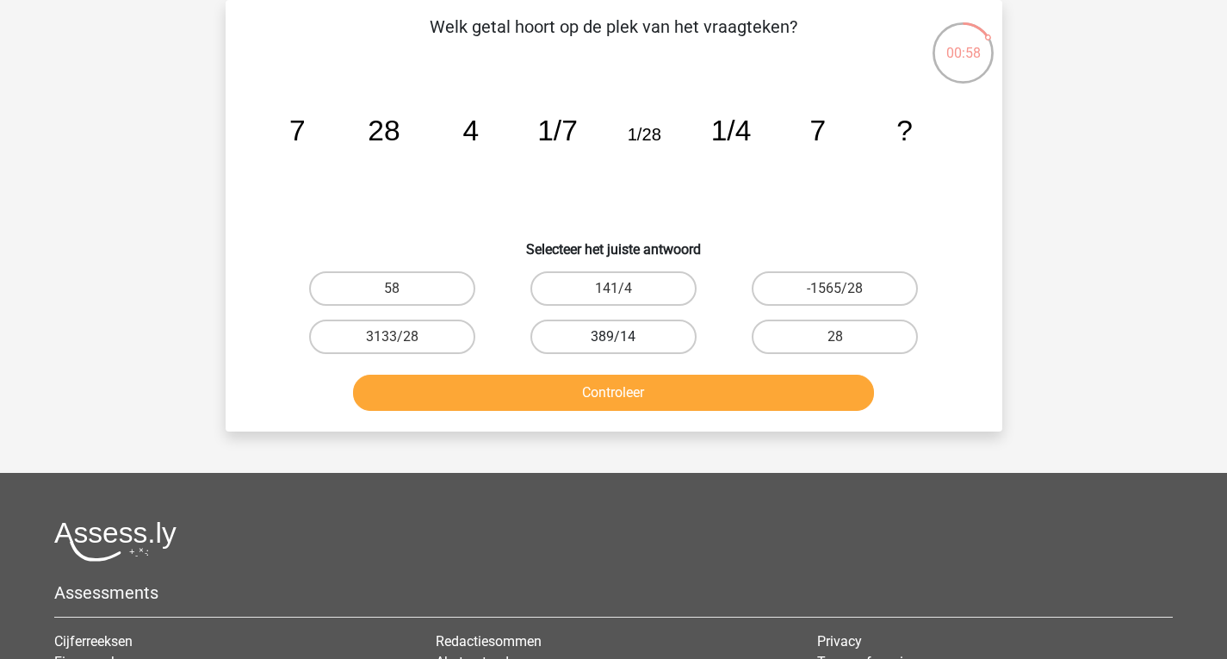
click at [649, 334] on label "389/14" at bounding box center [613, 336] width 166 height 34
click at [624, 337] on input "389/14" at bounding box center [618, 342] width 11 height 11
radio input "true"
click at [825, 301] on label "-1565/28" at bounding box center [835, 288] width 166 height 34
click at [835, 300] on input "-1565/28" at bounding box center [840, 293] width 11 height 11
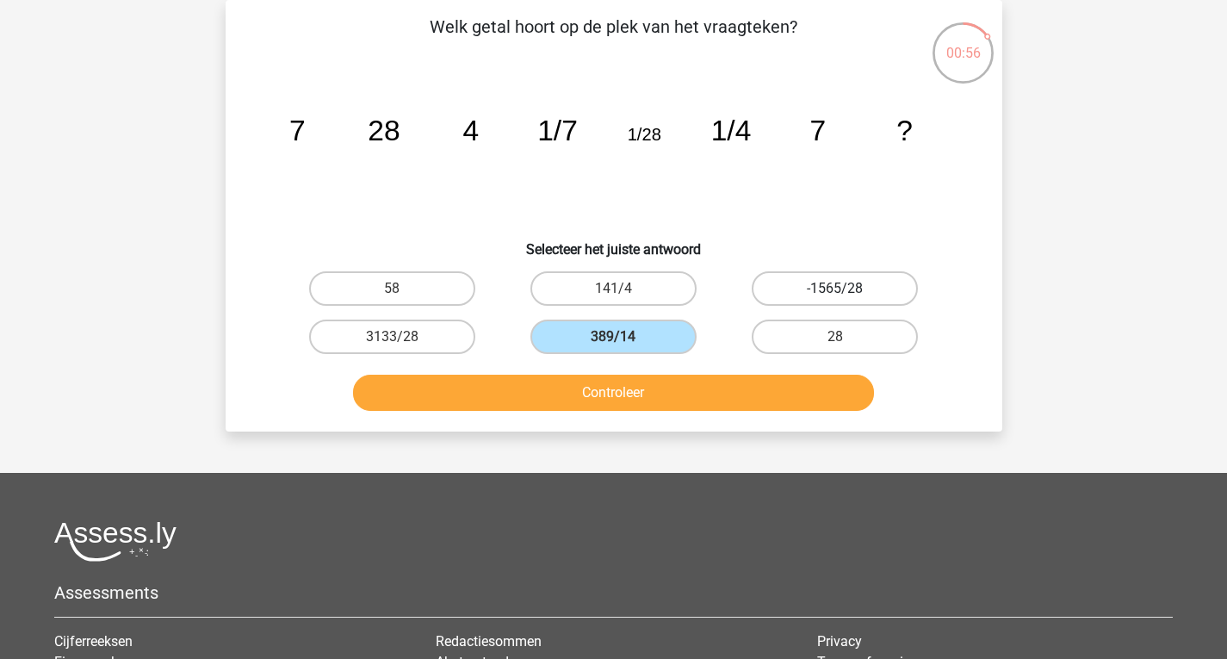
radio input "true"
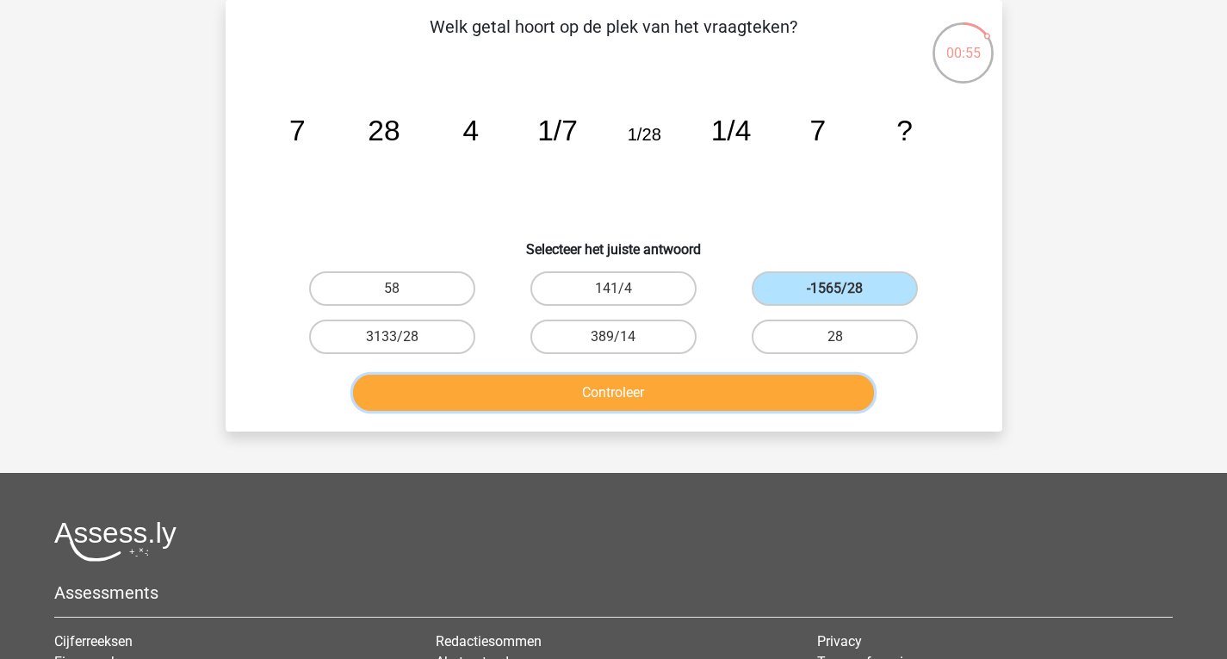
click at [789, 398] on button "Controleer" at bounding box center [613, 392] width 521 height 36
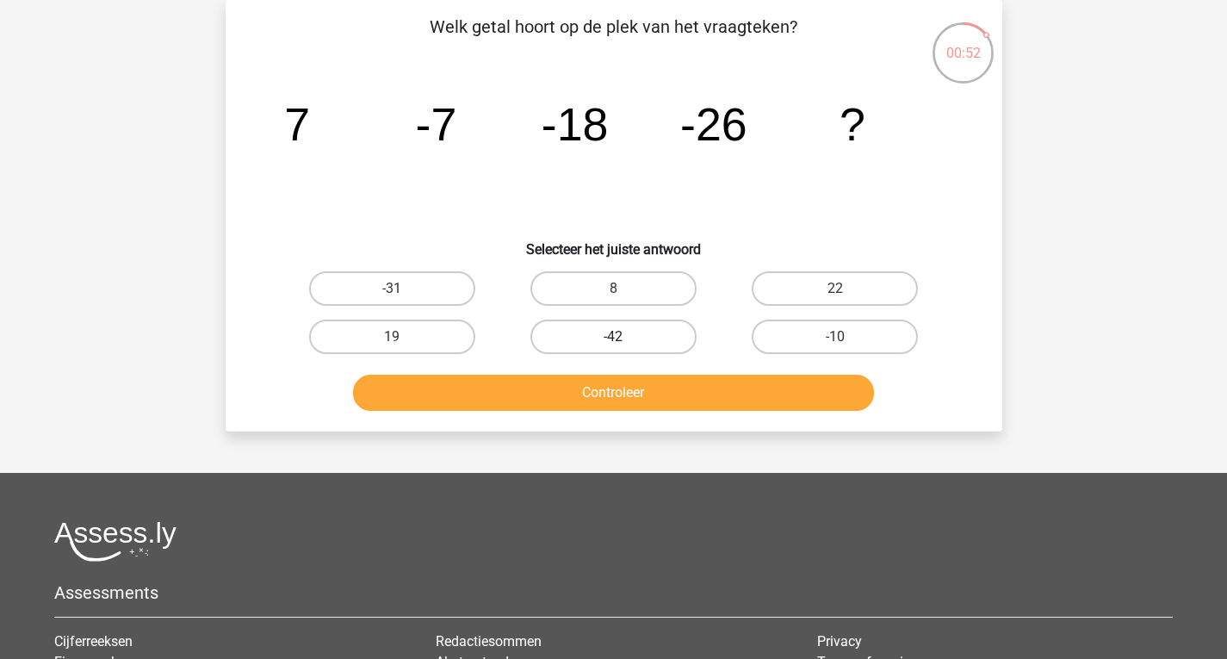
click at [647, 338] on label "-42" at bounding box center [613, 336] width 166 height 34
click at [624, 338] on input "-42" at bounding box center [618, 342] width 11 height 11
radio input "true"
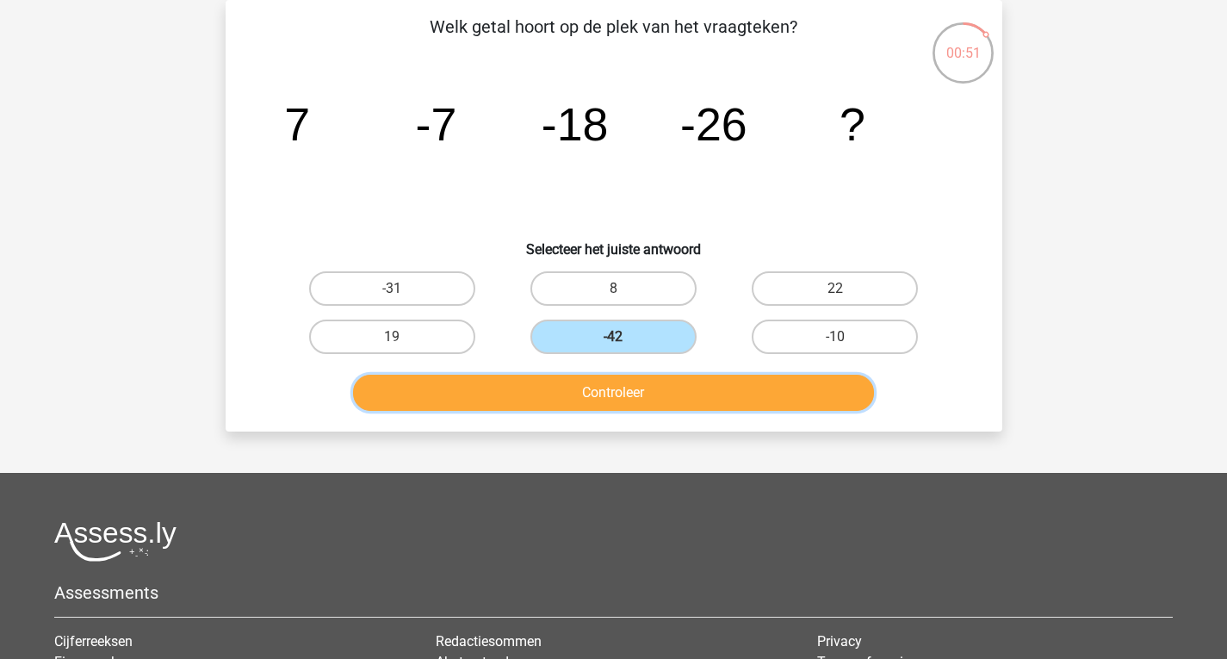
click at [697, 395] on button "Controleer" at bounding box center [613, 392] width 521 height 36
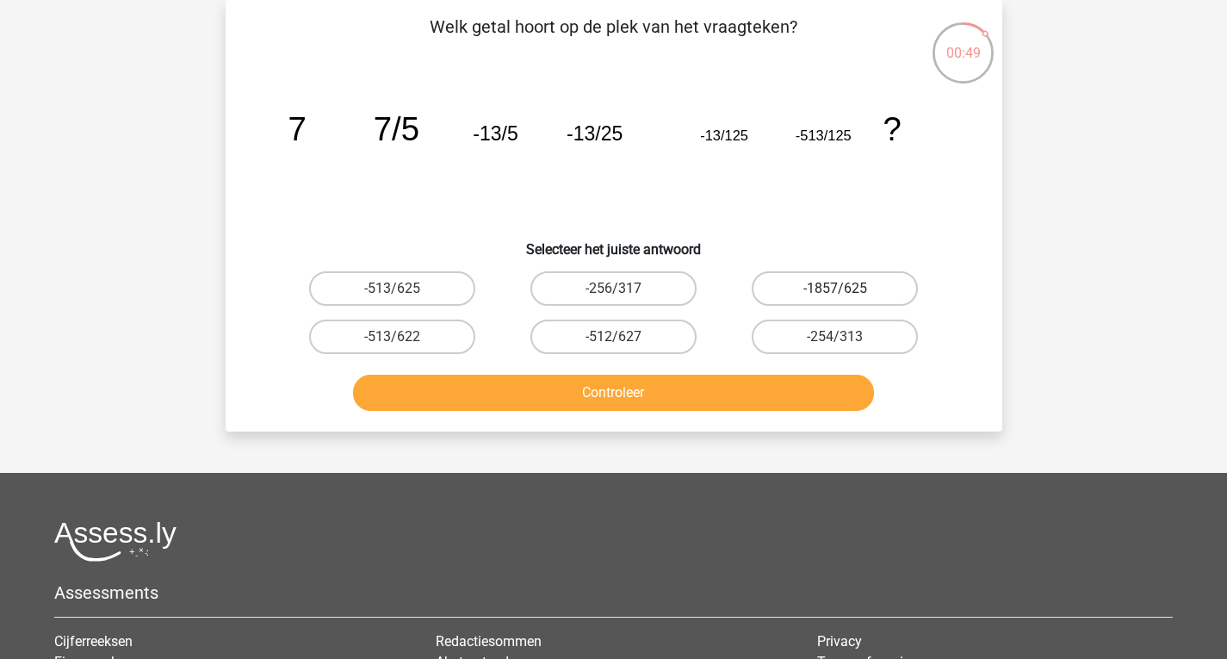
click at [799, 294] on label "-1857/625" at bounding box center [835, 288] width 166 height 34
click at [835, 294] on input "-1857/625" at bounding box center [840, 293] width 11 height 11
radio input "true"
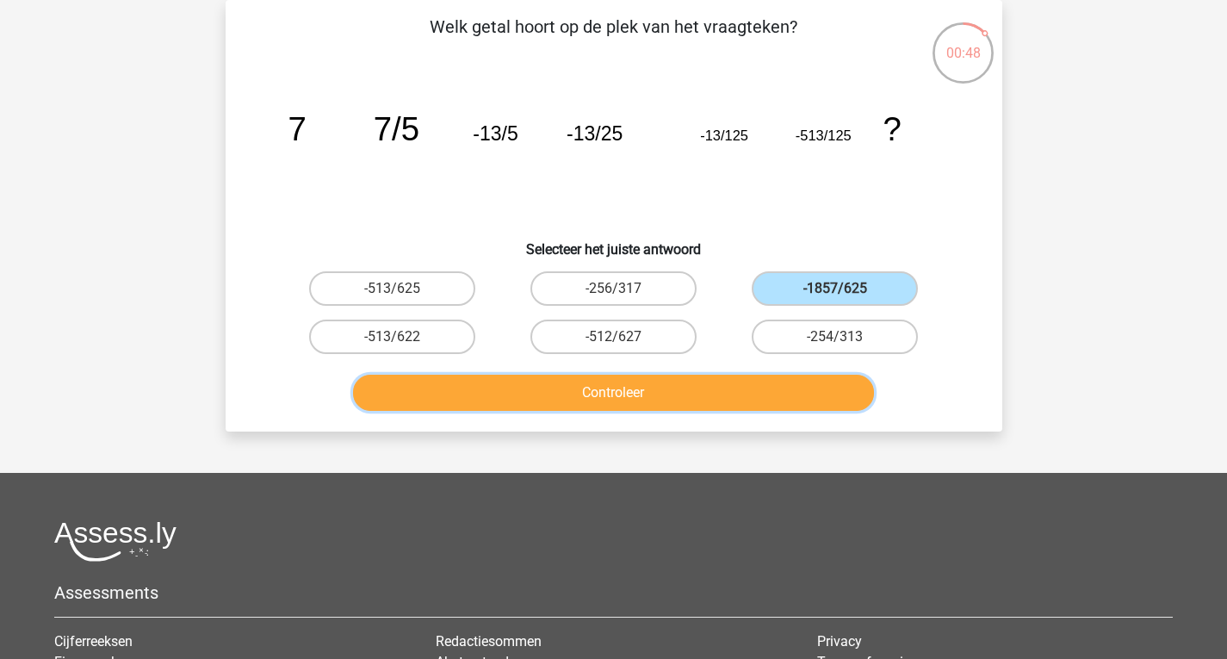
click at [747, 379] on button "Controleer" at bounding box center [613, 392] width 521 height 36
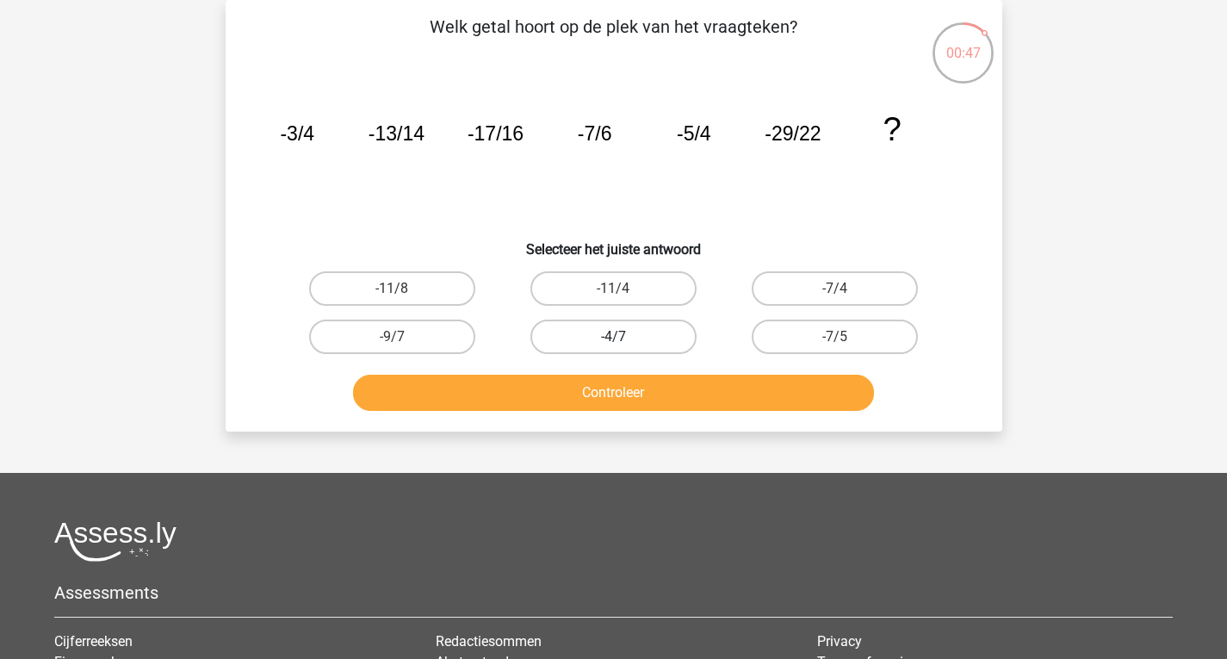
click at [666, 334] on label "-4/7" at bounding box center [613, 336] width 166 height 34
click at [624, 337] on input "-4/7" at bounding box center [618, 342] width 11 height 11
radio input "true"
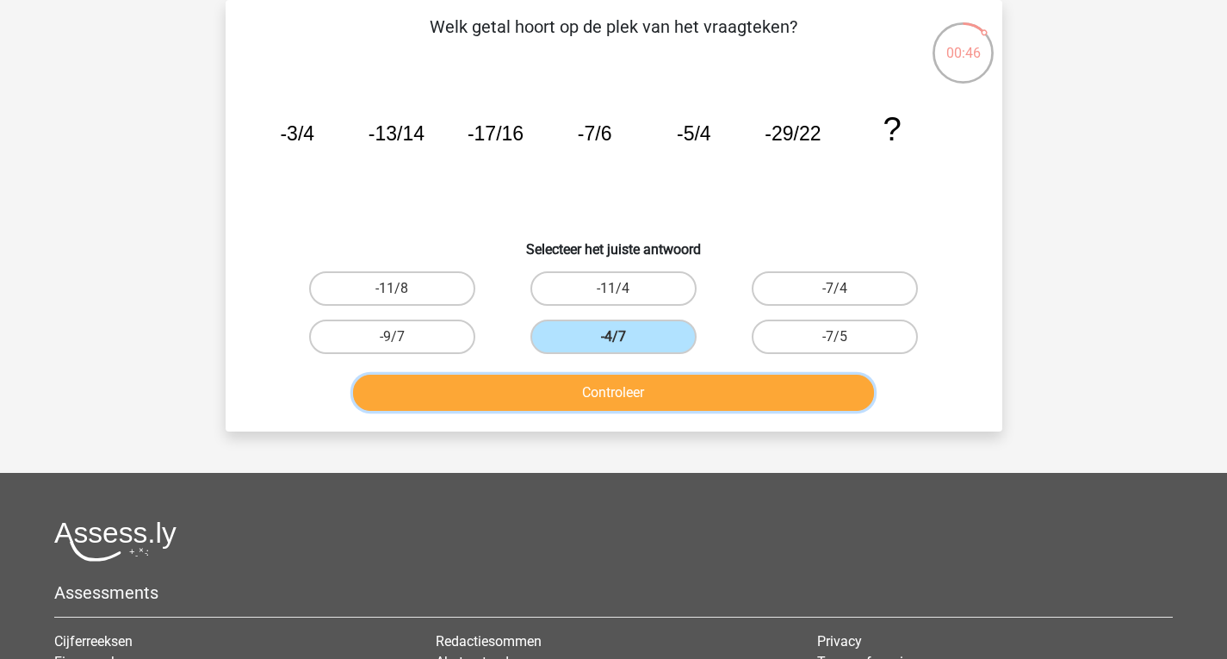
click at [696, 388] on button "Controleer" at bounding box center [613, 392] width 521 height 36
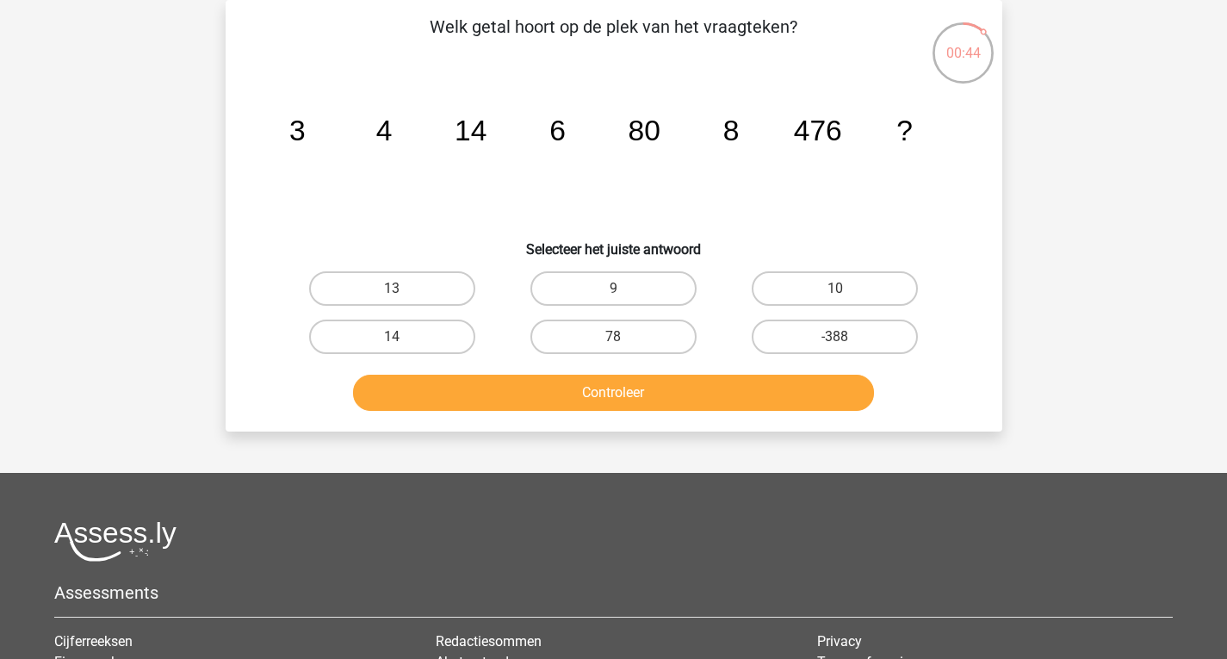
click at [397, 298] on input "13" at bounding box center [397, 293] width 11 height 11
radio input "true"
click at [809, 340] on label "-388" at bounding box center [835, 336] width 166 height 34
click at [835, 340] on input "-388" at bounding box center [840, 342] width 11 height 11
radio input "true"
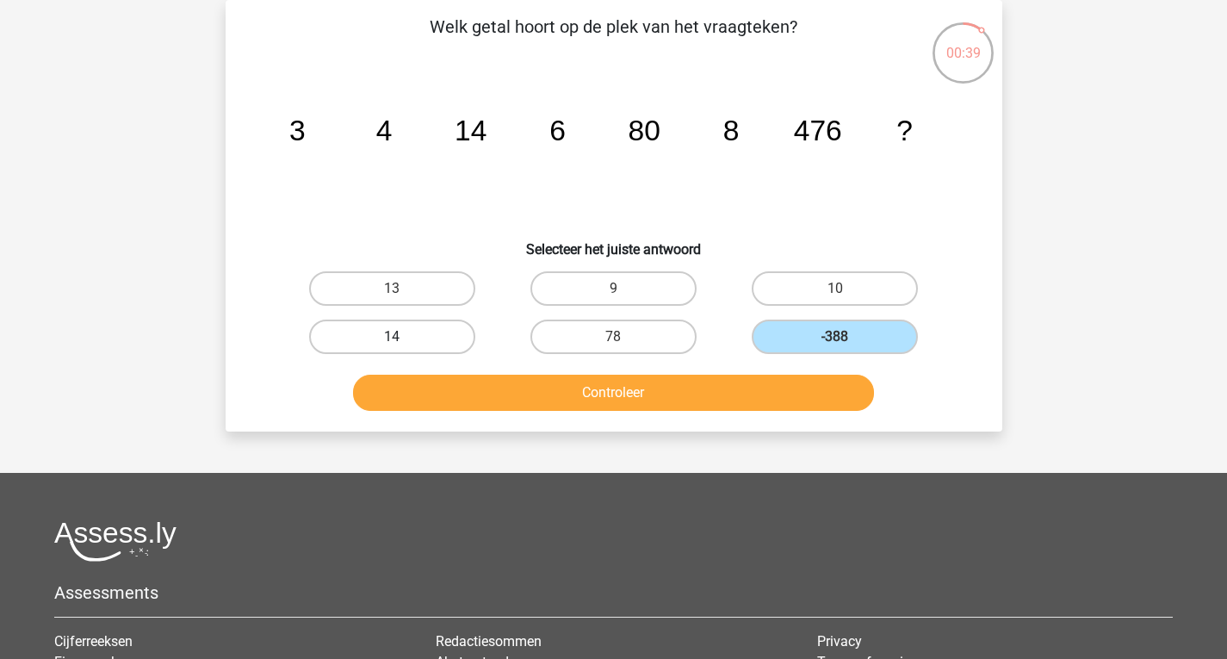
click at [432, 331] on label "14" at bounding box center [392, 336] width 166 height 34
click at [403, 337] on input "14" at bounding box center [397, 342] width 11 height 11
radio input "true"
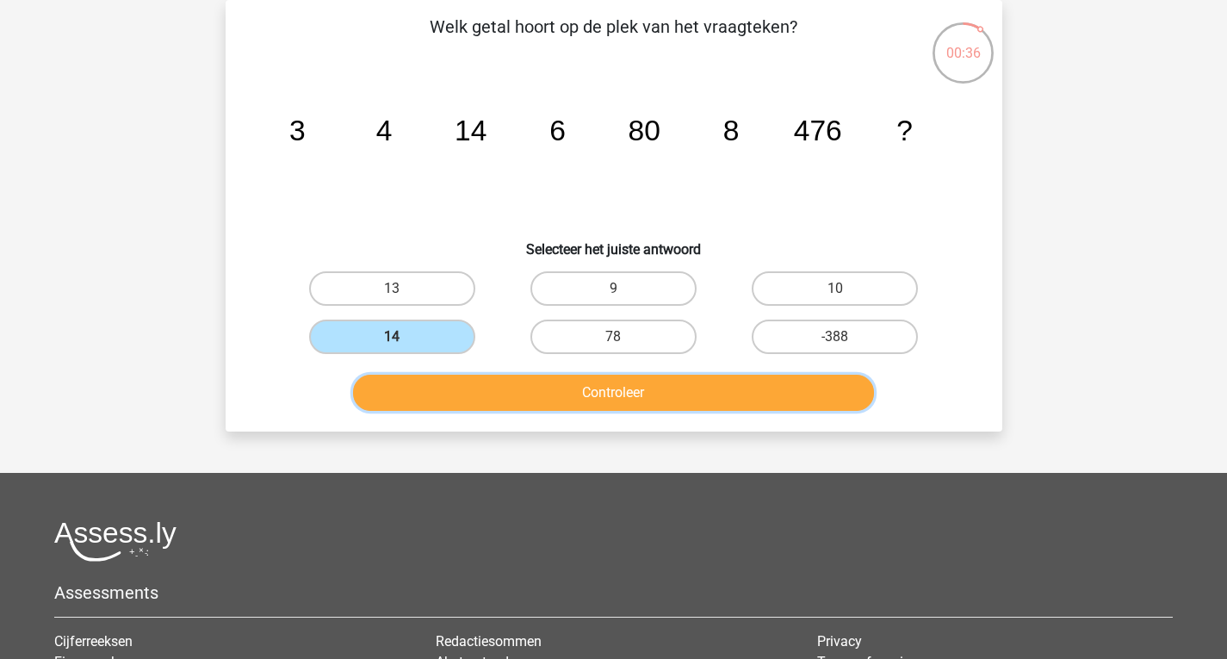
click at [670, 383] on button "Controleer" at bounding box center [613, 392] width 521 height 36
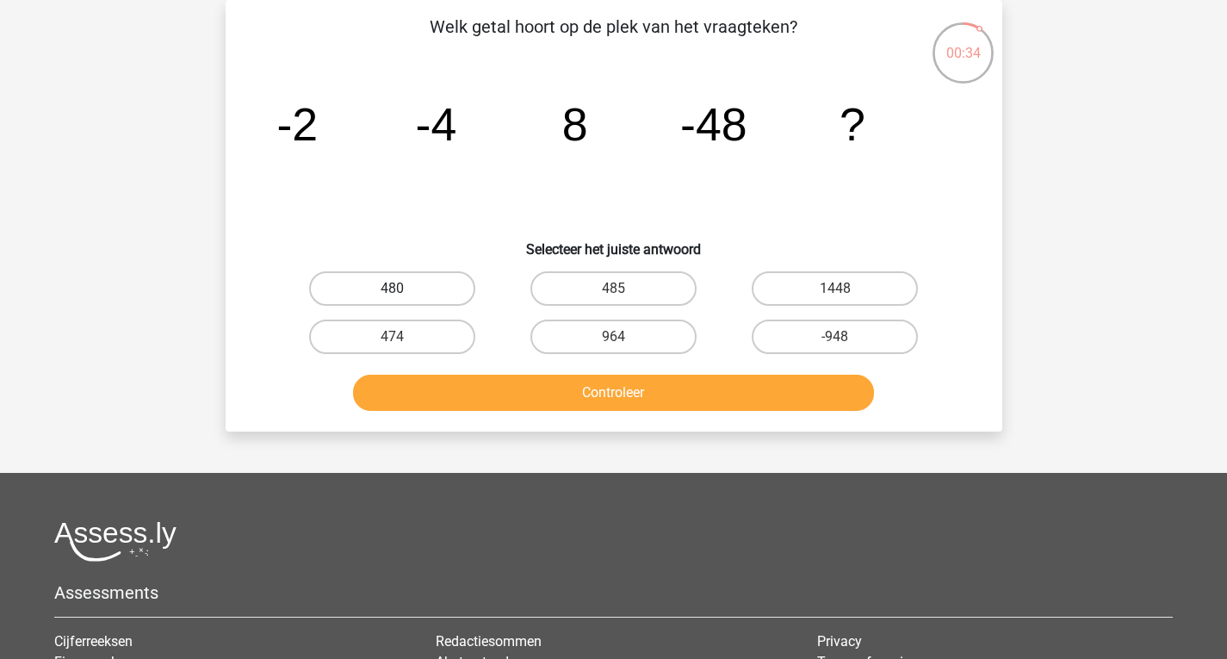
click at [404, 285] on label "480" at bounding box center [392, 288] width 166 height 34
click at [403, 288] on input "480" at bounding box center [397, 293] width 11 height 11
radio input "true"
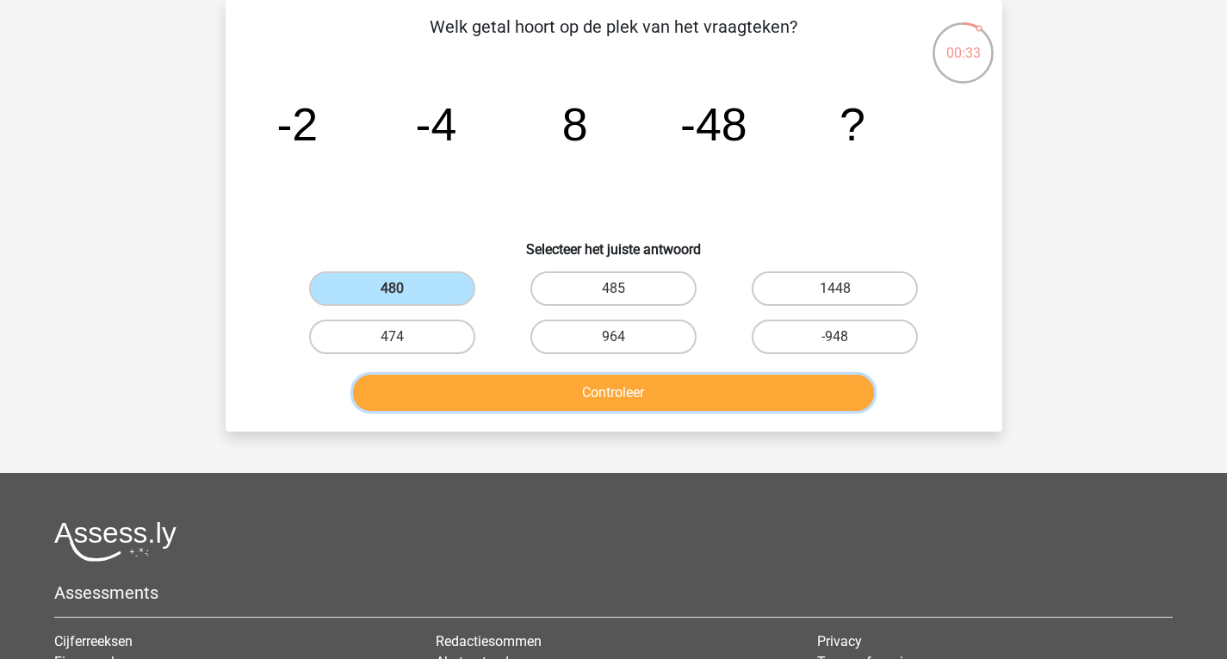
click at [672, 394] on button "Controleer" at bounding box center [613, 392] width 521 height 36
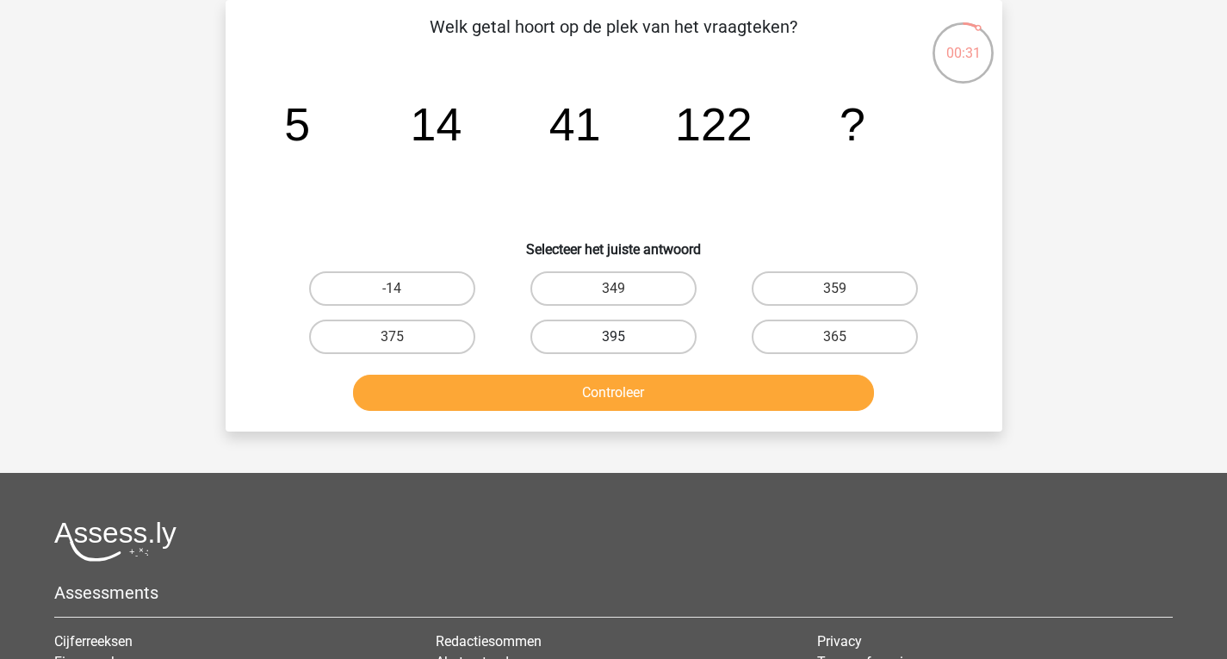
click at [606, 345] on label "395" at bounding box center [613, 336] width 166 height 34
click at [613, 345] on input "395" at bounding box center [618, 342] width 11 height 11
radio input "true"
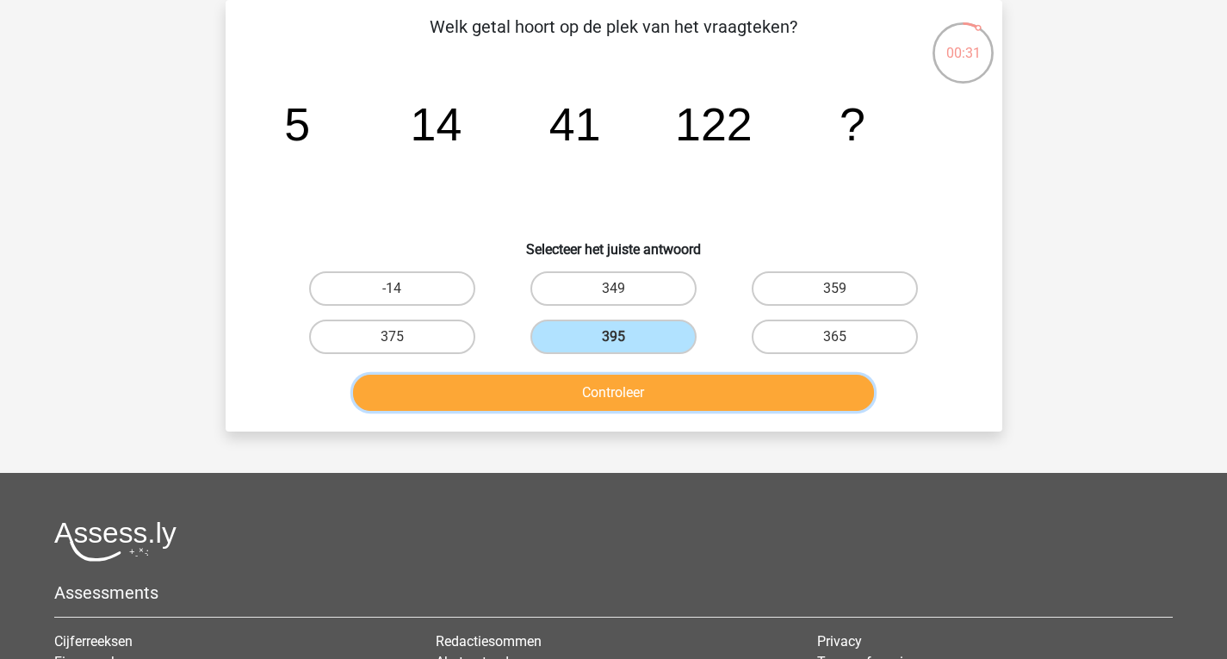
click at [659, 404] on button "Controleer" at bounding box center [613, 392] width 521 height 36
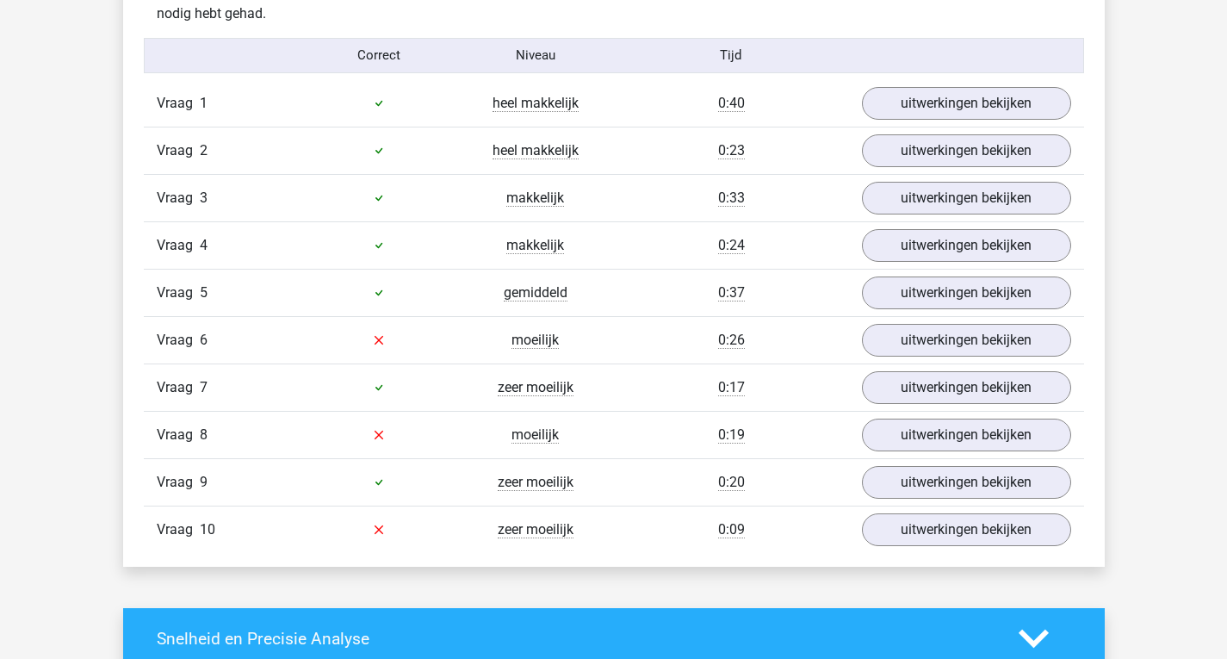
scroll to position [1440, 0]
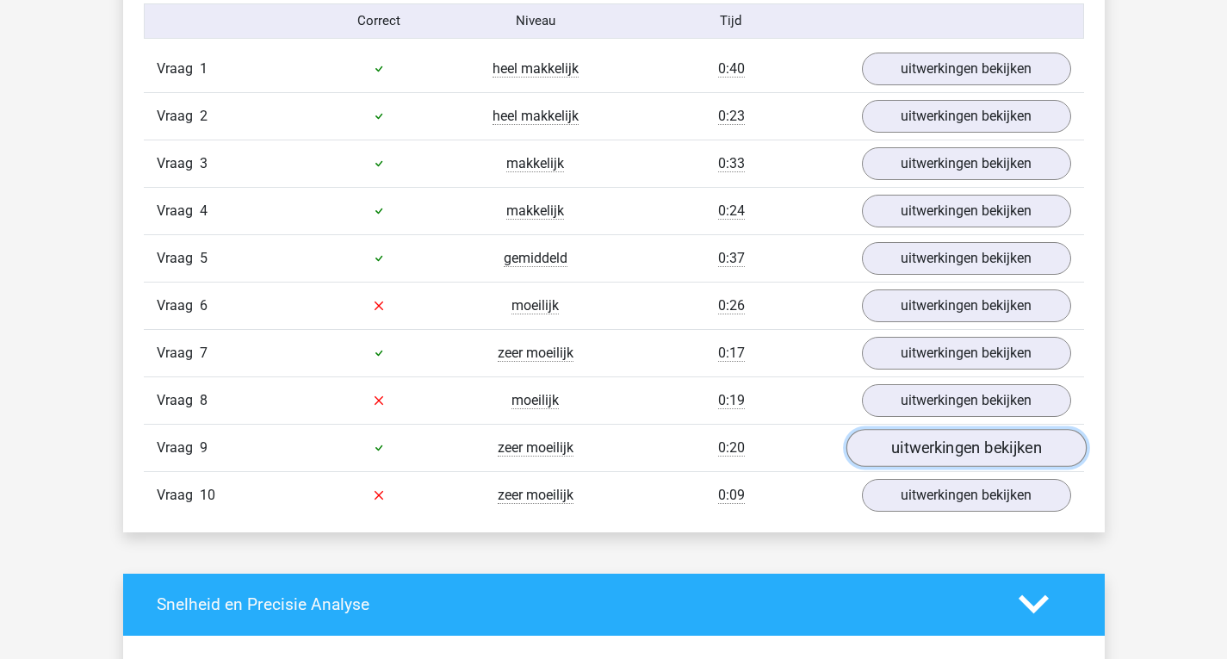
click at [944, 443] on link "uitwerkingen bekijken" at bounding box center [965, 448] width 240 height 38
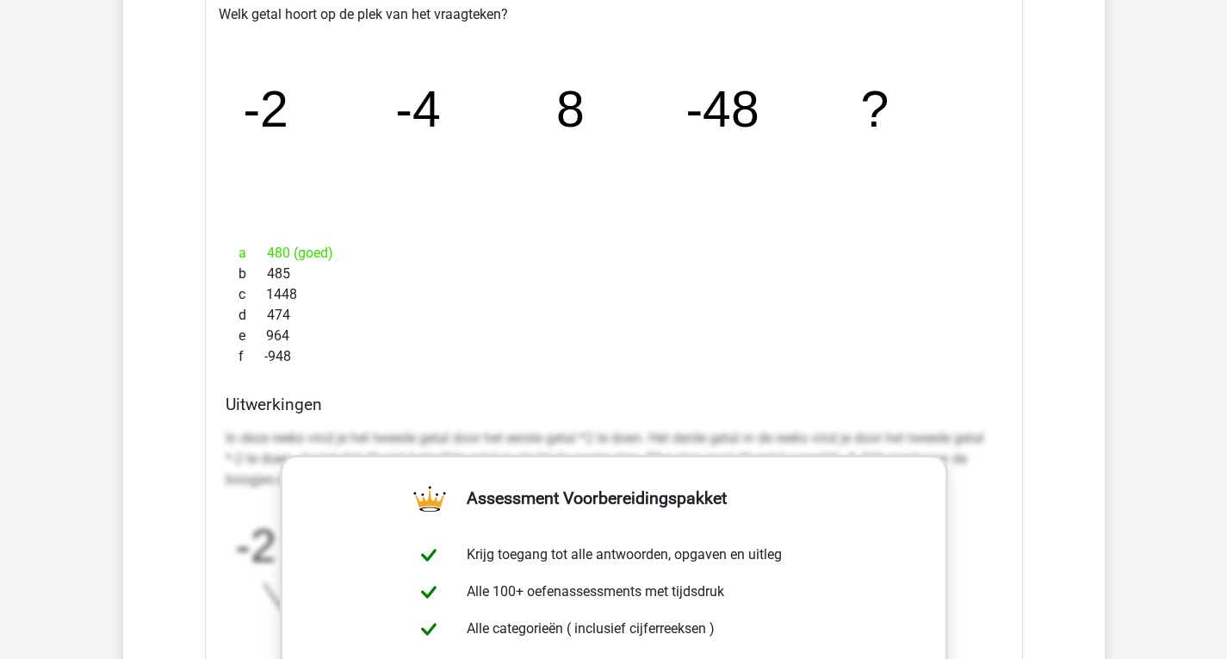
scroll to position [1959, 0]
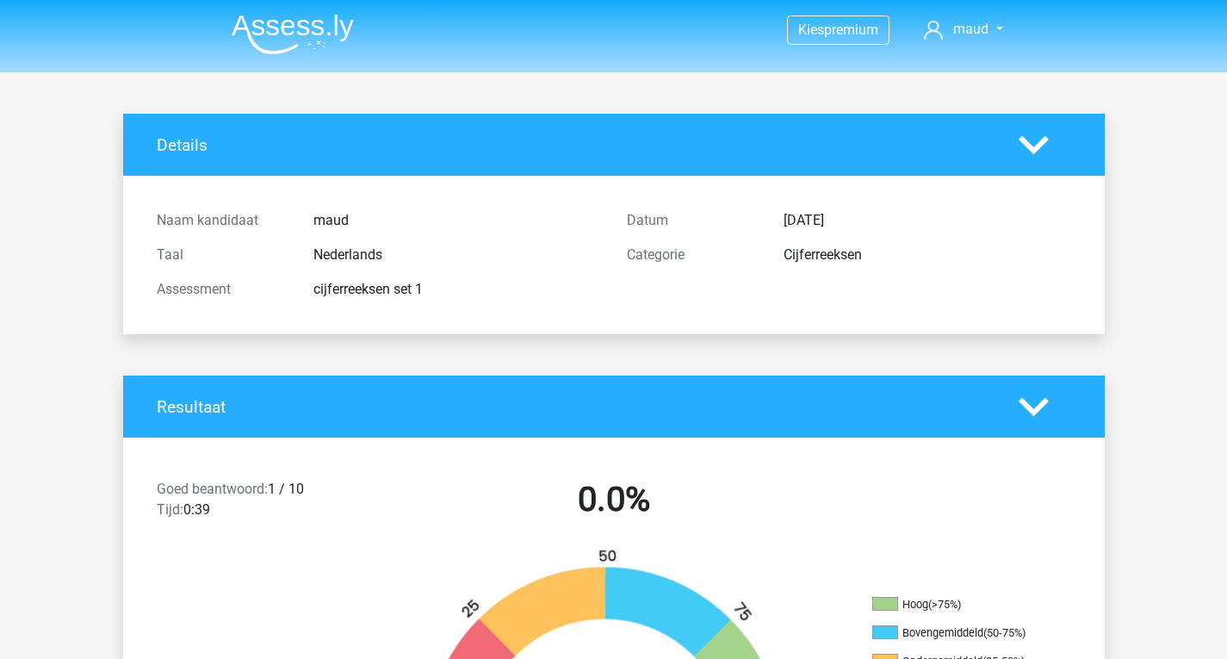
click at [299, 34] on img at bounding box center [293, 34] width 122 height 40
